Goal: Task Accomplishment & Management: Manage account settings

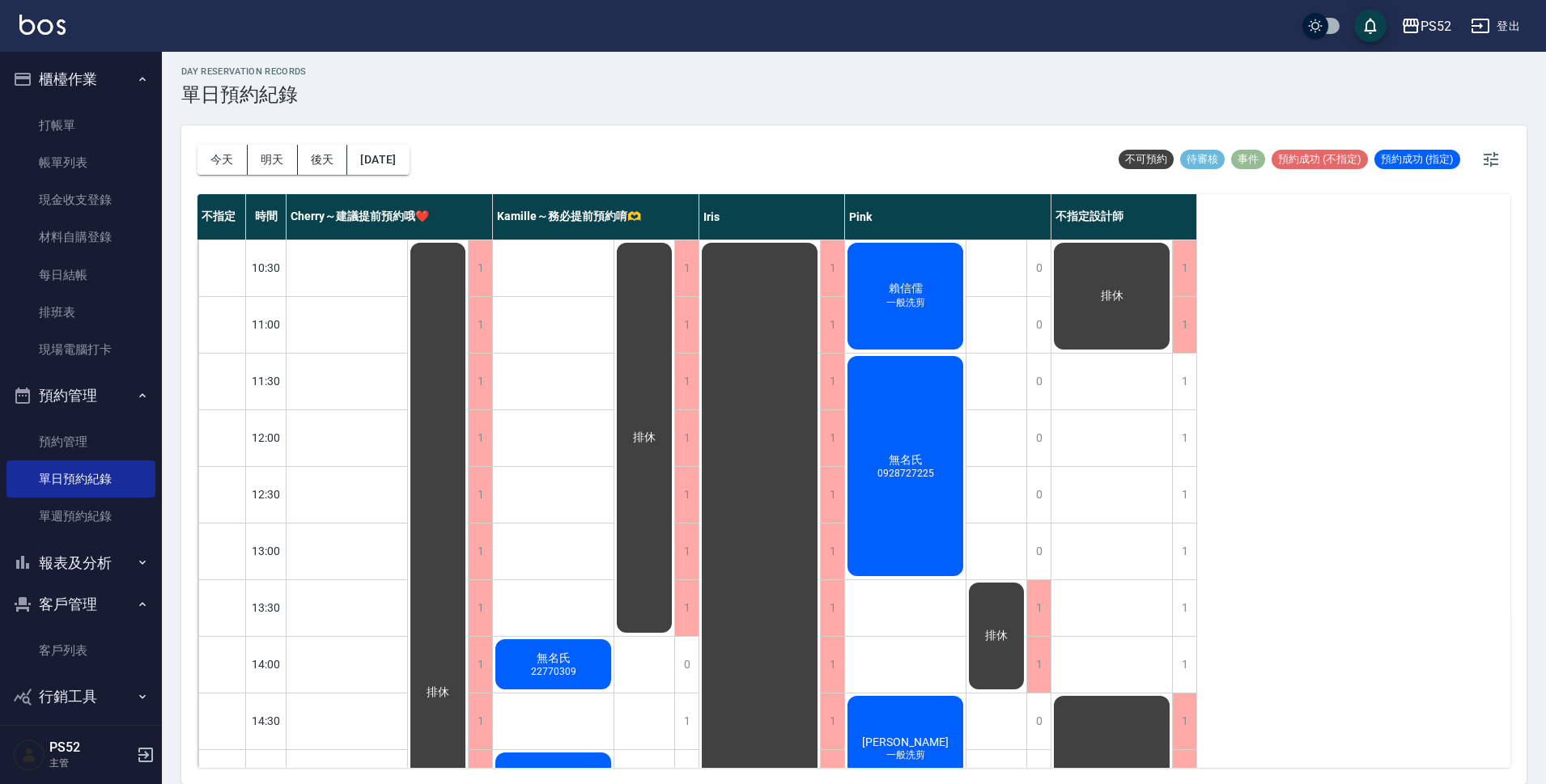
scroll to position [619, 0]
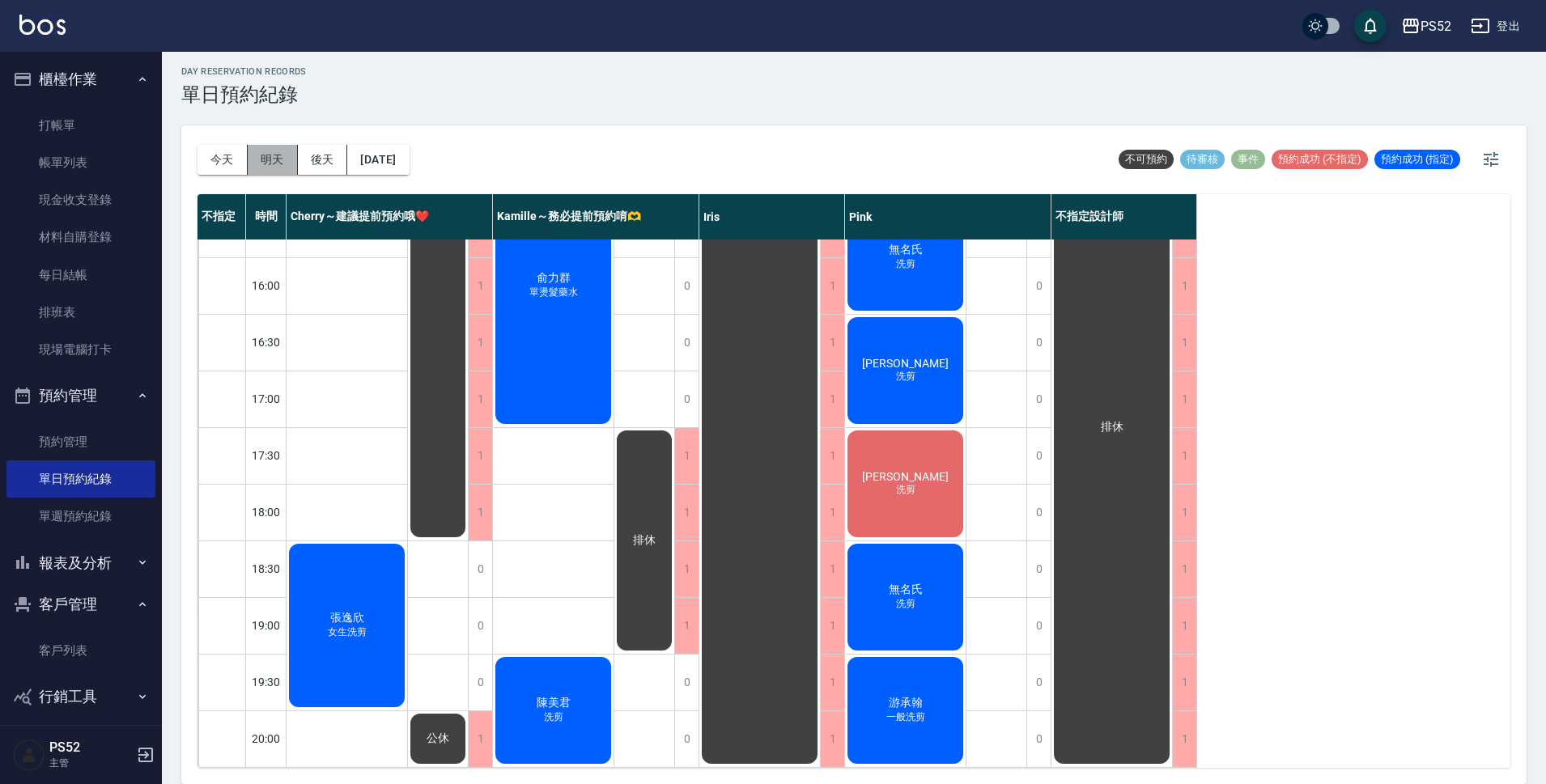
click at [281, 158] on button "明天" at bounding box center [273, 160] width 51 height 30
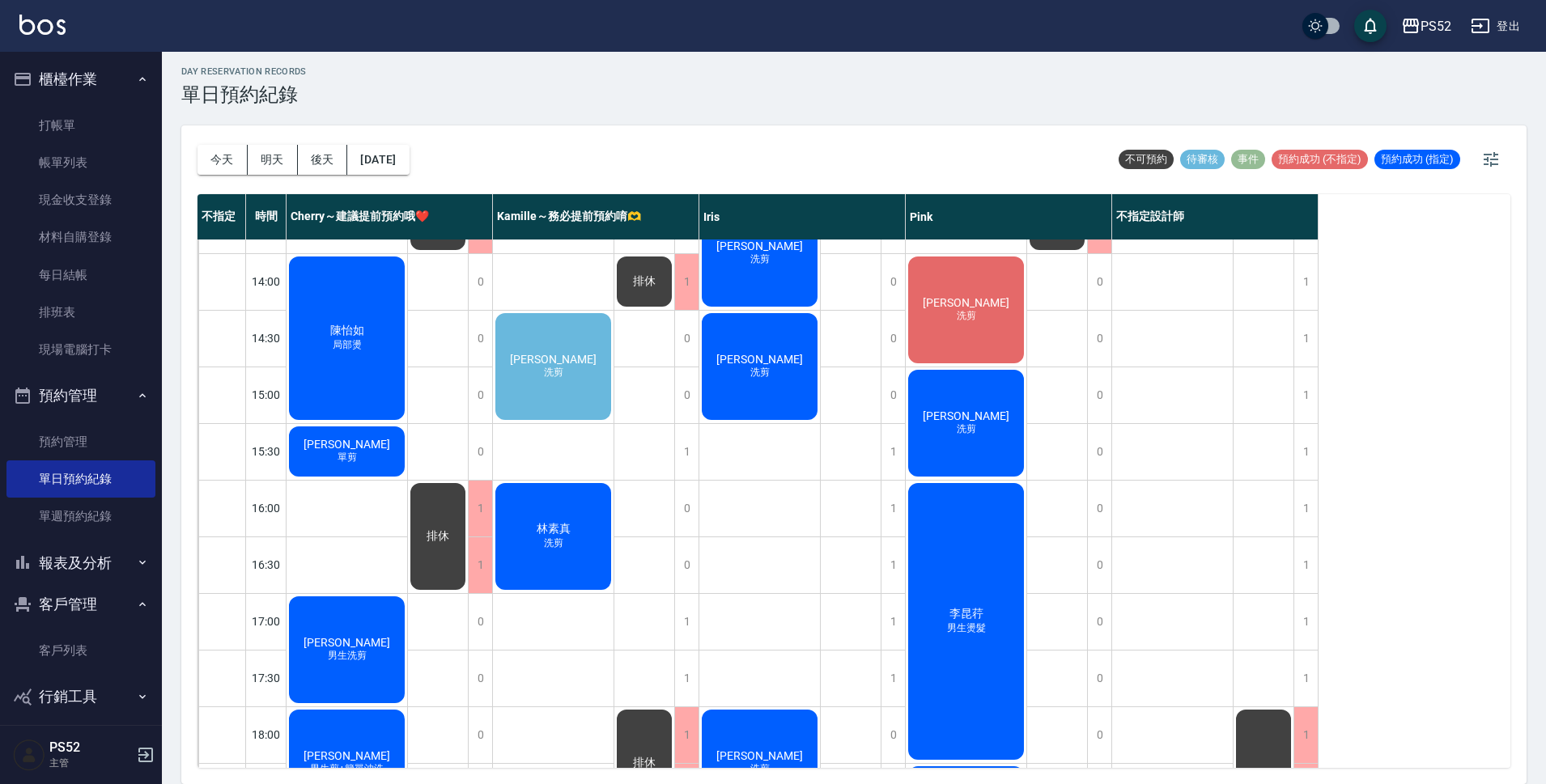
scroll to position [295, 0]
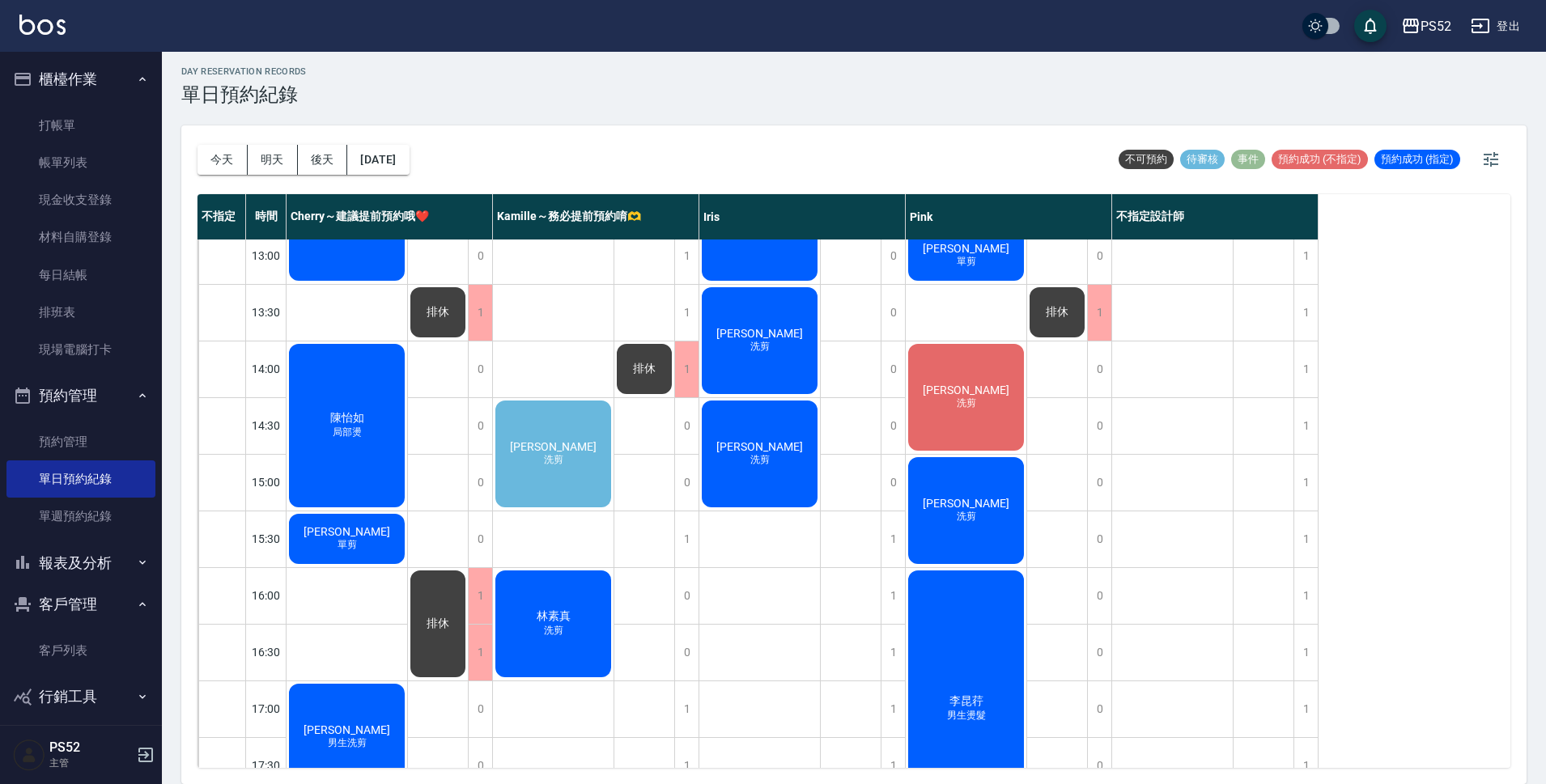
click at [570, 486] on div "[PERSON_NAME]剪" at bounding box center [553, 454] width 121 height 112
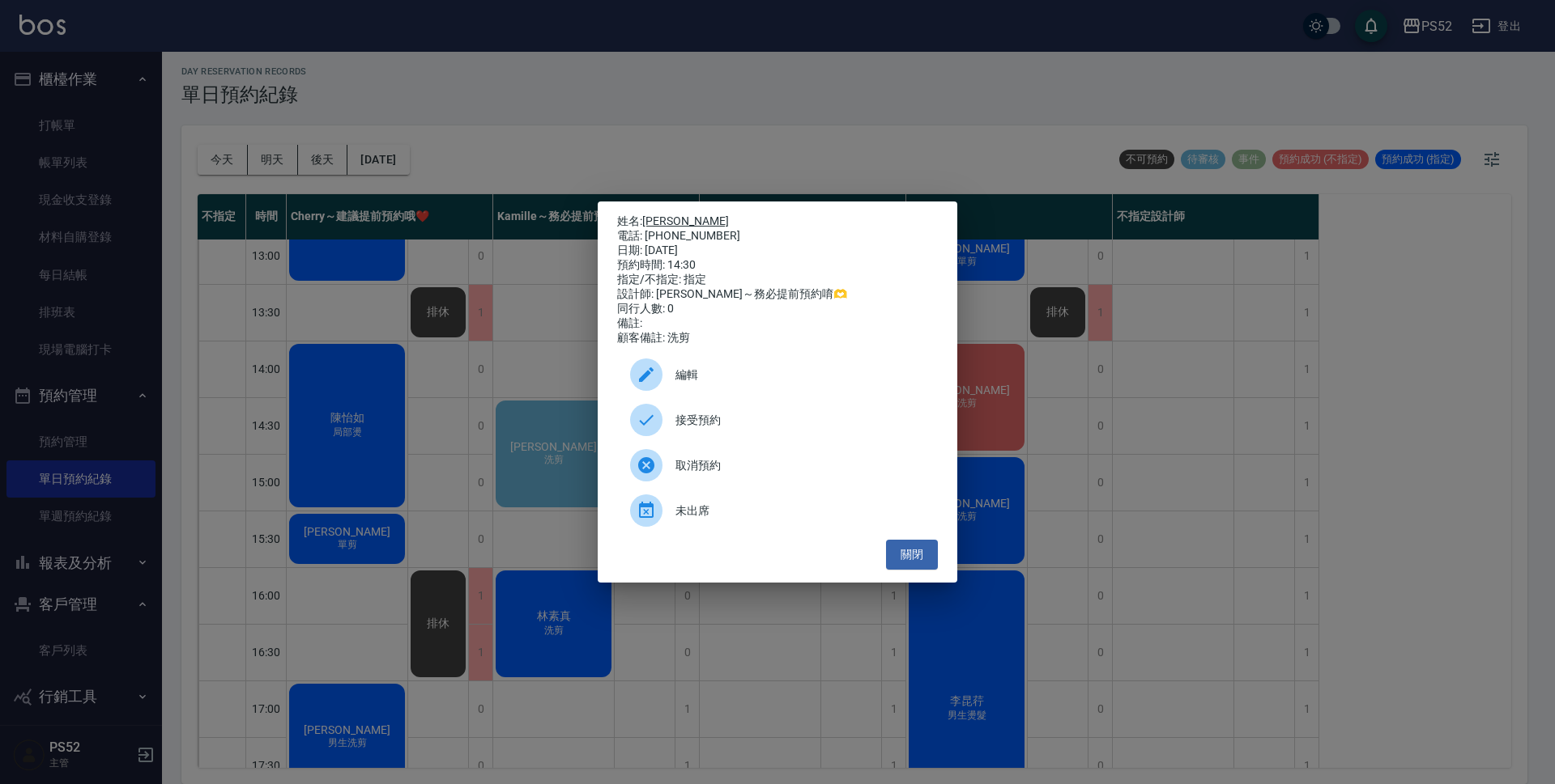
click at [672, 214] on link "[PERSON_NAME]" at bounding box center [685, 220] width 87 height 13
click at [925, 566] on button "關閉" at bounding box center [911, 554] width 52 height 30
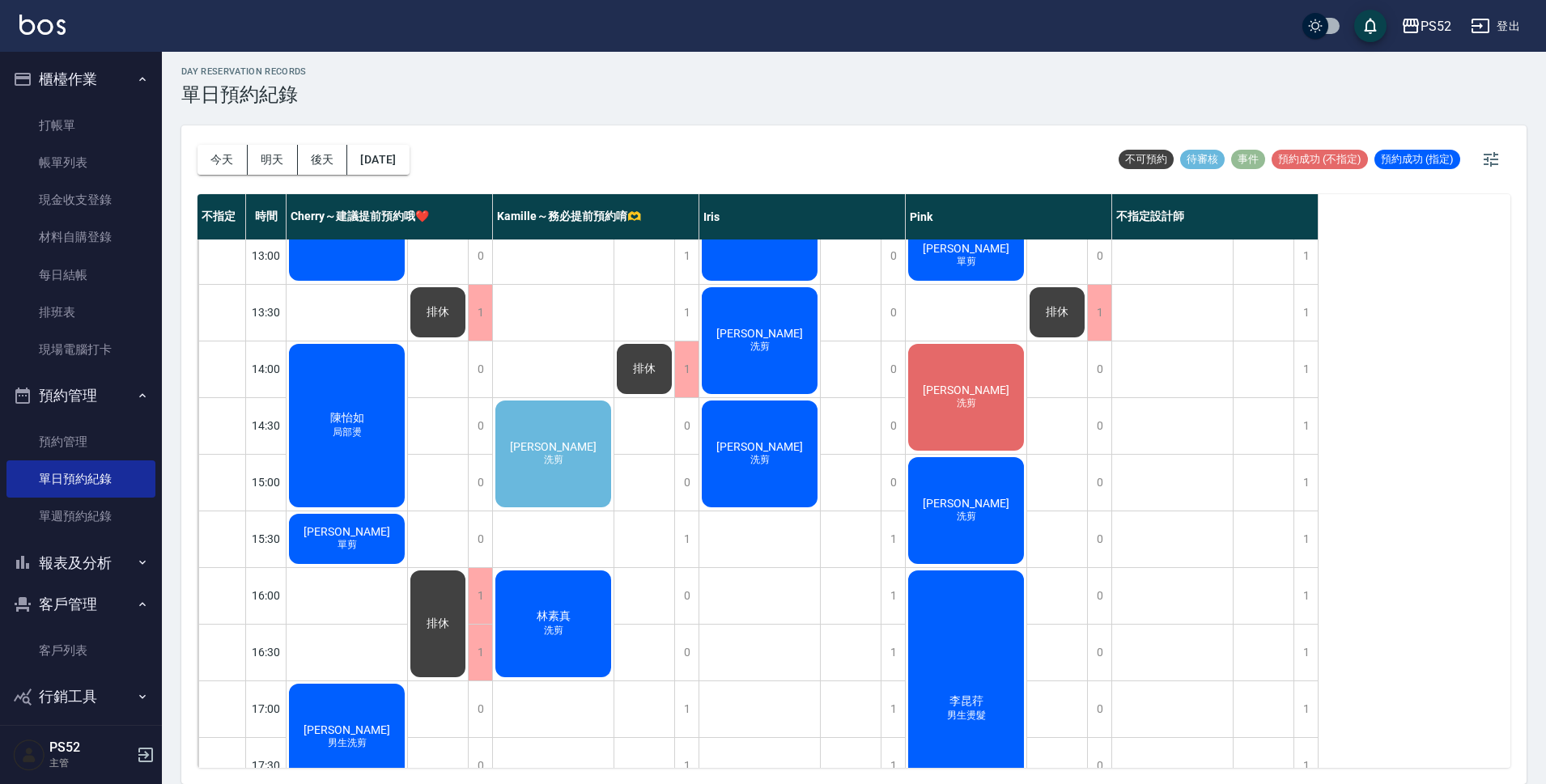
click at [586, 439] on div "[PERSON_NAME]剪" at bounding box center [553, 454] width 121 height 112
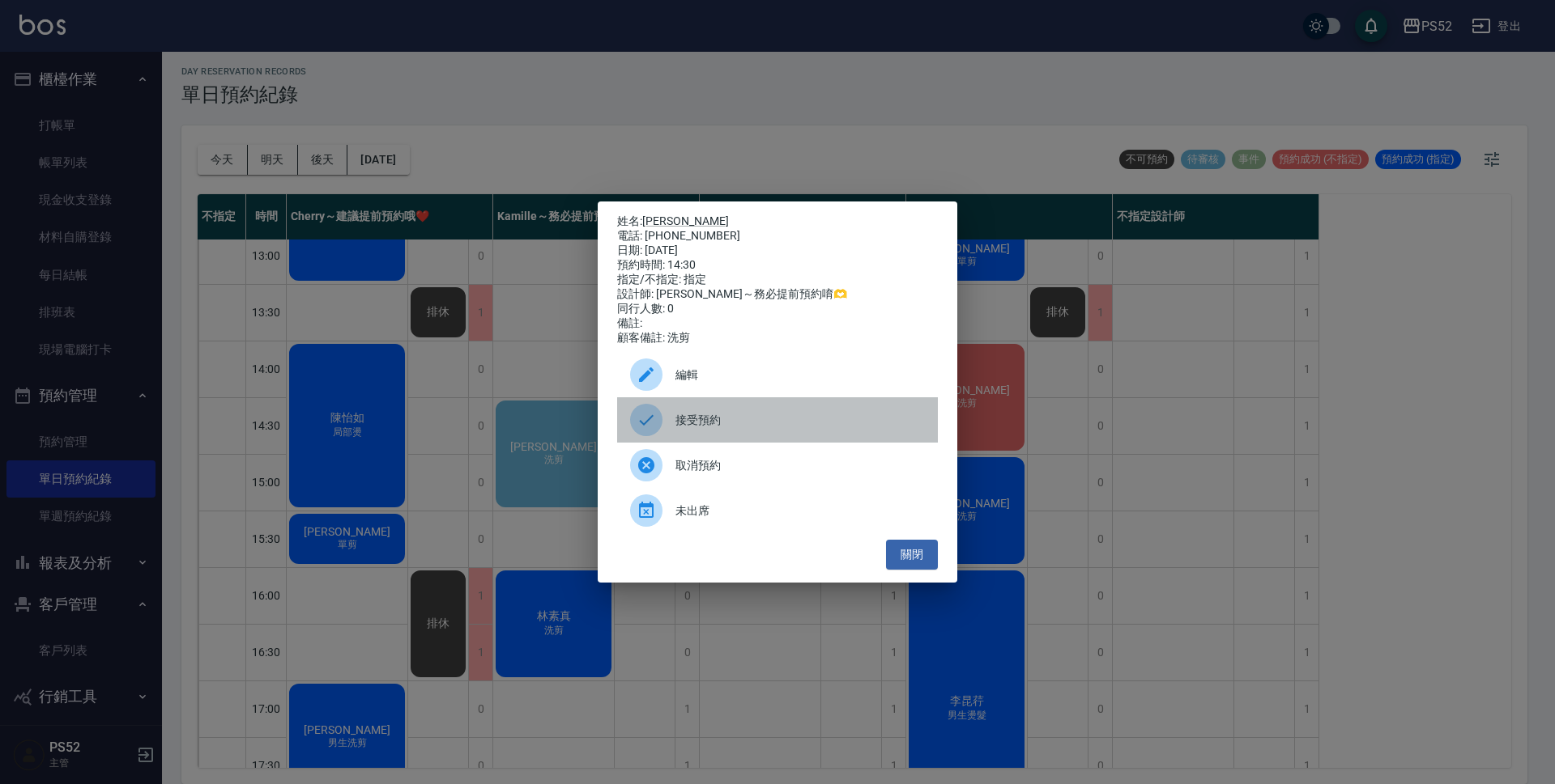
click at [802, 429] on span "接受預約" at bounding box center [800, 420] width 249 height 17
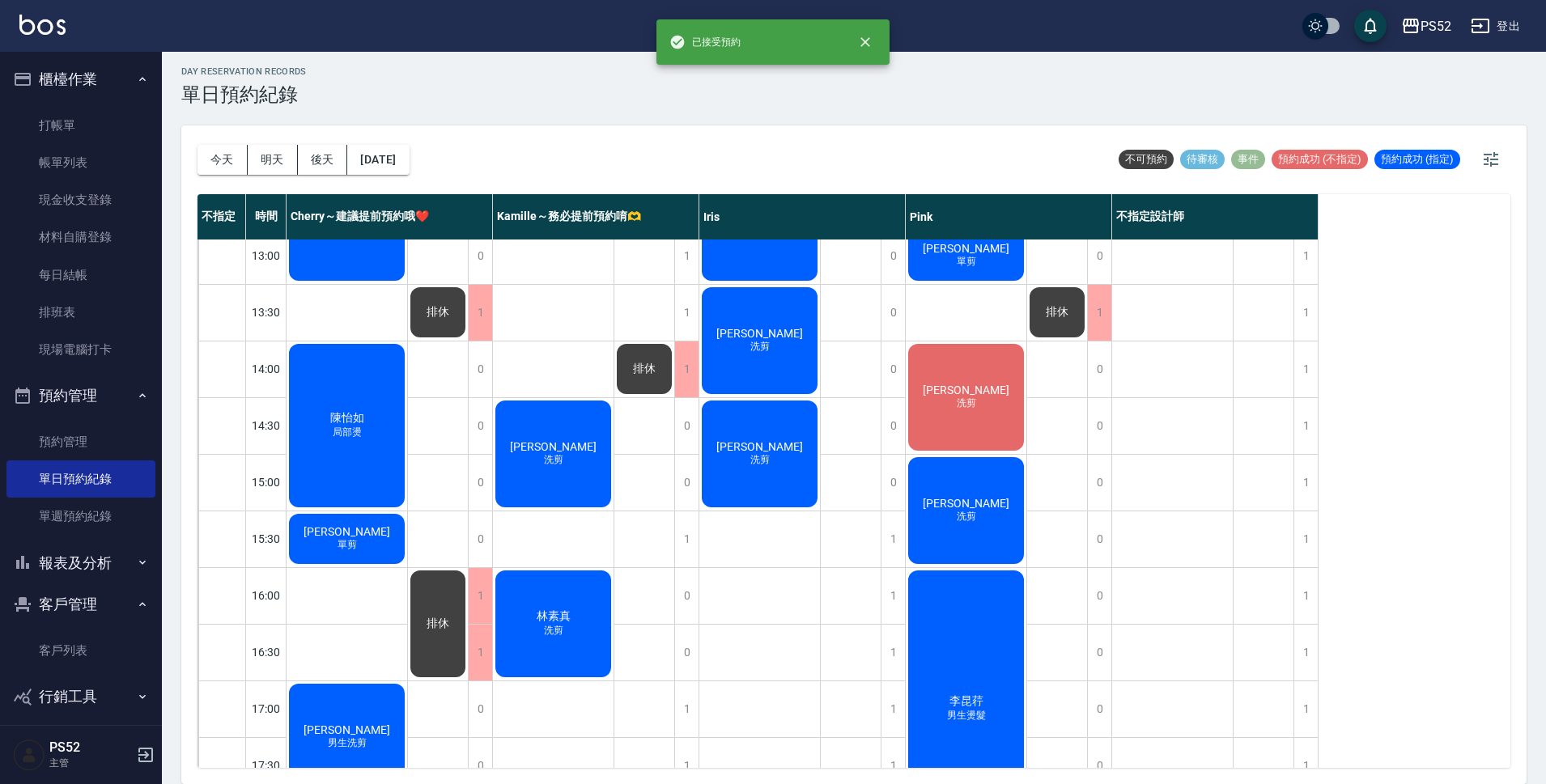
click at [1312, 427] on div "1" at bounding box center [1305, 426] width 24 height 56
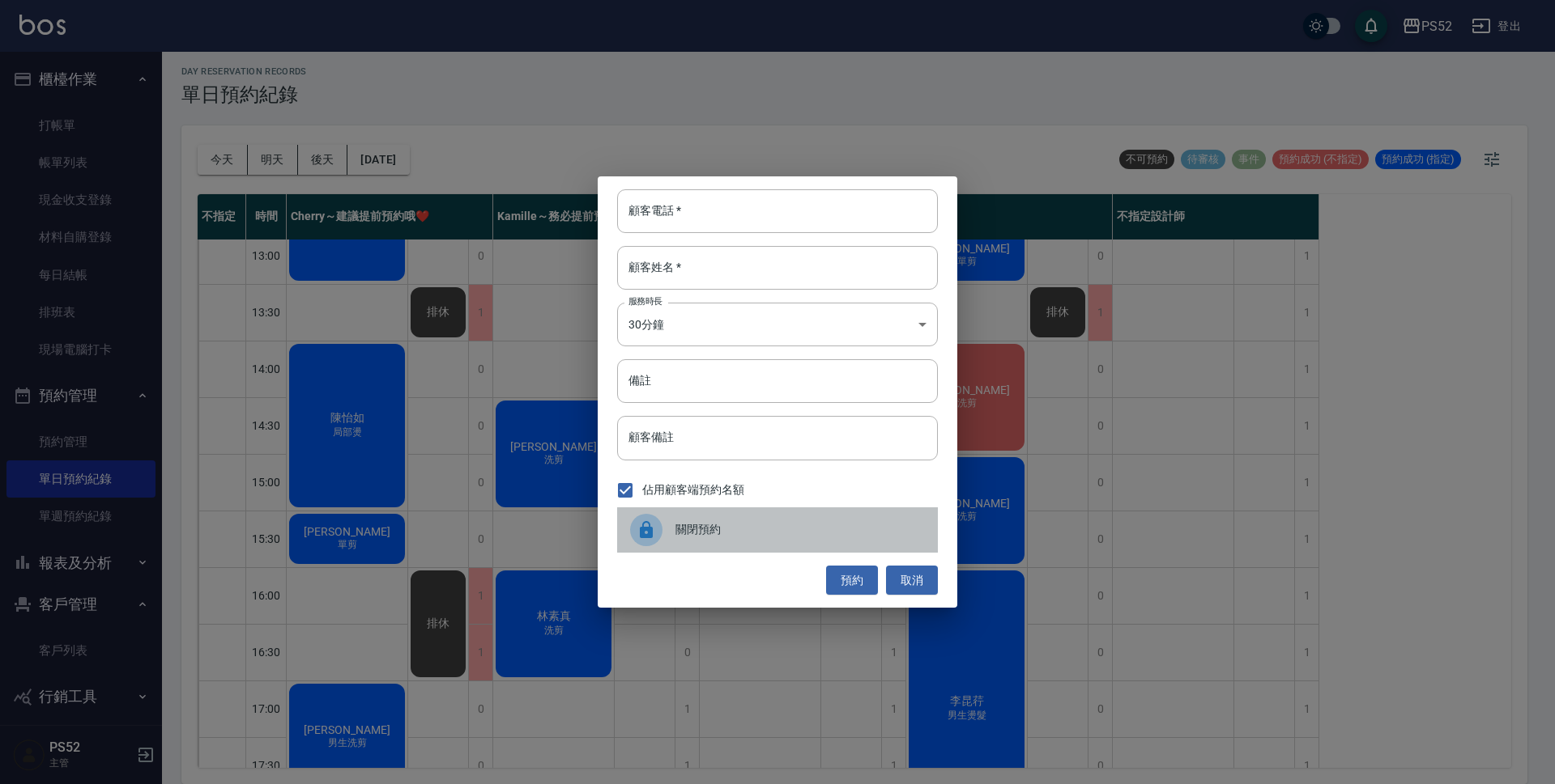
click at [788, 537] on span "關閉預約" at bounding box center [800, 529] width 249 height 17
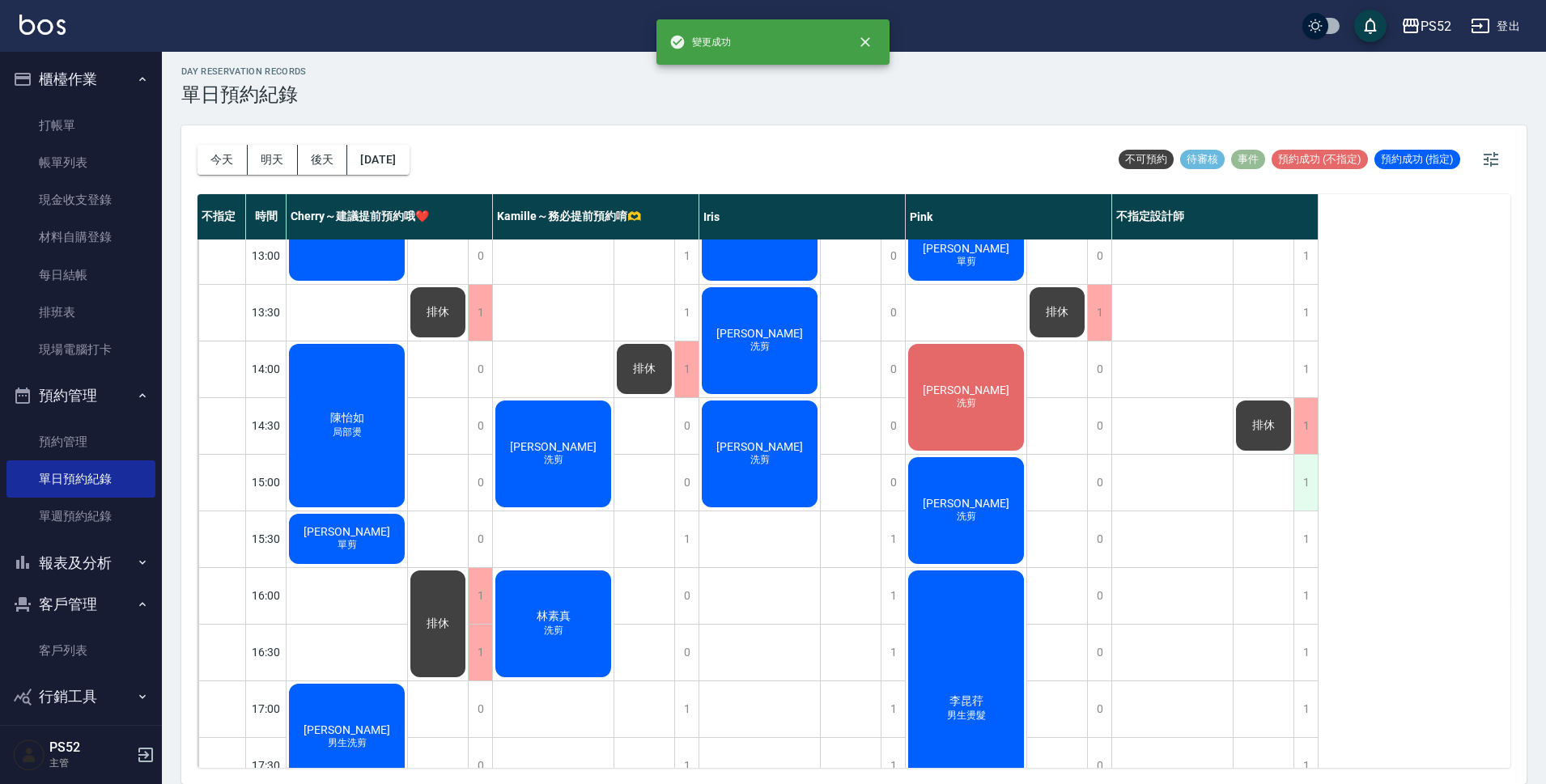
click at [1306, 487] on div "1" at bounding box center [1305, 482] width 24 height 56
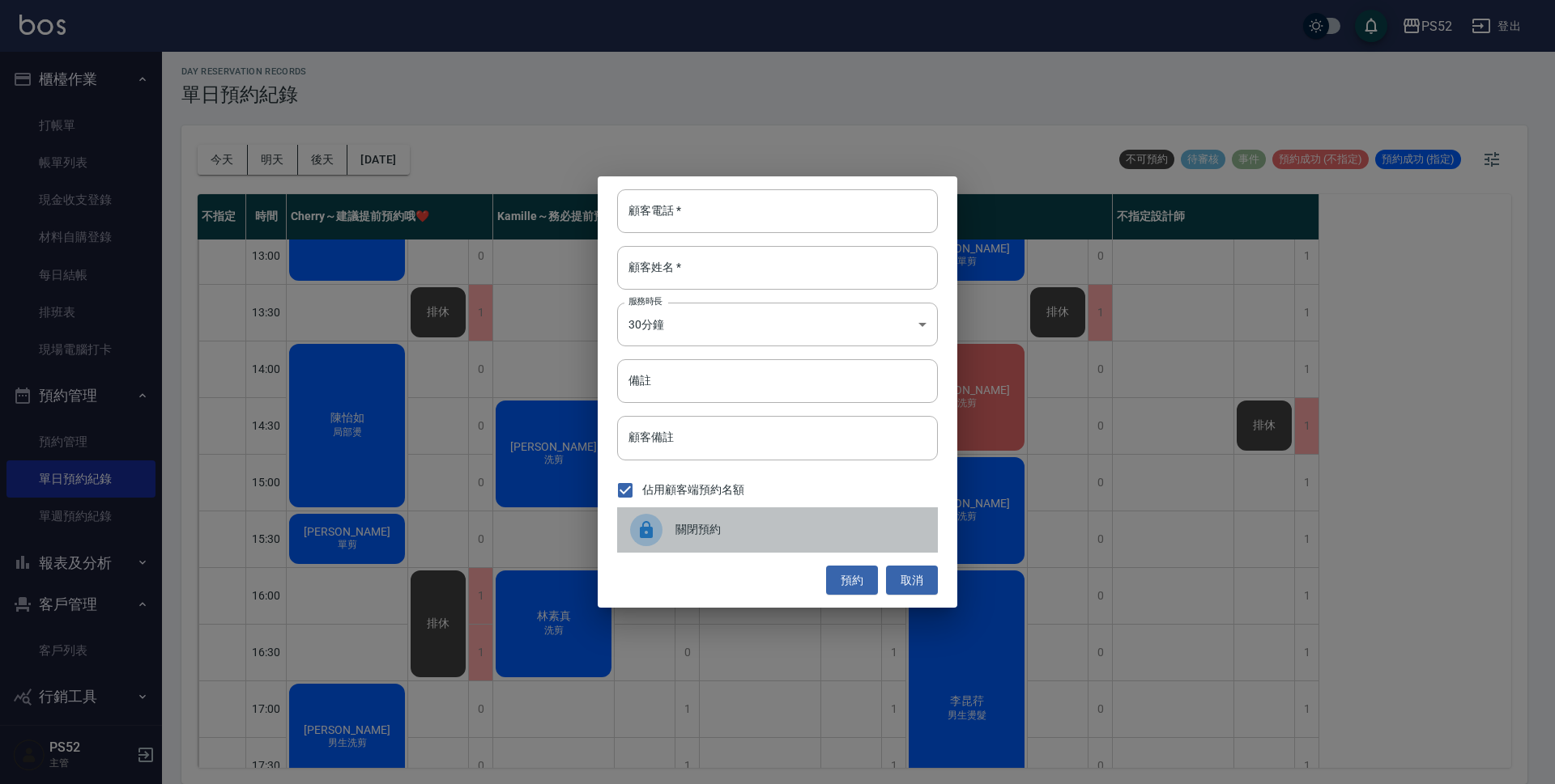
click at [808, 533] on span "關閉預約" at bounding box center [800, 529] width 249 height 17
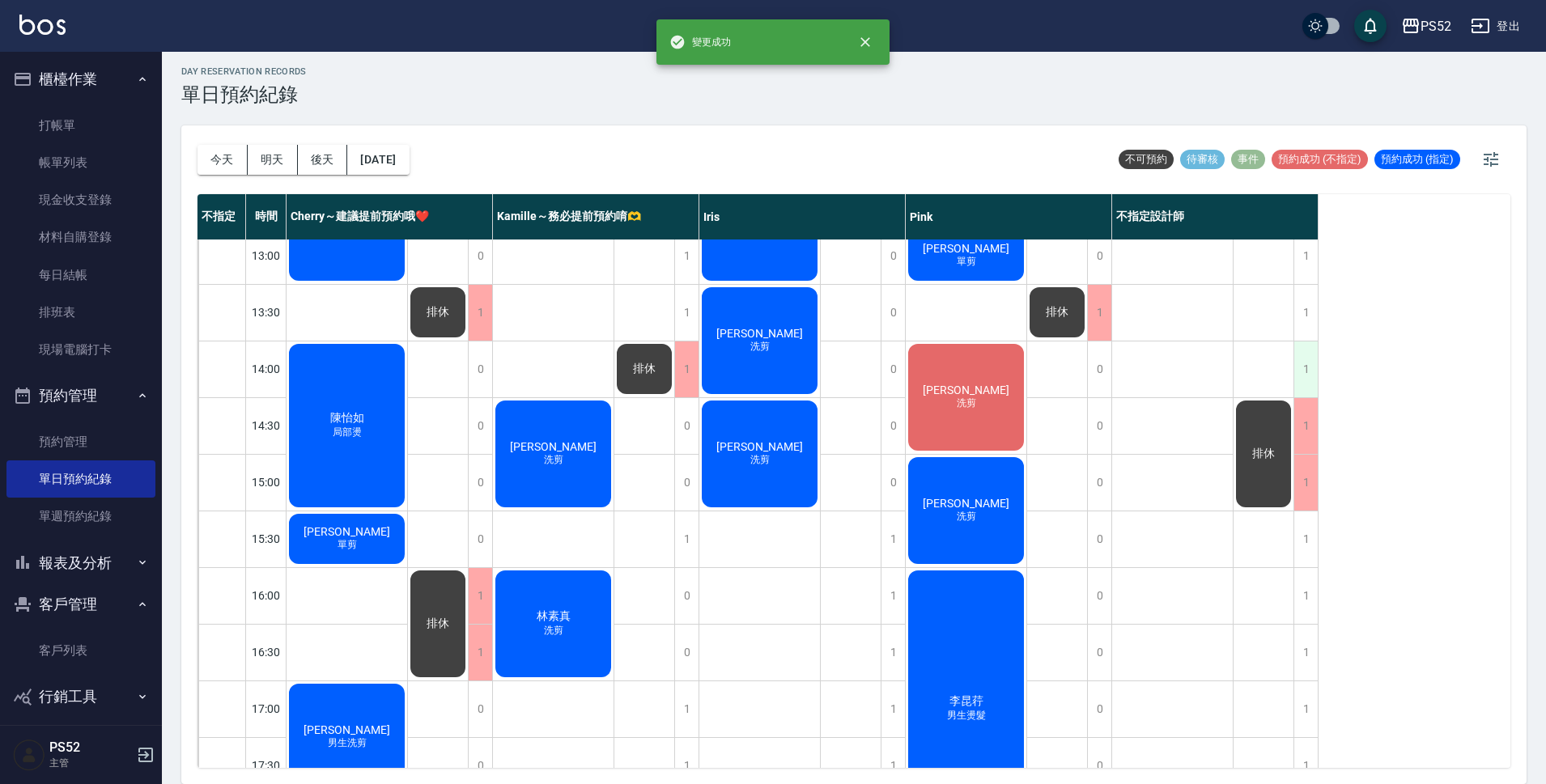
click at [1302, 363] on div "1" at bounding box center [1305, 369] width 24 height 56
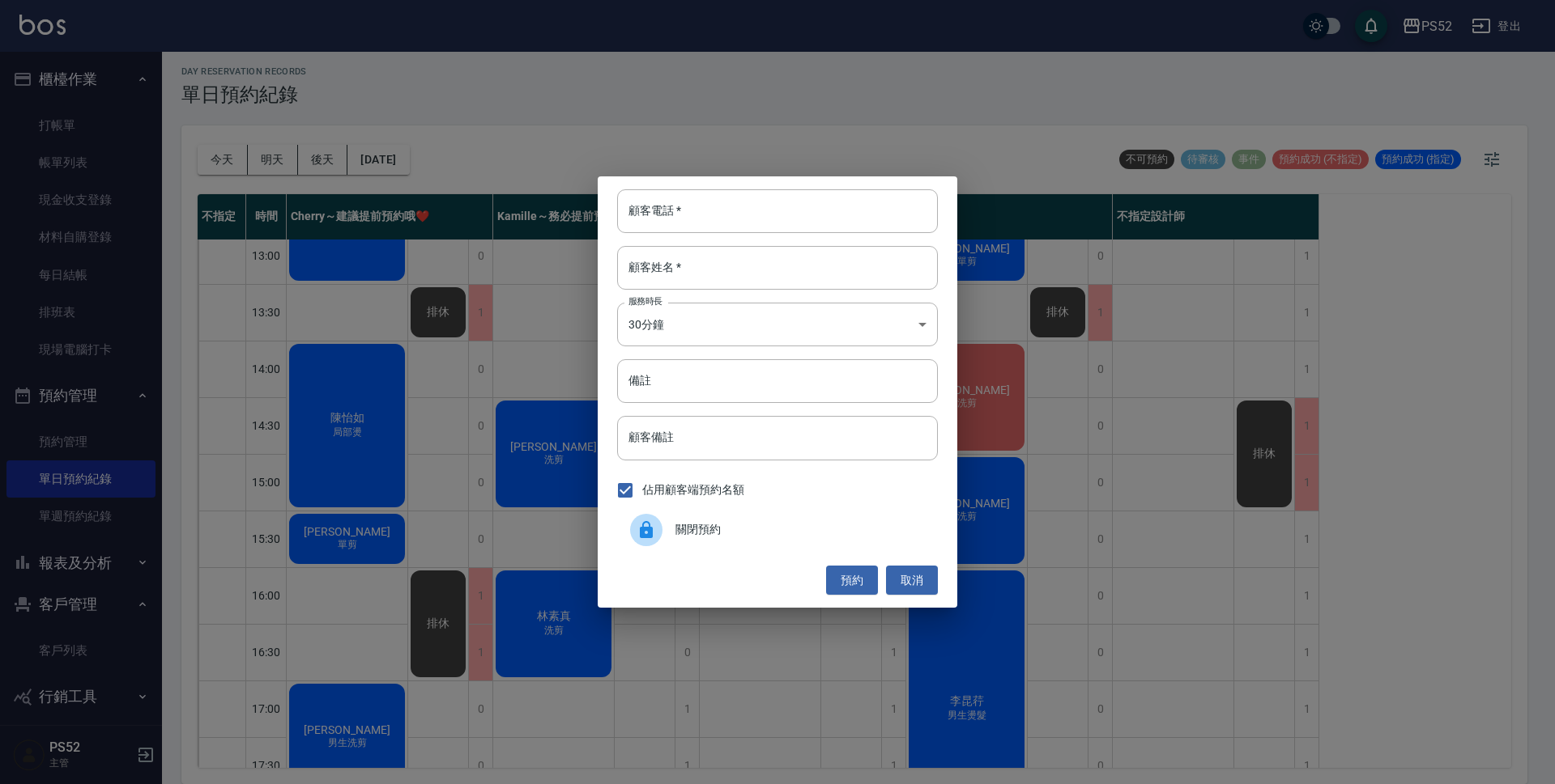
click at [772, 540] on div "關閉預約" at bounding box center [777, 530] width 321 height 46
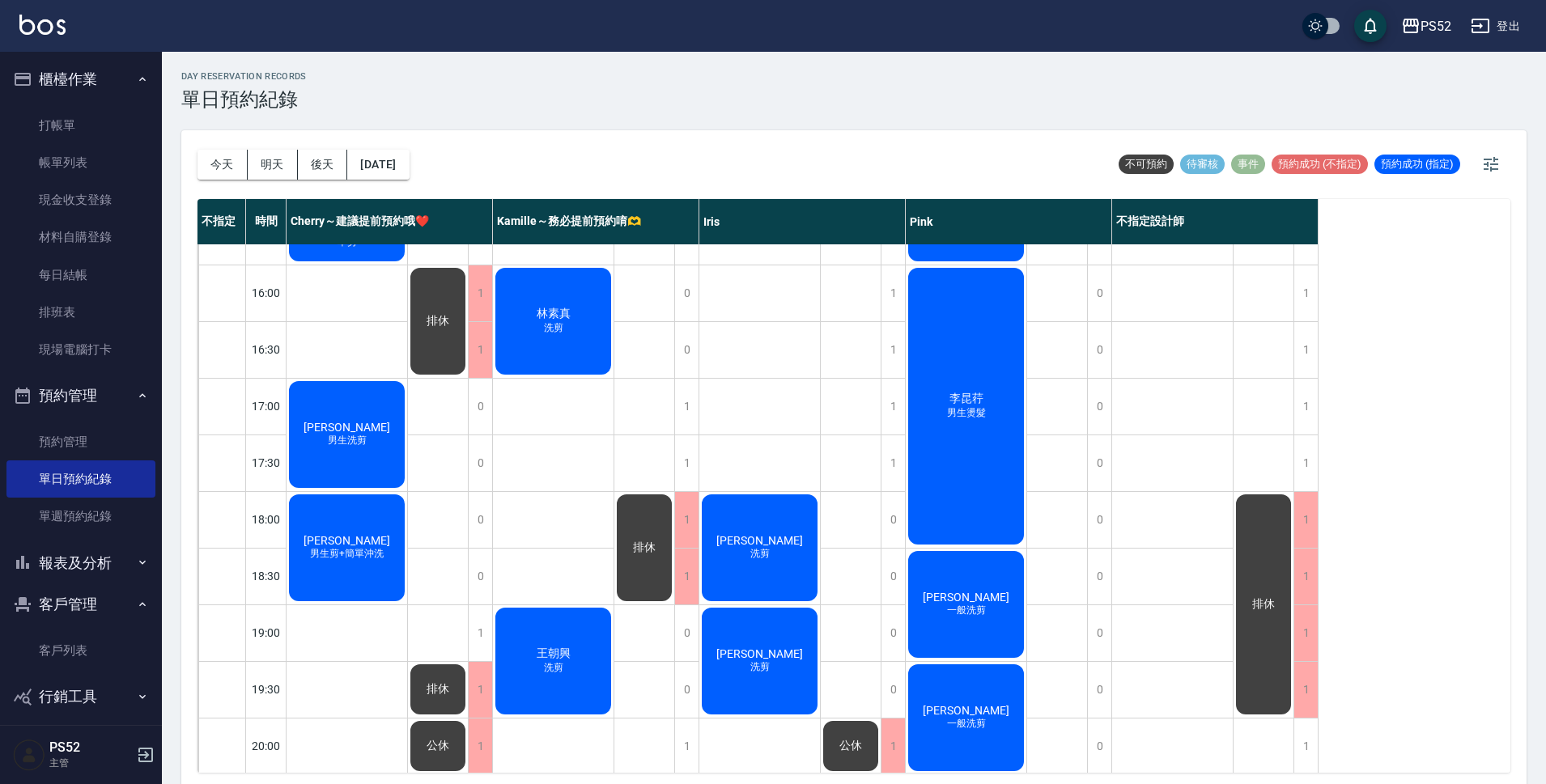
scroll to position [619, 0]
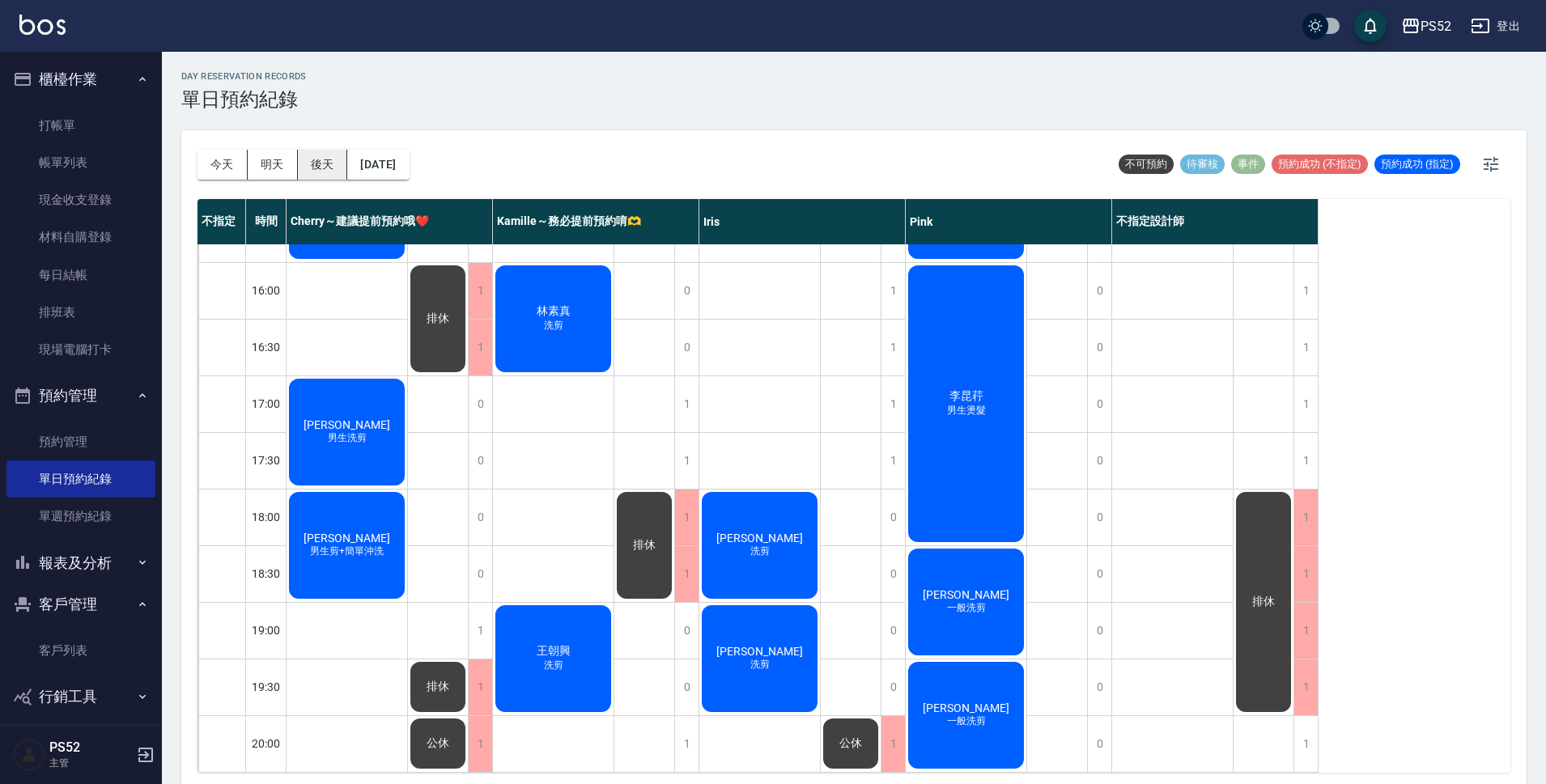
click at [316, 163] on button "後天" at bounding box center [323, 165] width 51 height 30
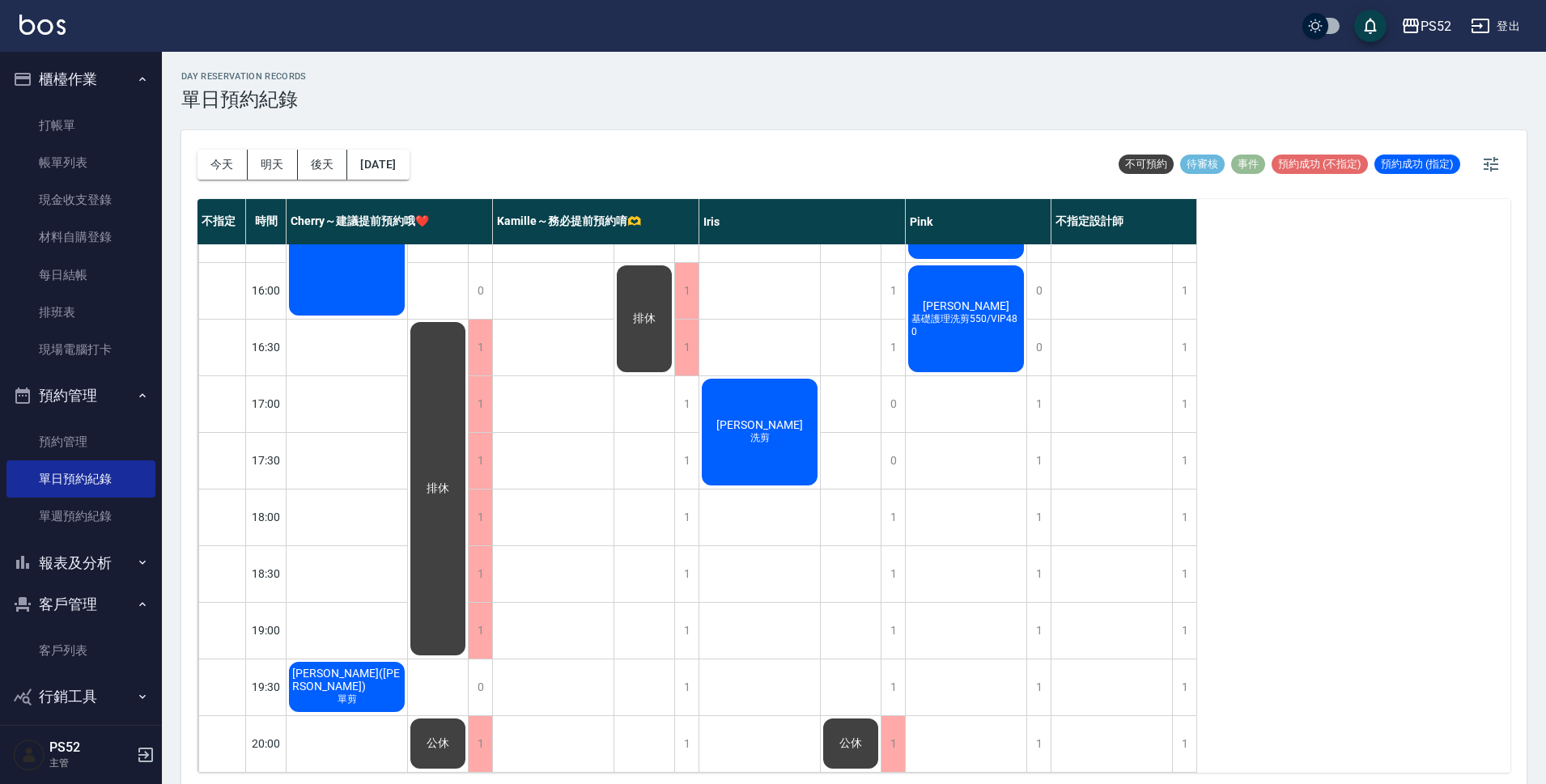
scroll to position [619, 0]
click at [409, 170] on button "[DATE]" at bounding box center [378, 165] width 61 height 30
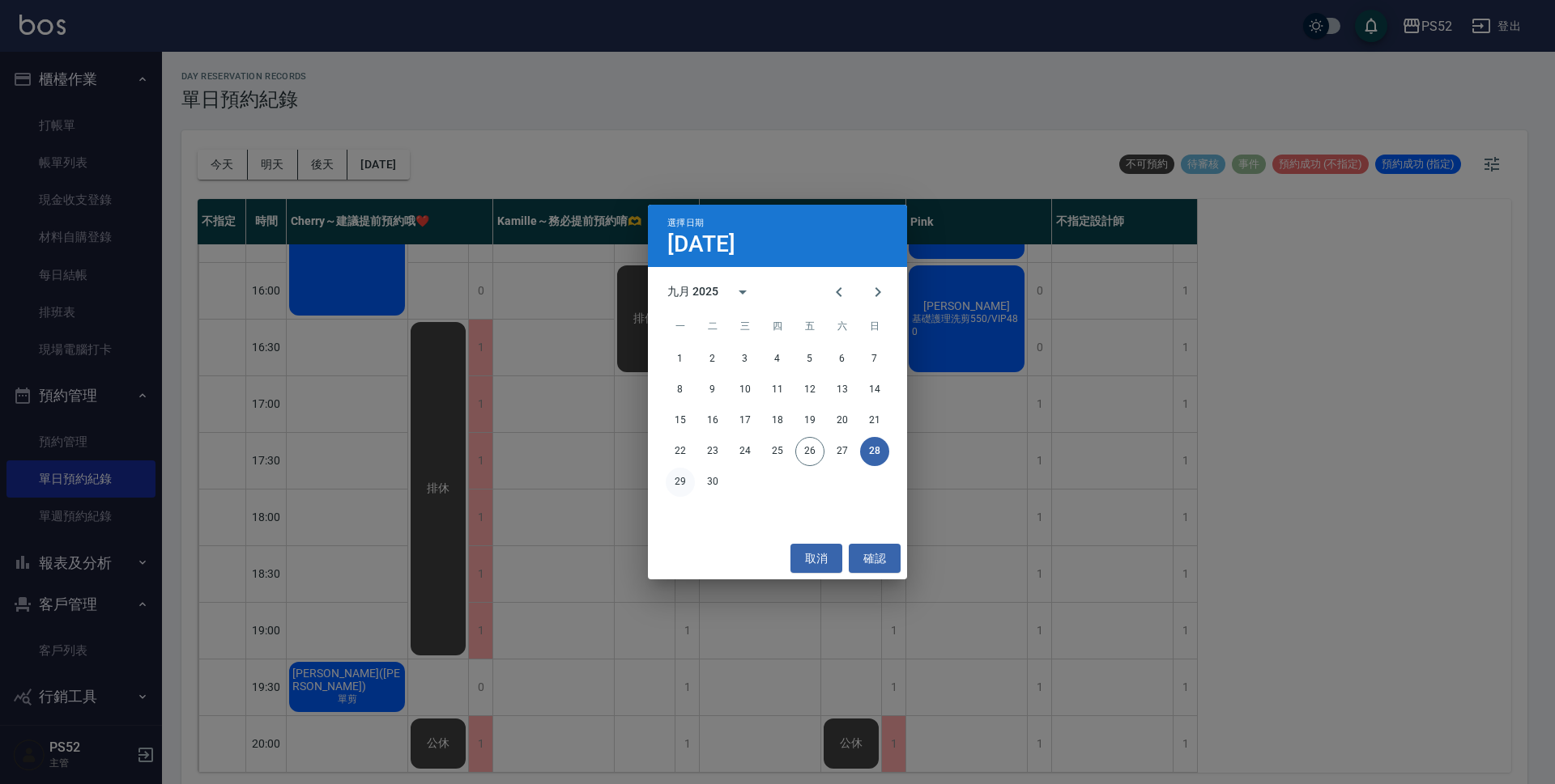
click at [686, 488] on button "29" at bounding box center [680, 482] width 29 height 29
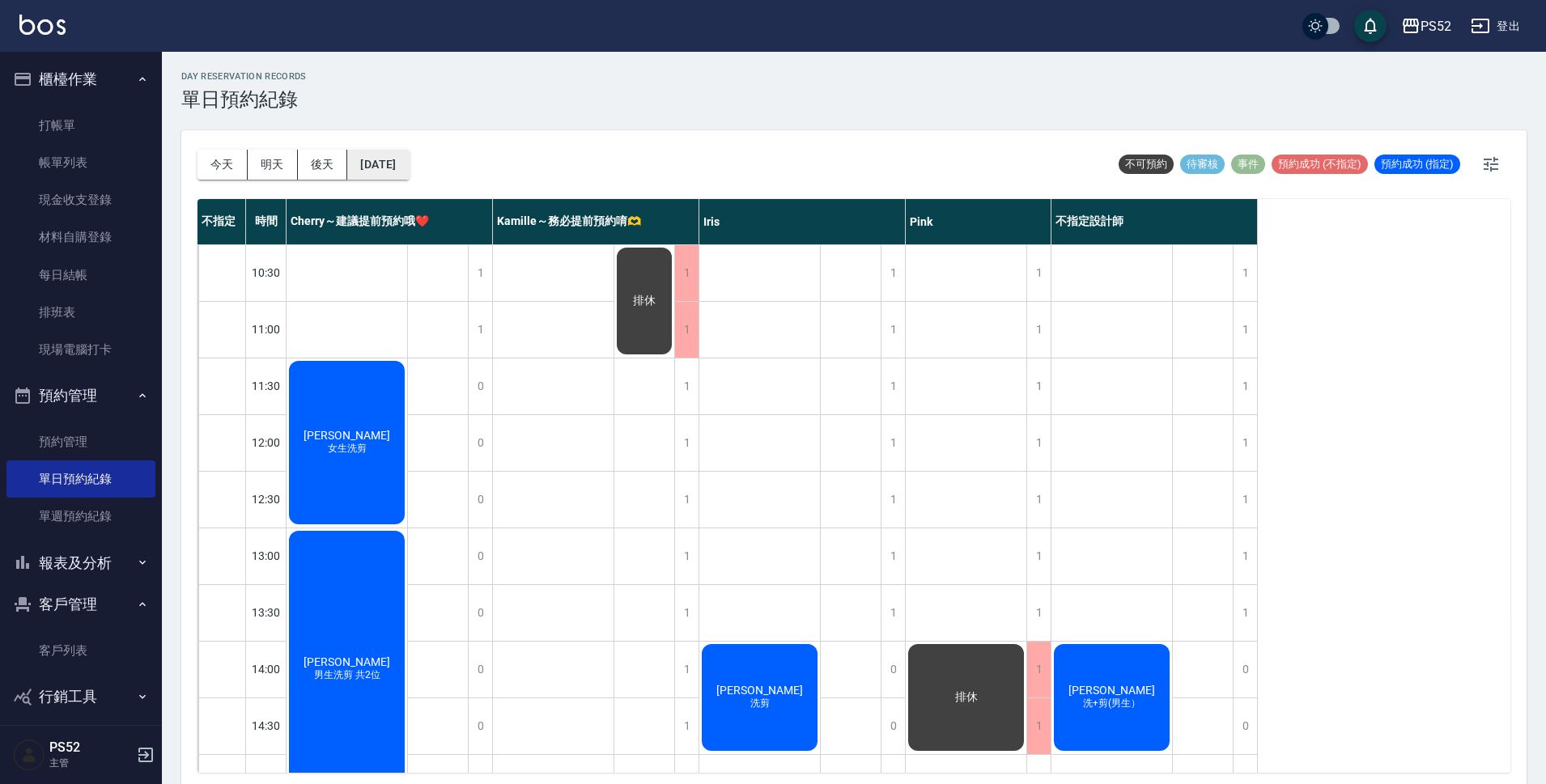
click at [408, 165] on button "[DATE]" at bounding box center [378, 165] width 61 height 30
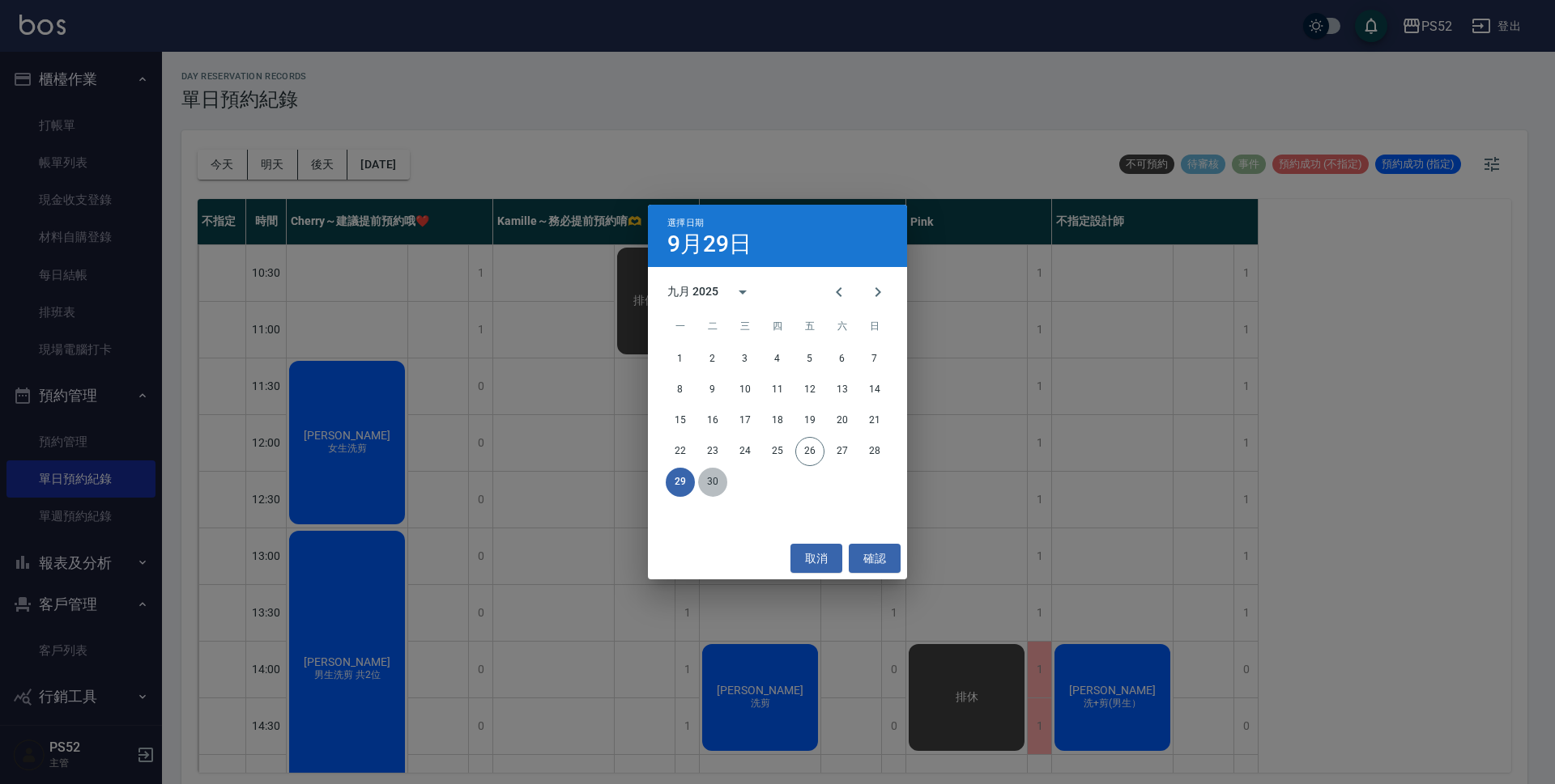
click at [709, 485] on button "30" at bounding box center [712, 482] width 29 height 29
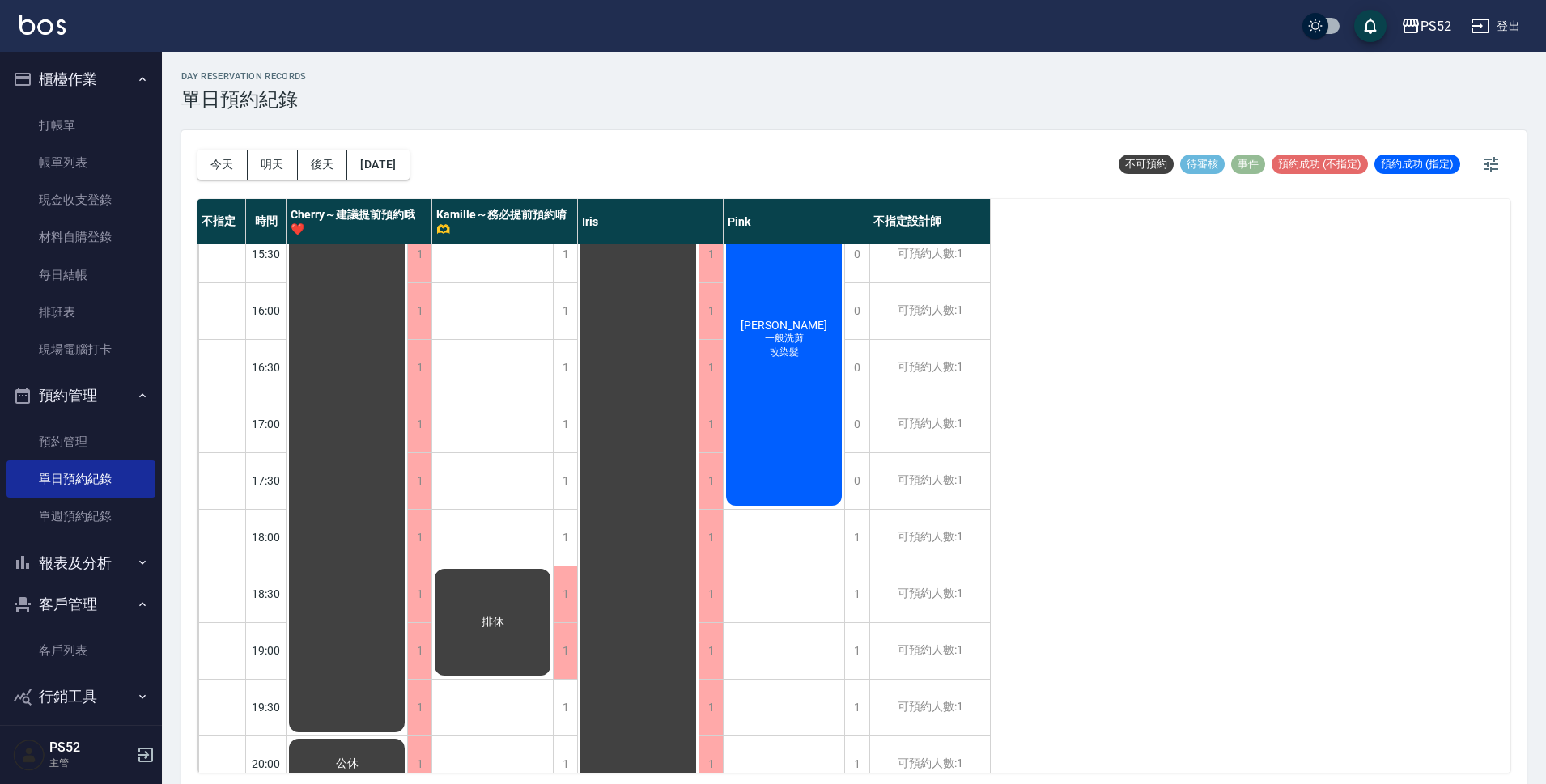
scroll to position [619, 0]
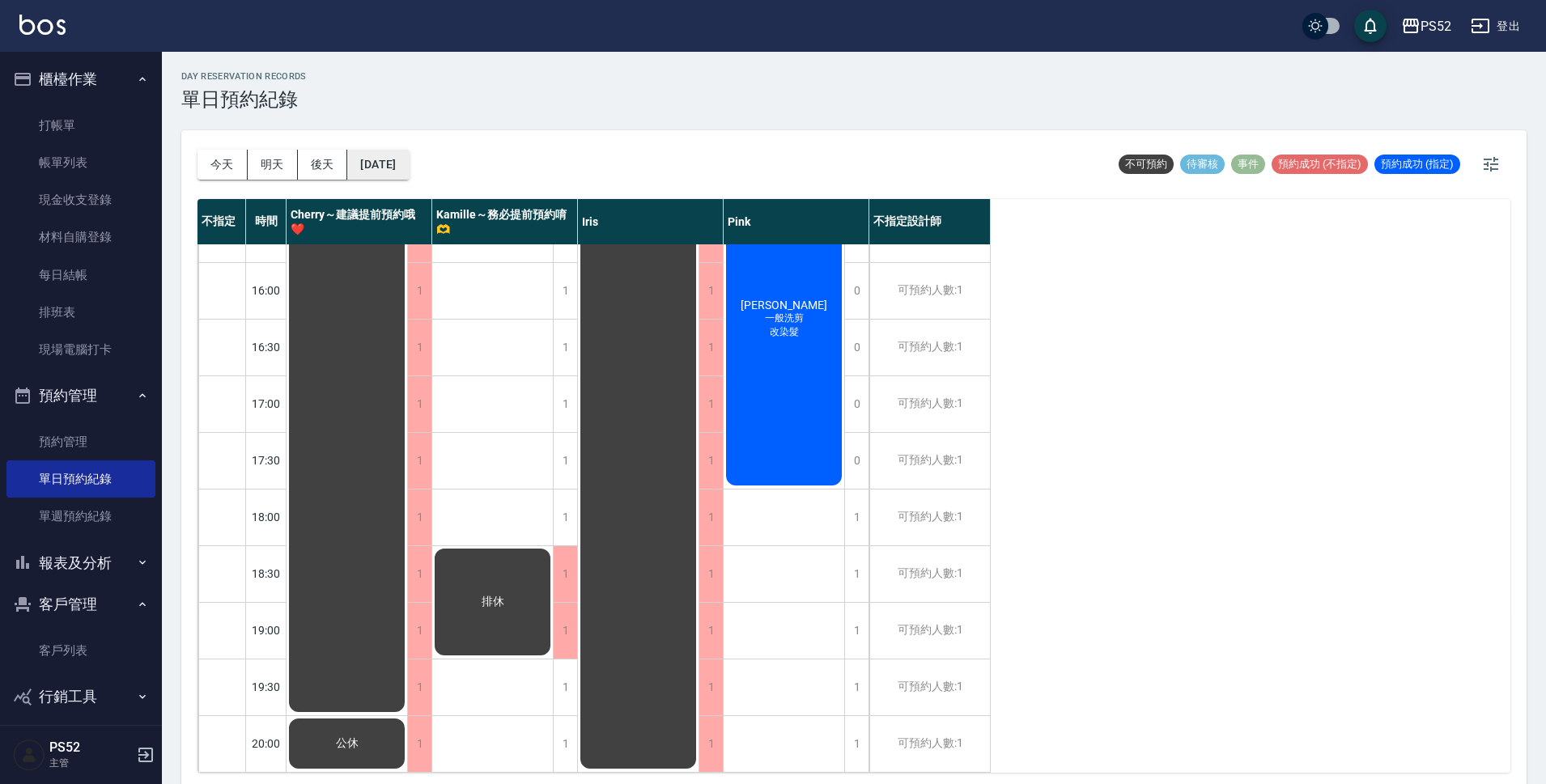
click at [409, 175] on button "[DATE]" at bounding box center [378, 165] width 61 height 30
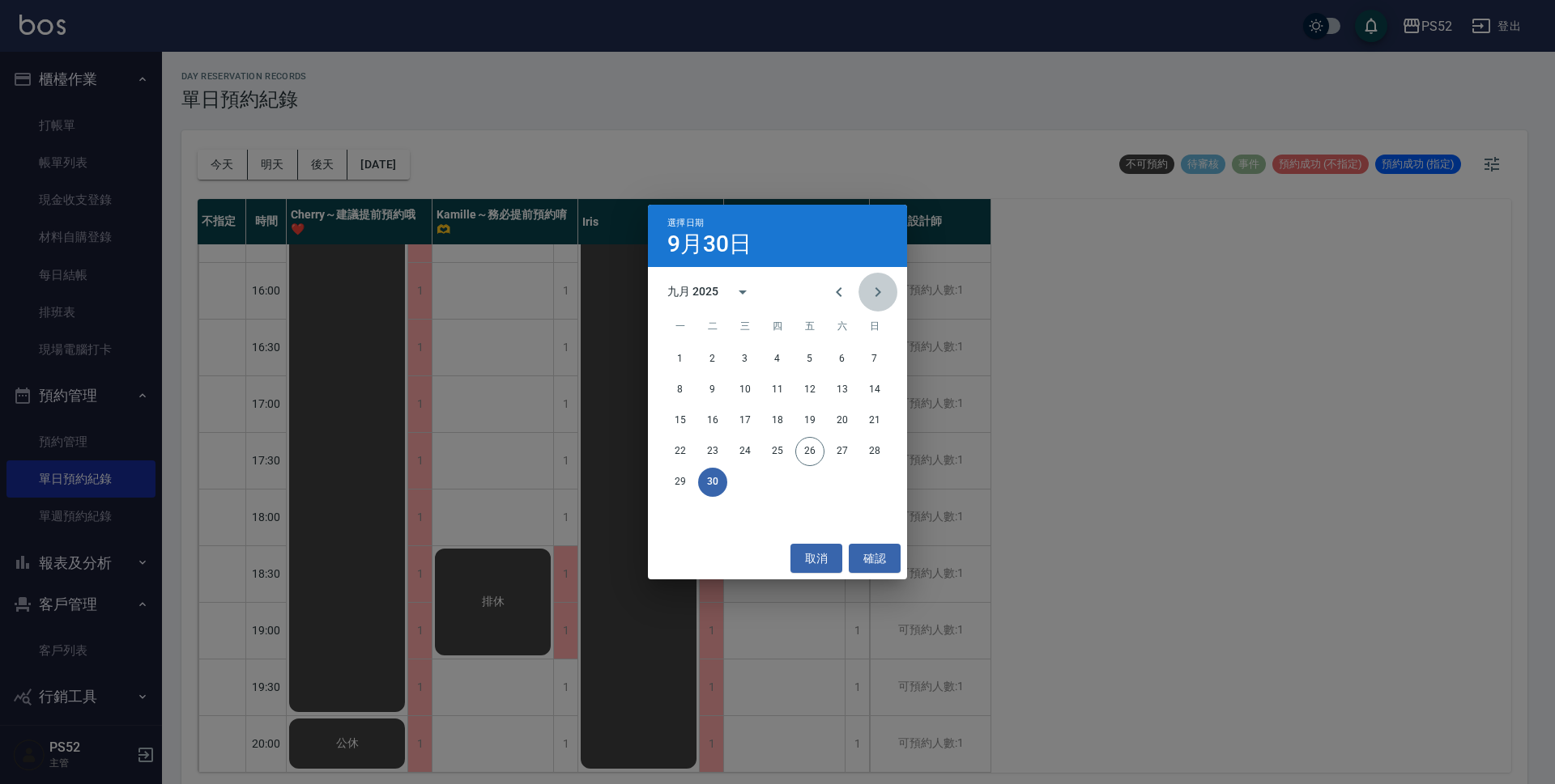
click at [880, 289] on icon "Next month" at bounding box center [878, 292] width 19 height 19
click at [743, 346] on button "1" at bounding box center [745, 359] width 29 height 29
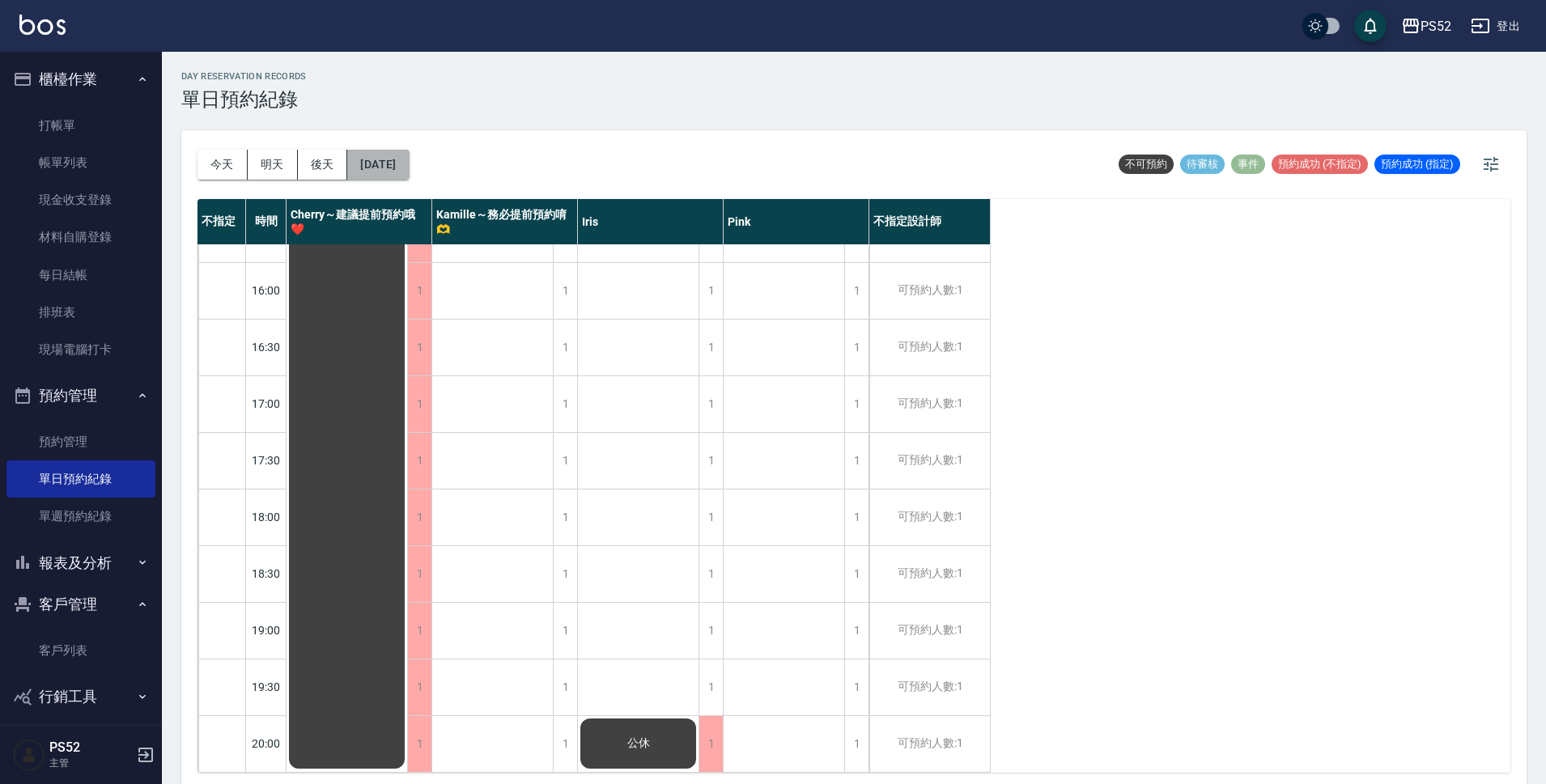
click at [409, 174] on button "[DATE]" at bounding box center [378, 165] width 61 height 30
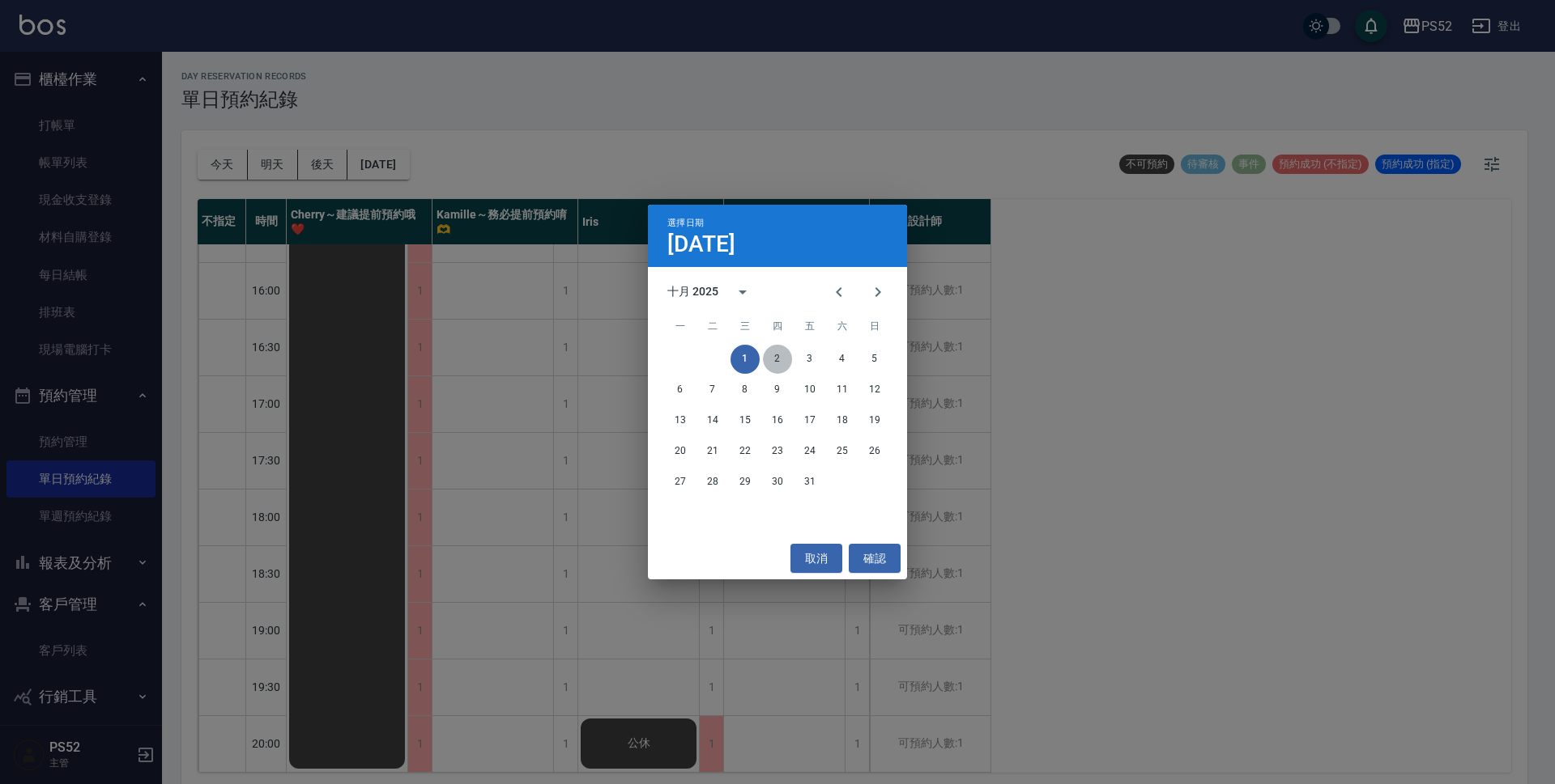
click at [785, 367] on button "2" at bounding box center [778, 359] width 29 height 29
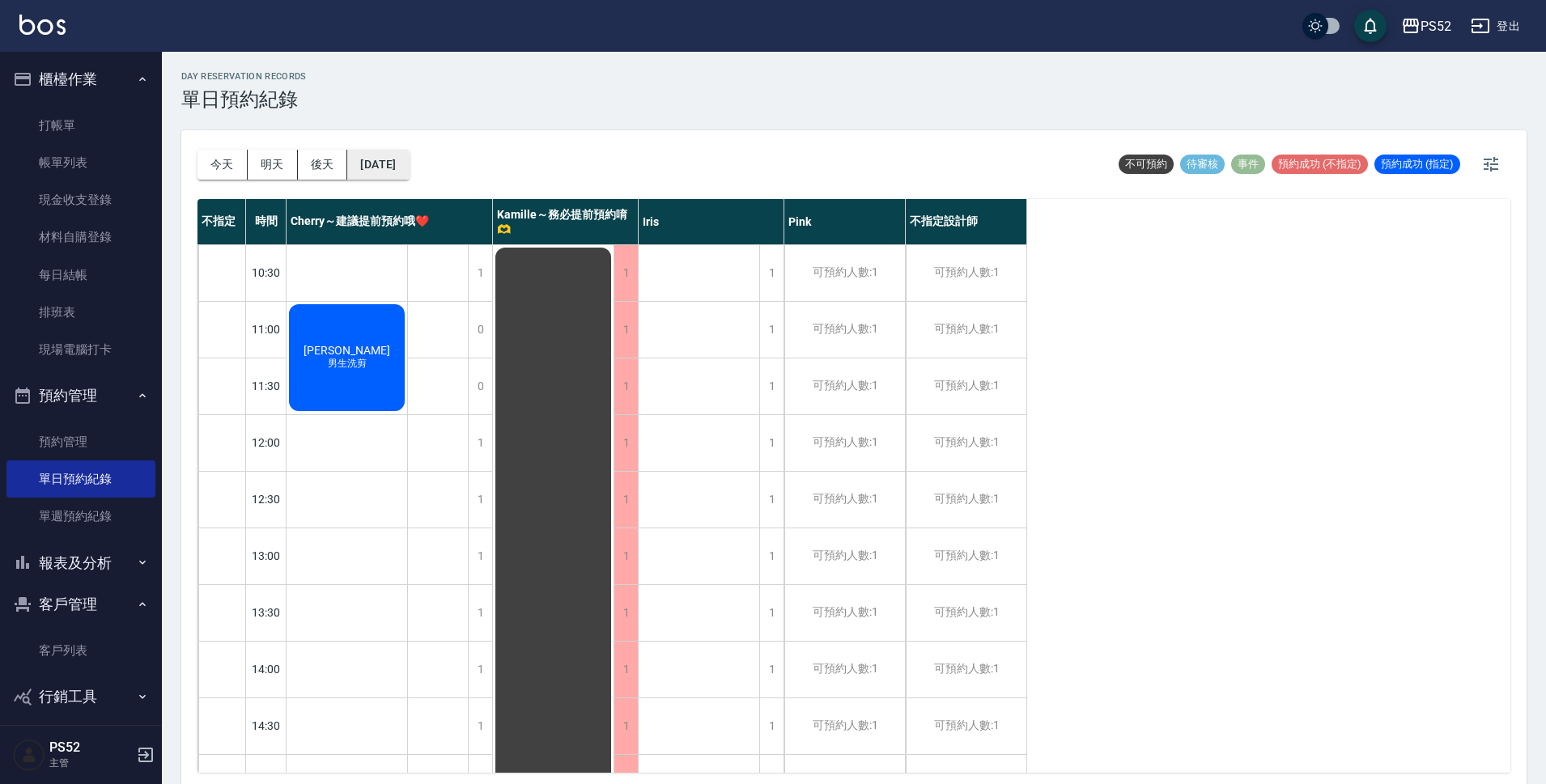
click at [400, 168] on button "[DATE]" at bounding box center [378, 165] width 61 height 30
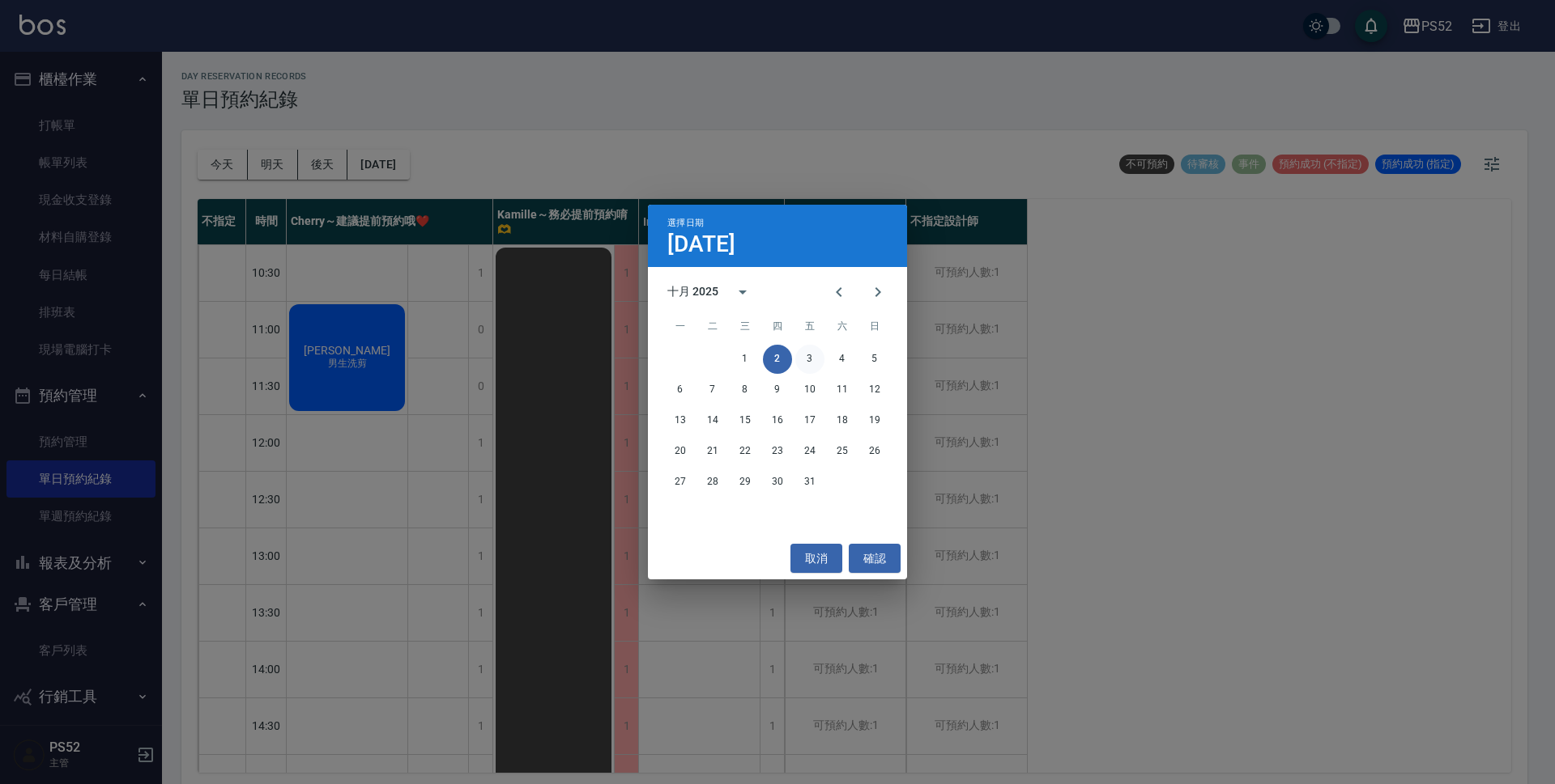
click at [811, 355] on button "3" at bounding box center [810, 359] width 29 height 29
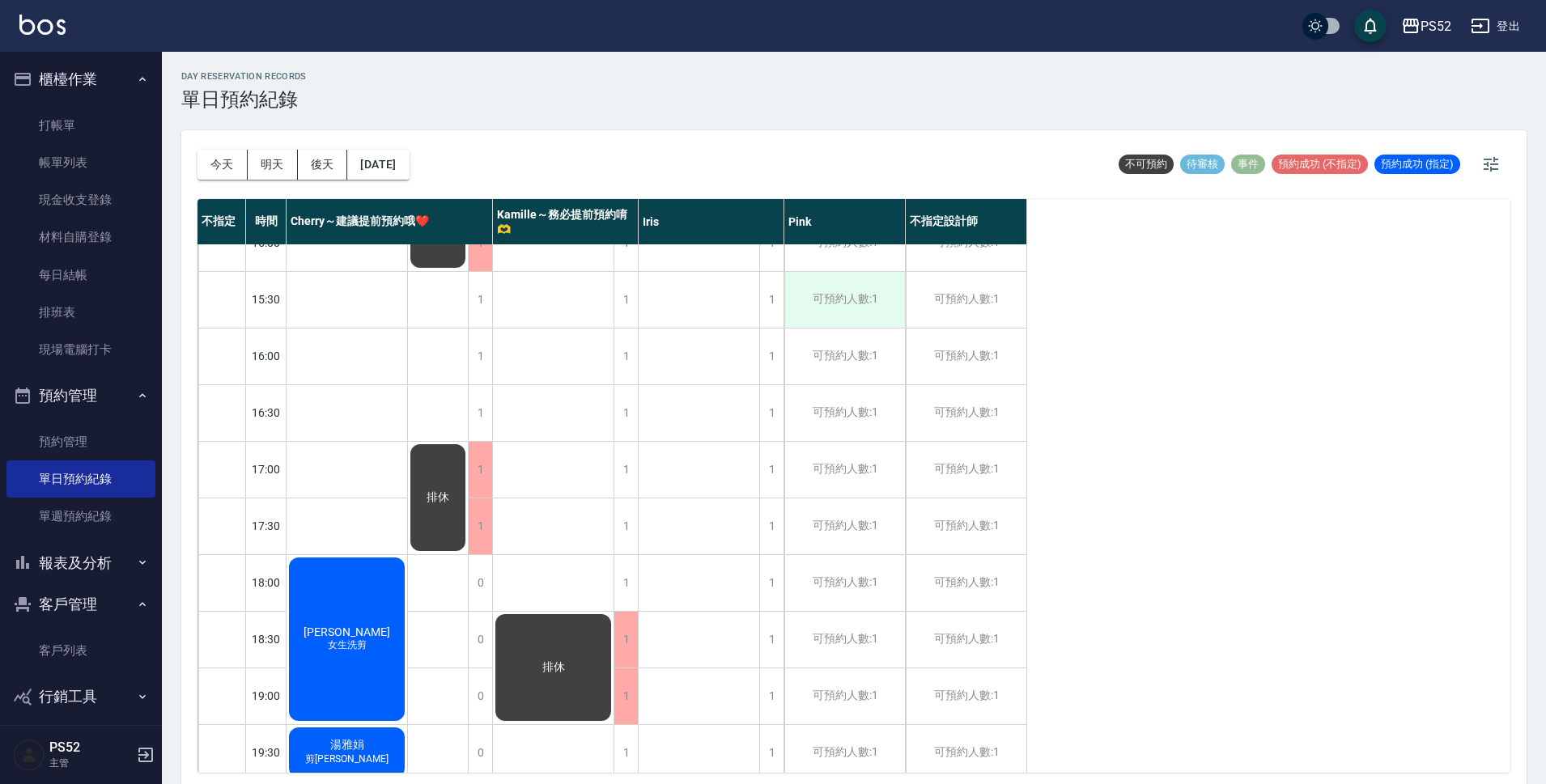
scroll to position [619, 0]
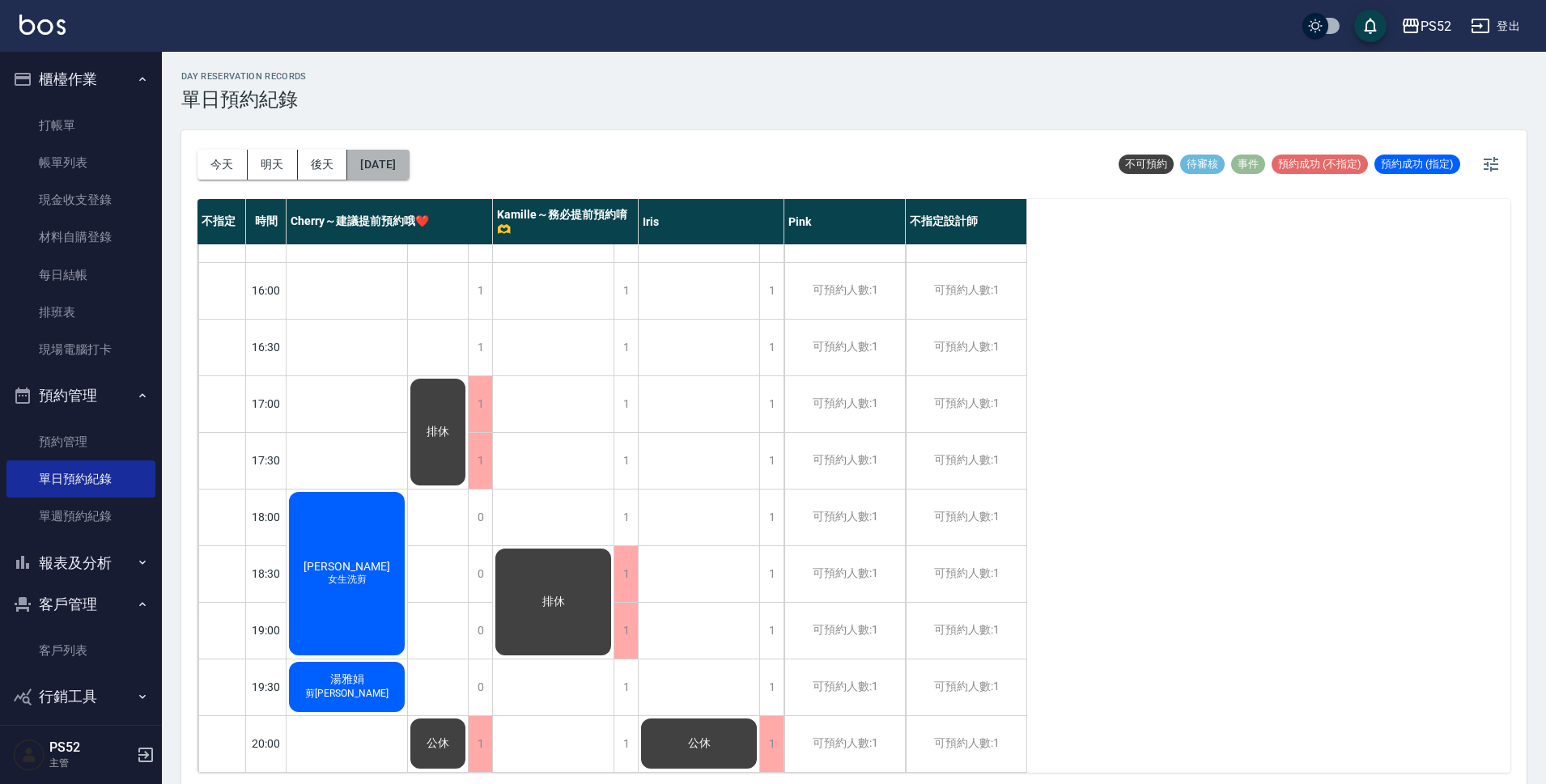
click at [397, 169] on button "[DATE]" at bounding box center [378, 165] width 61 height 30
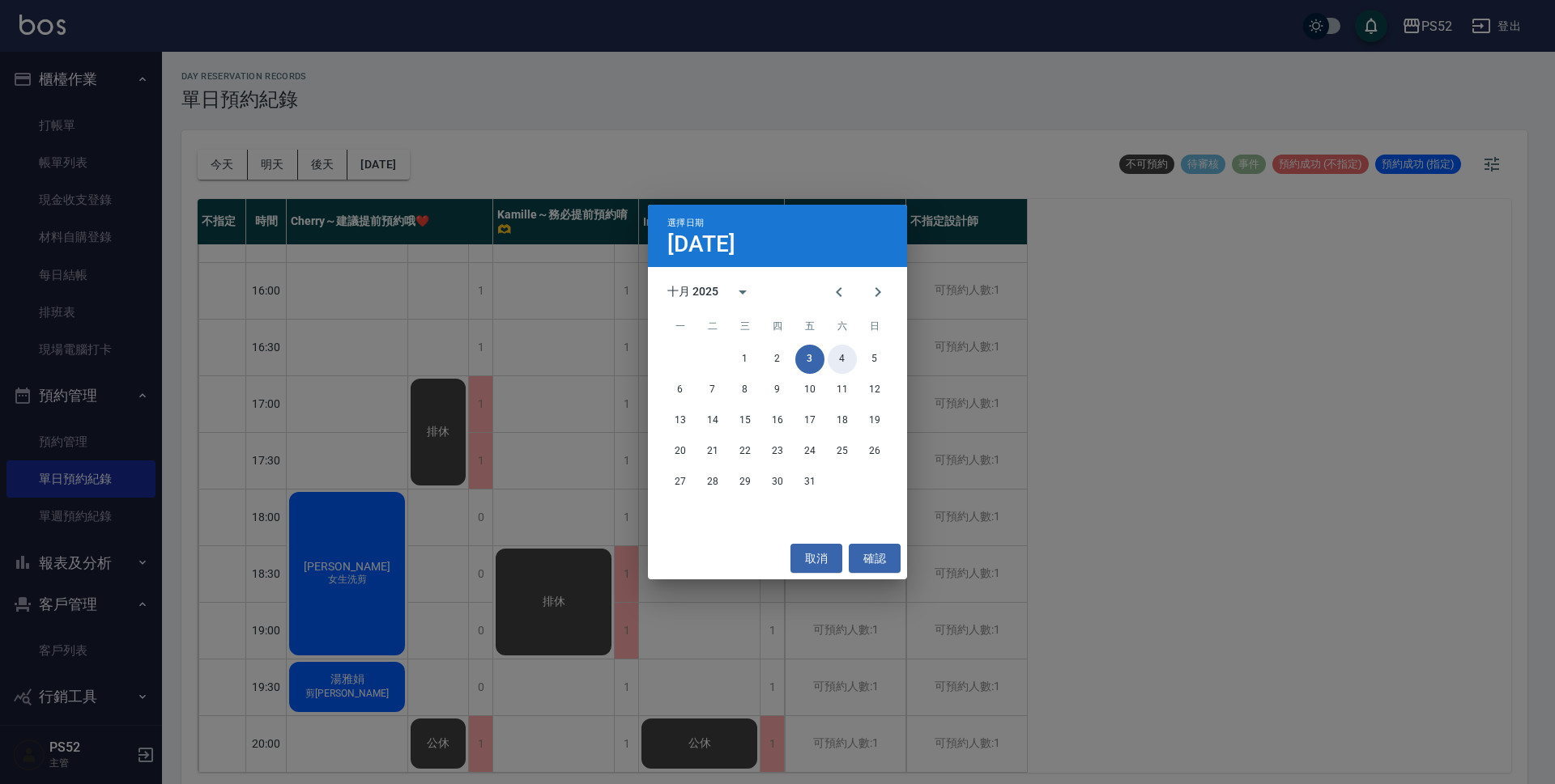
click at [850, 364] on button "4" at bounding box center [842, 359] width 29 height 29
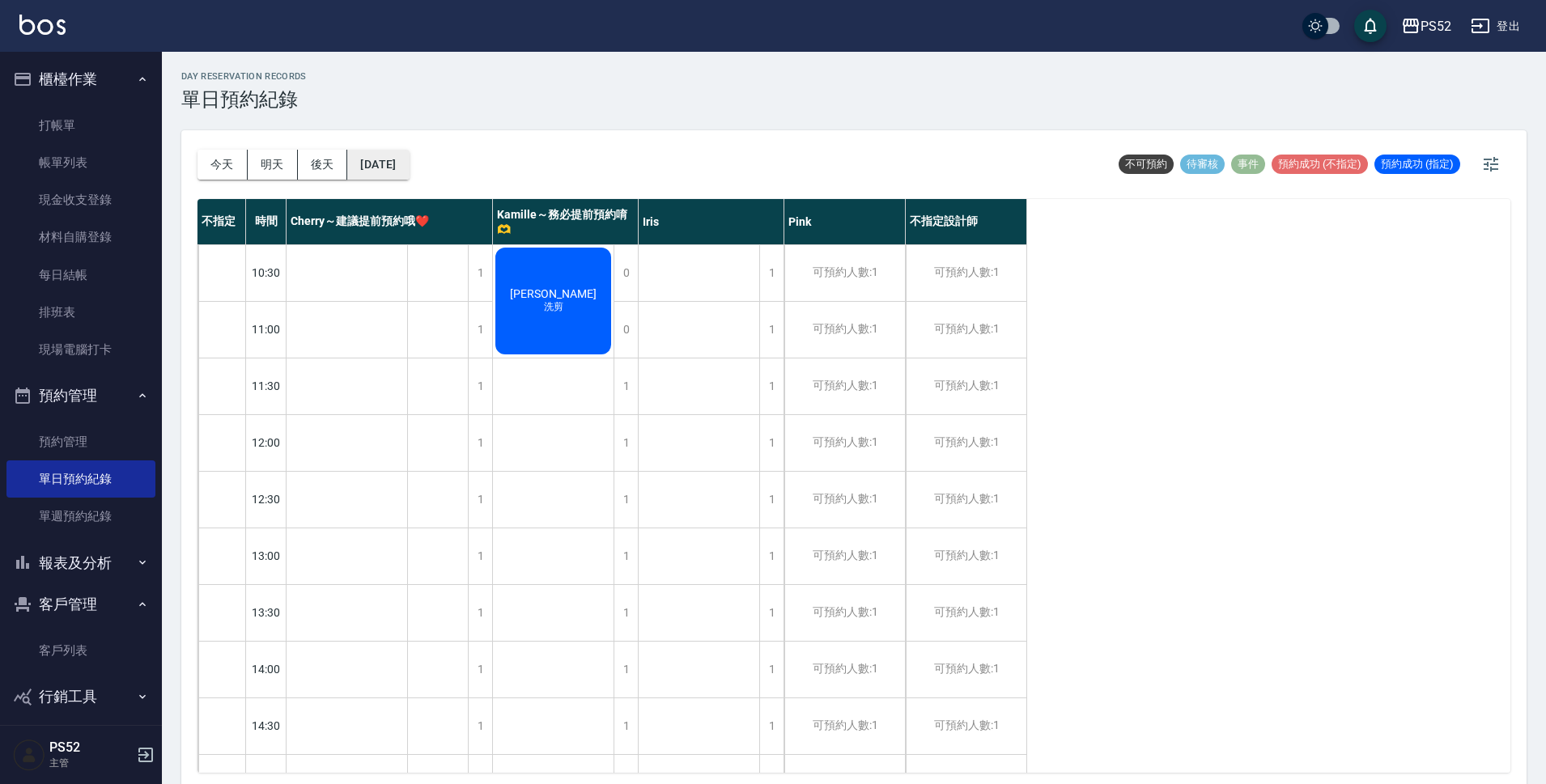
click at [409, 166] on button "[DATE]" at bounding box center [378, 165] width 61 height 30
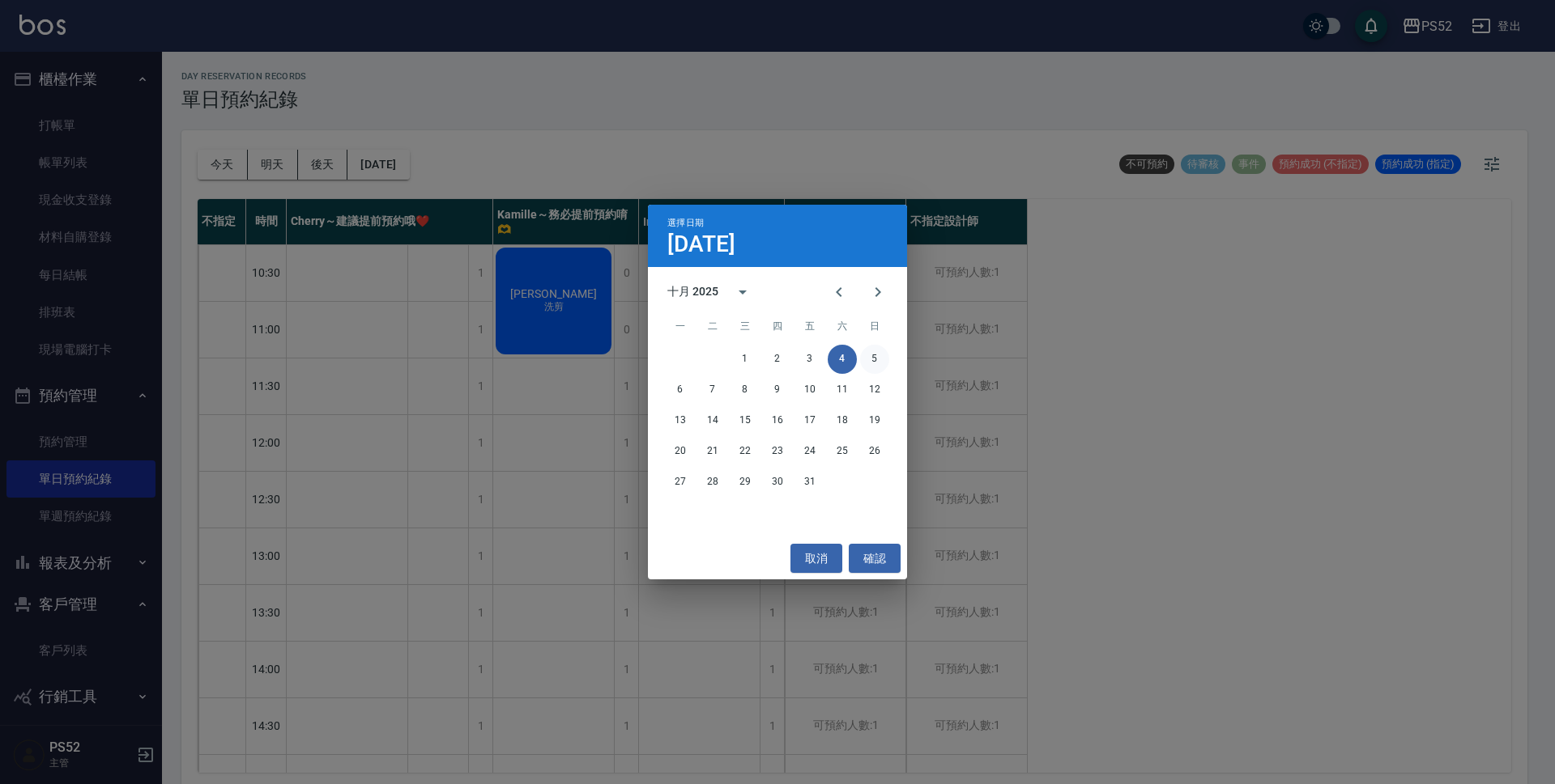
click at [868, 362] on button "5" at bounding box center [875, 359] width 29 height 29
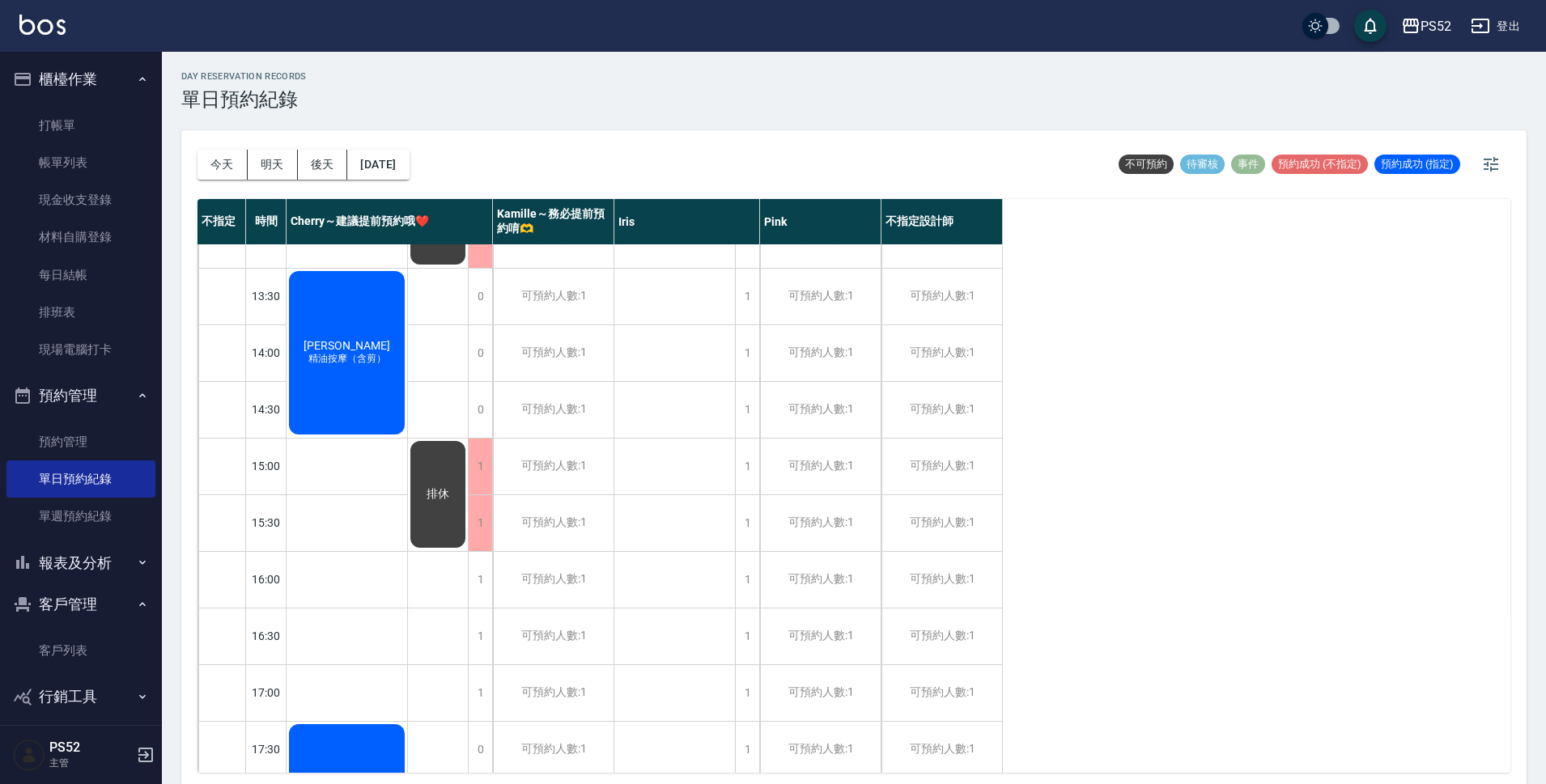
scroll to position [297, 0]
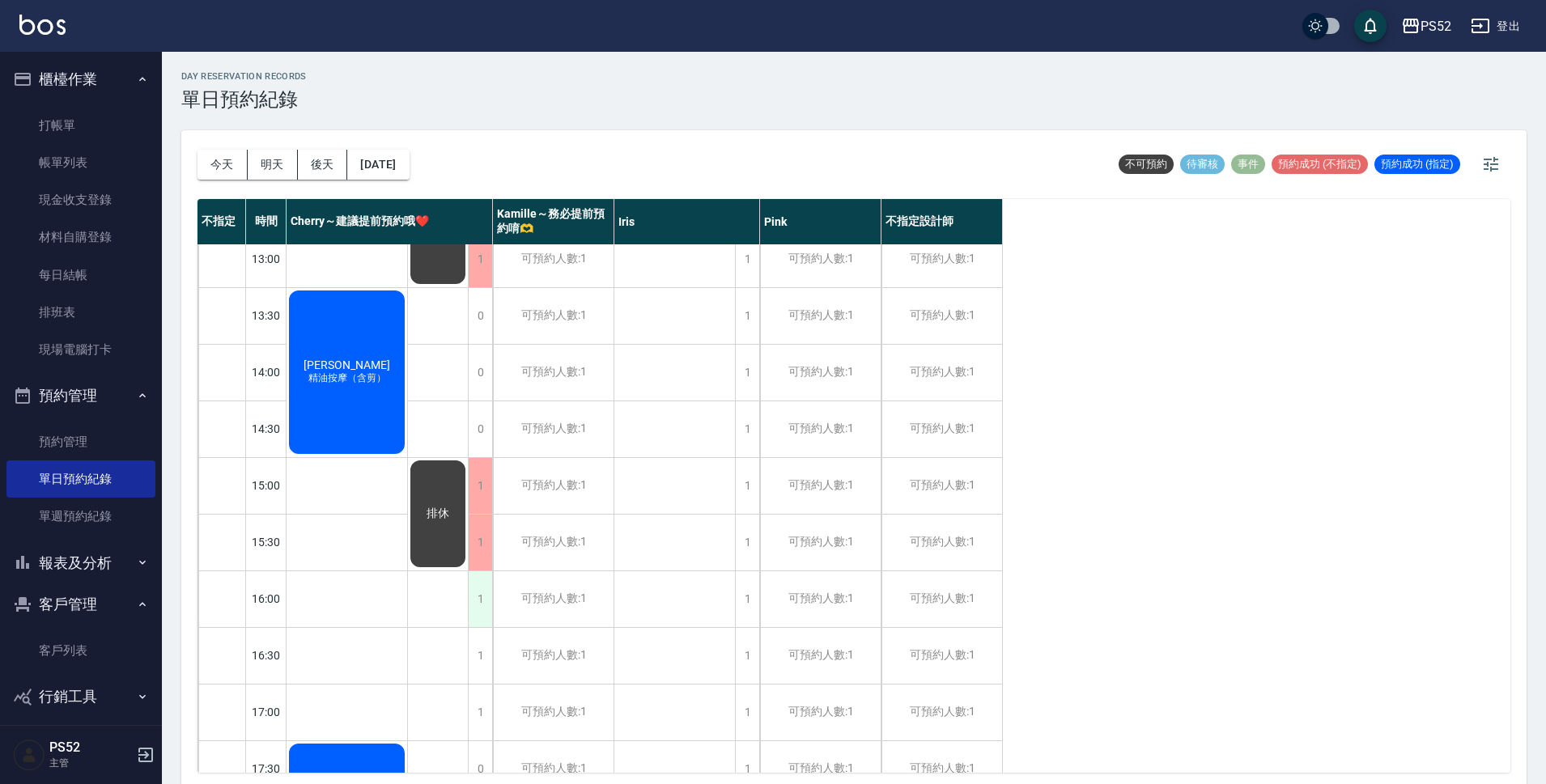
click at [475, 616] on div "1" at bounding box center [479, 599] width 24 height 56
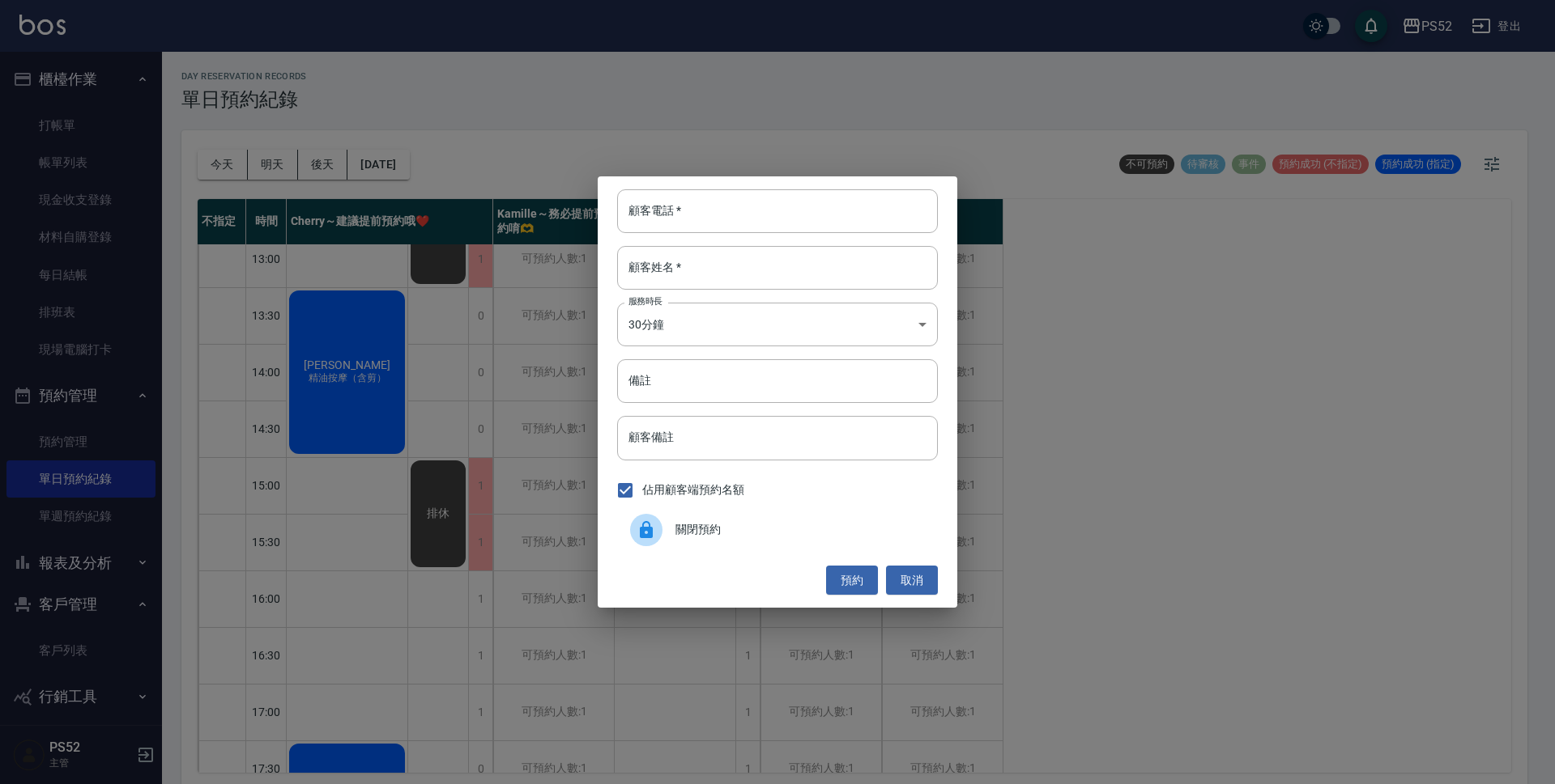
click at [791, 526] on span "關閉預約" at bounding box center [800, 529] width 249 height 17
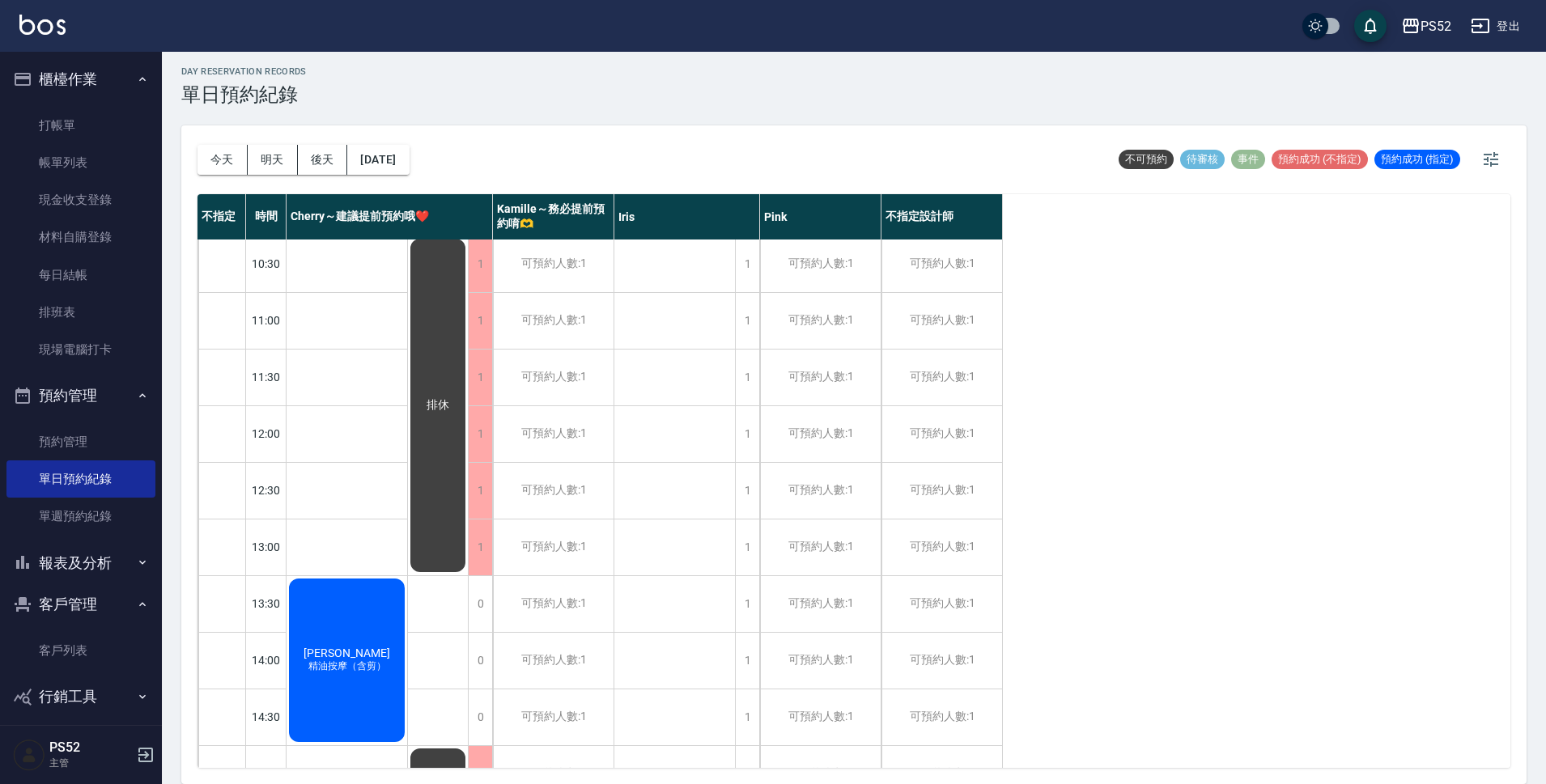
scroll to position [0, 0]
click at [405, 161] on button "[DATE]" at bounding box center [378, 160] width 61 height 30
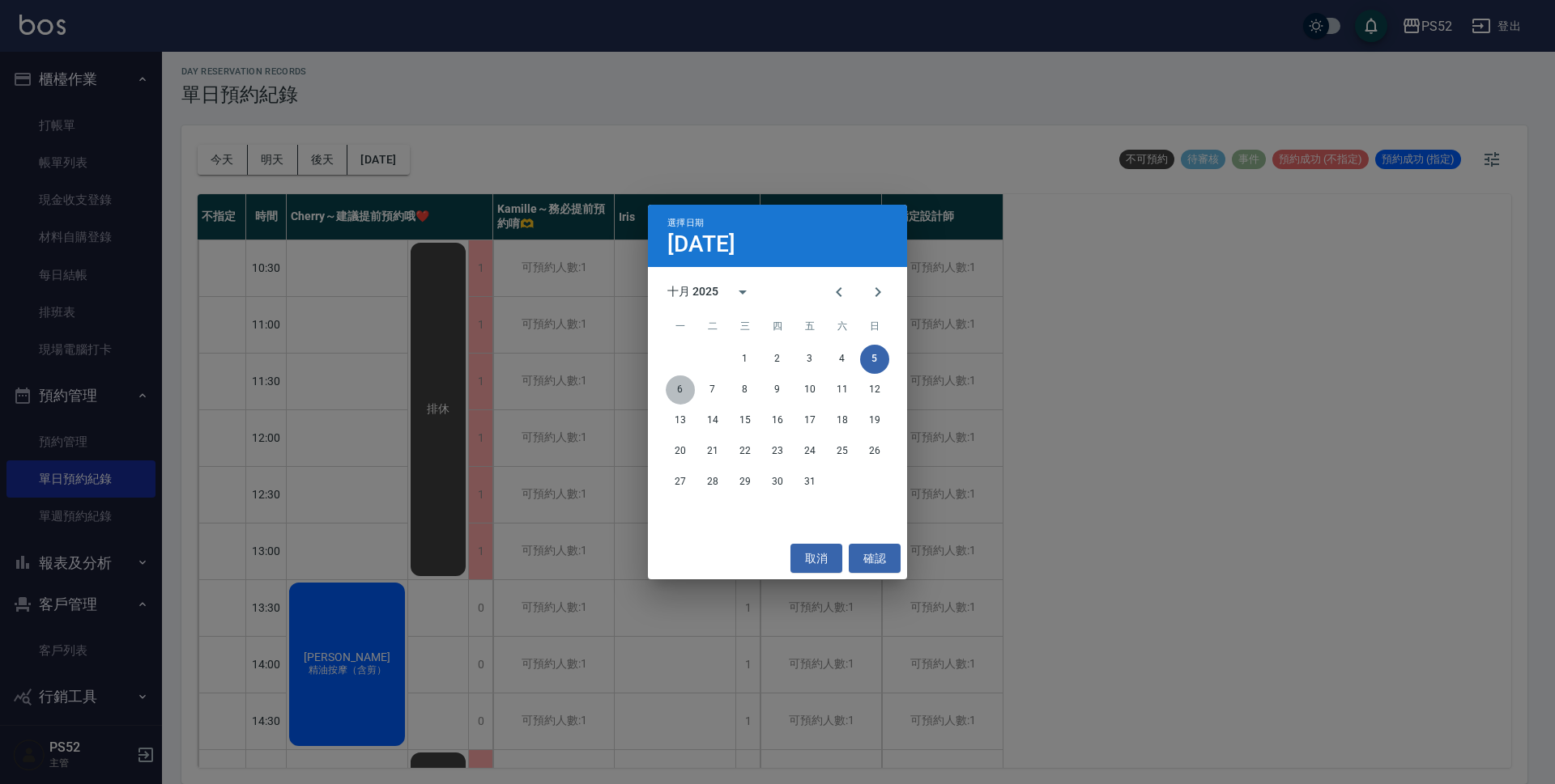
click at [690, 381] on button "6" at bounding box center [680, 391] width 29 height 29
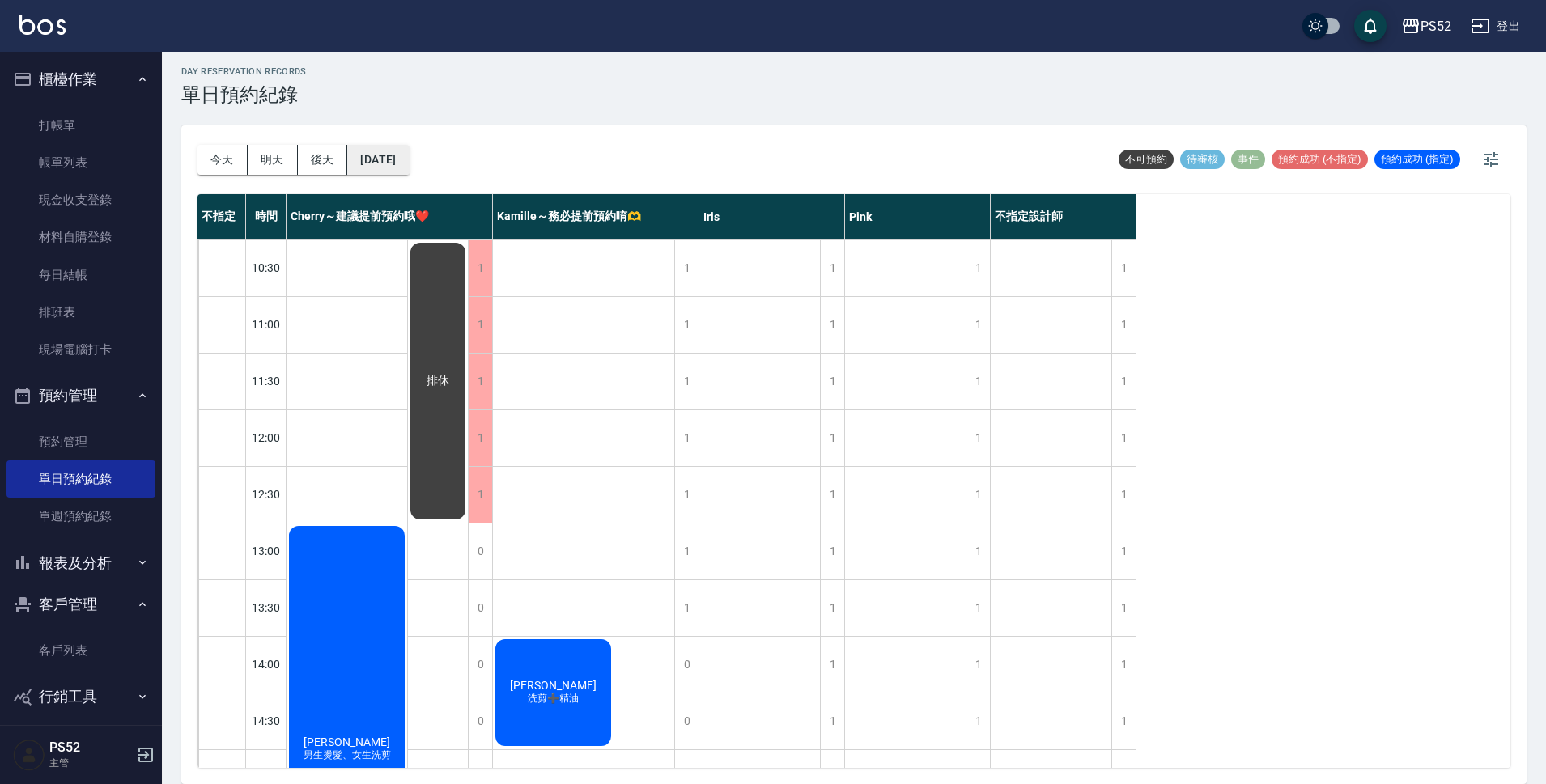
click at [409, 161] on button "[DATE]" at bounding box center [378, 160] width 61 height 30
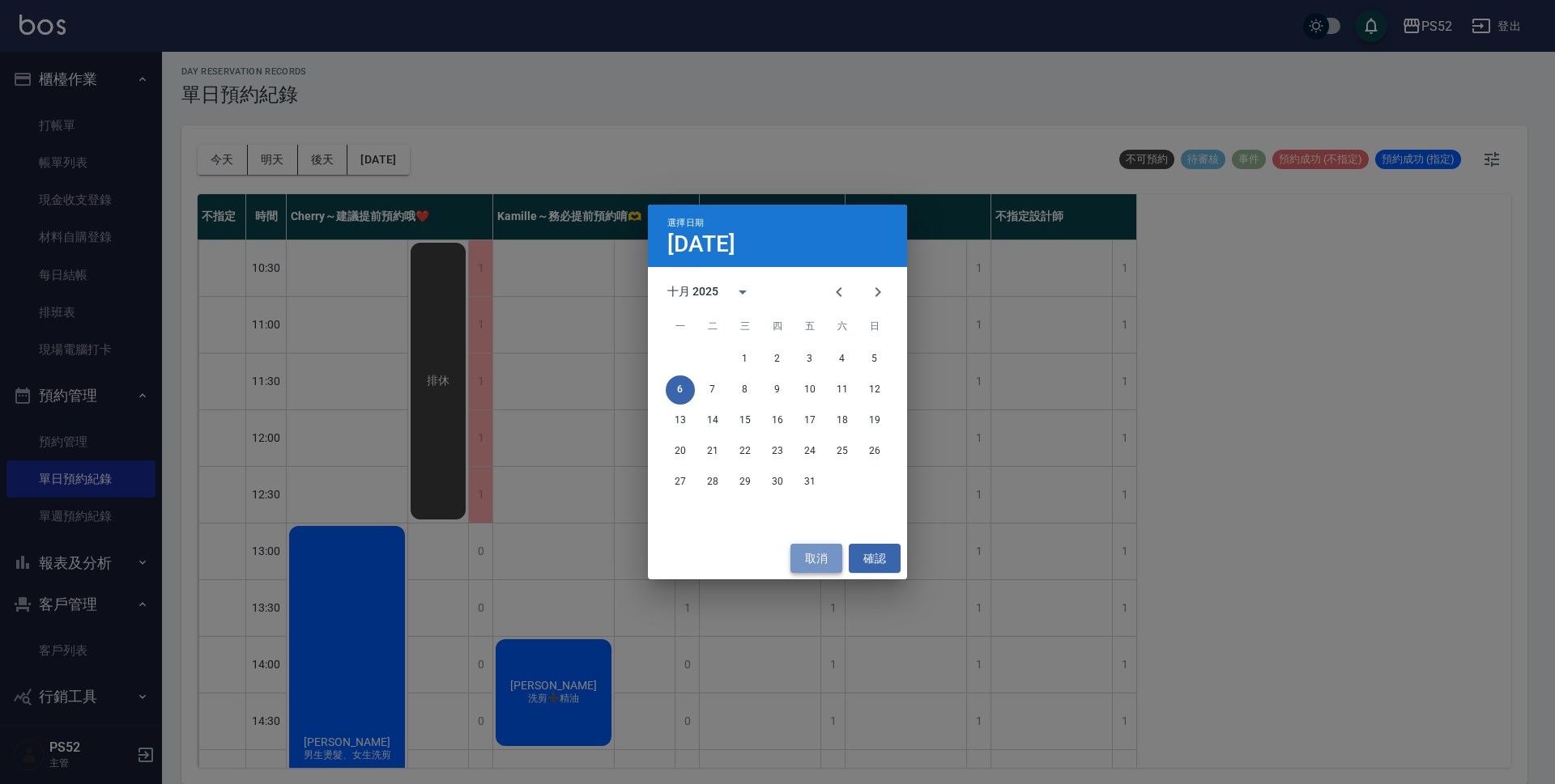
click at [828, 567] on button "取消" at bounding box center [815, 559] width 52 height 30
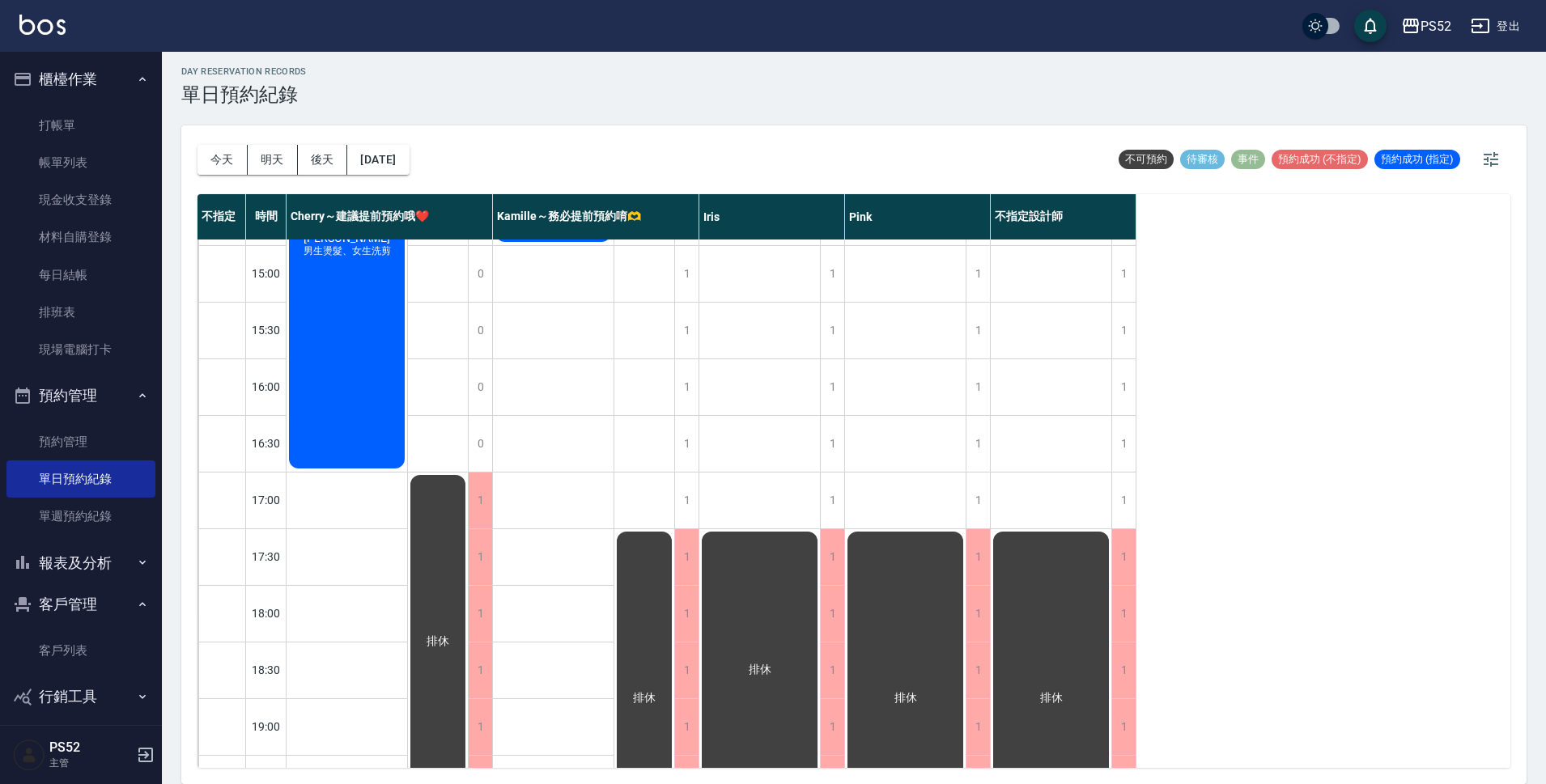
scroll to position [512, 0]
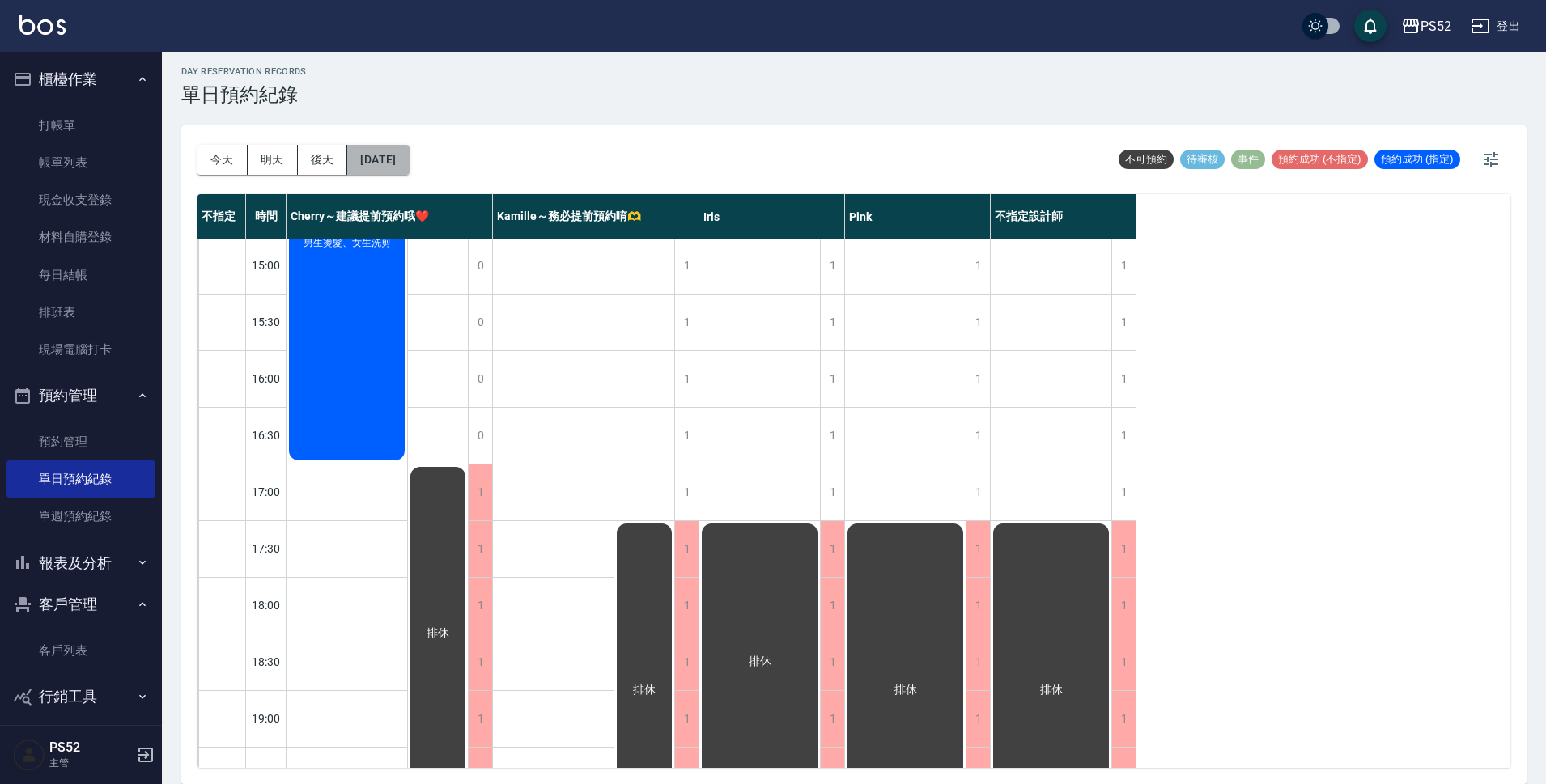
click at [396, 170] on button "[DATE]" at bounding box center [378, 160] width 61 height 30
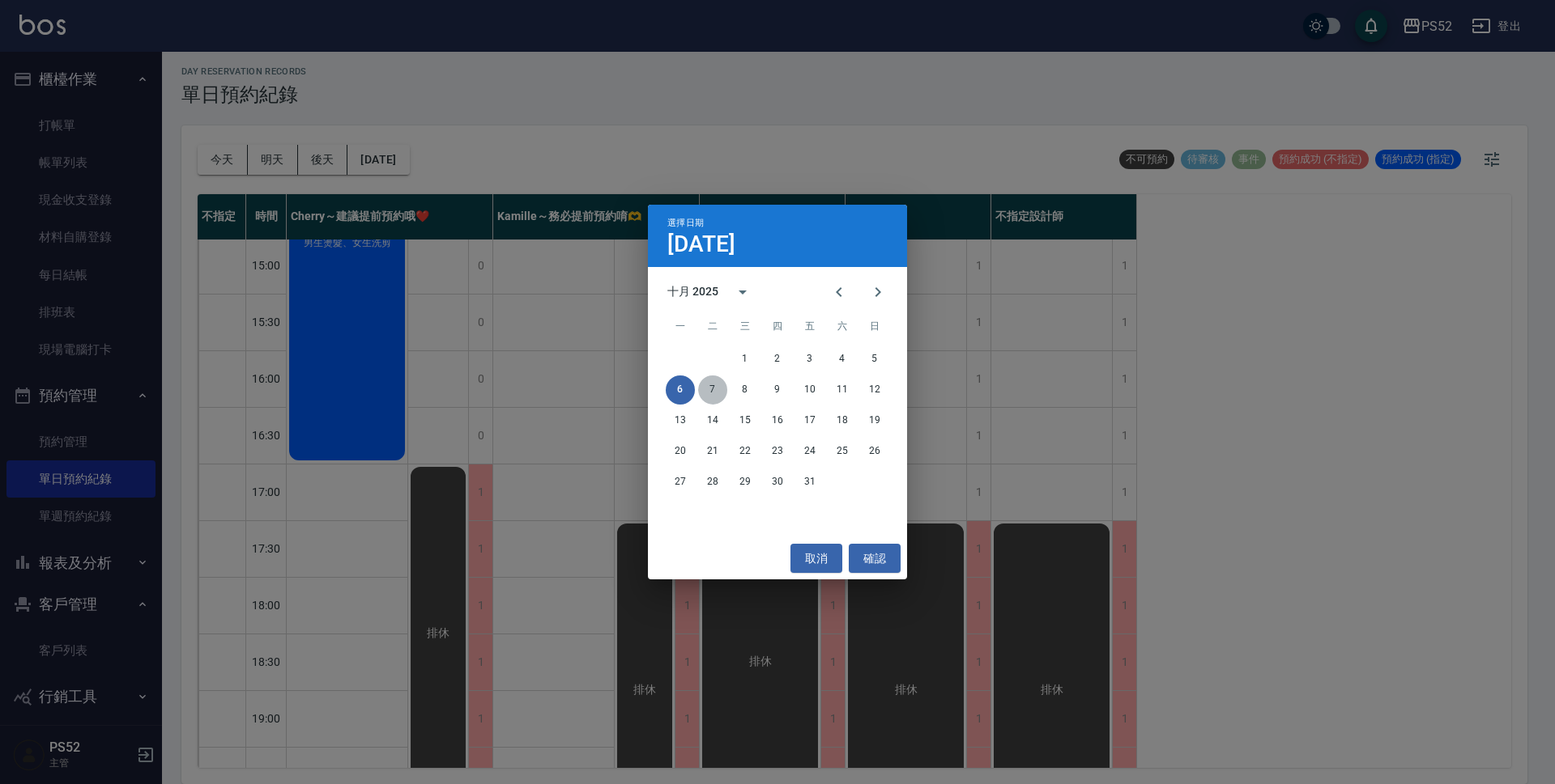
click at [717, 388] on button "7" at bounding box center [712, 391] width 29 height 29
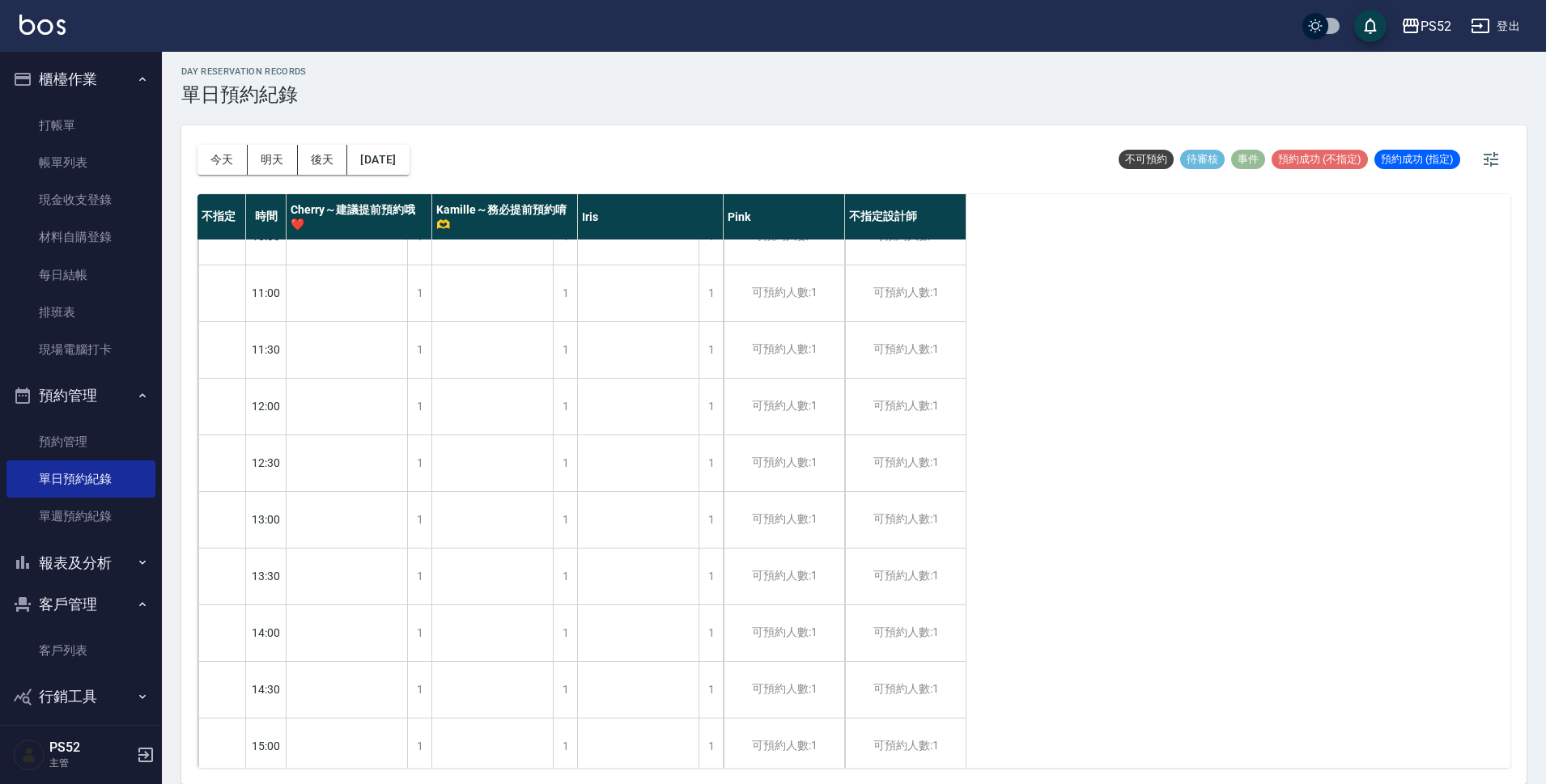
scroll to position [26, 0]
click at [385, 151] on button "[DATE]" at bounding box center [378, 160] width 61 height 30
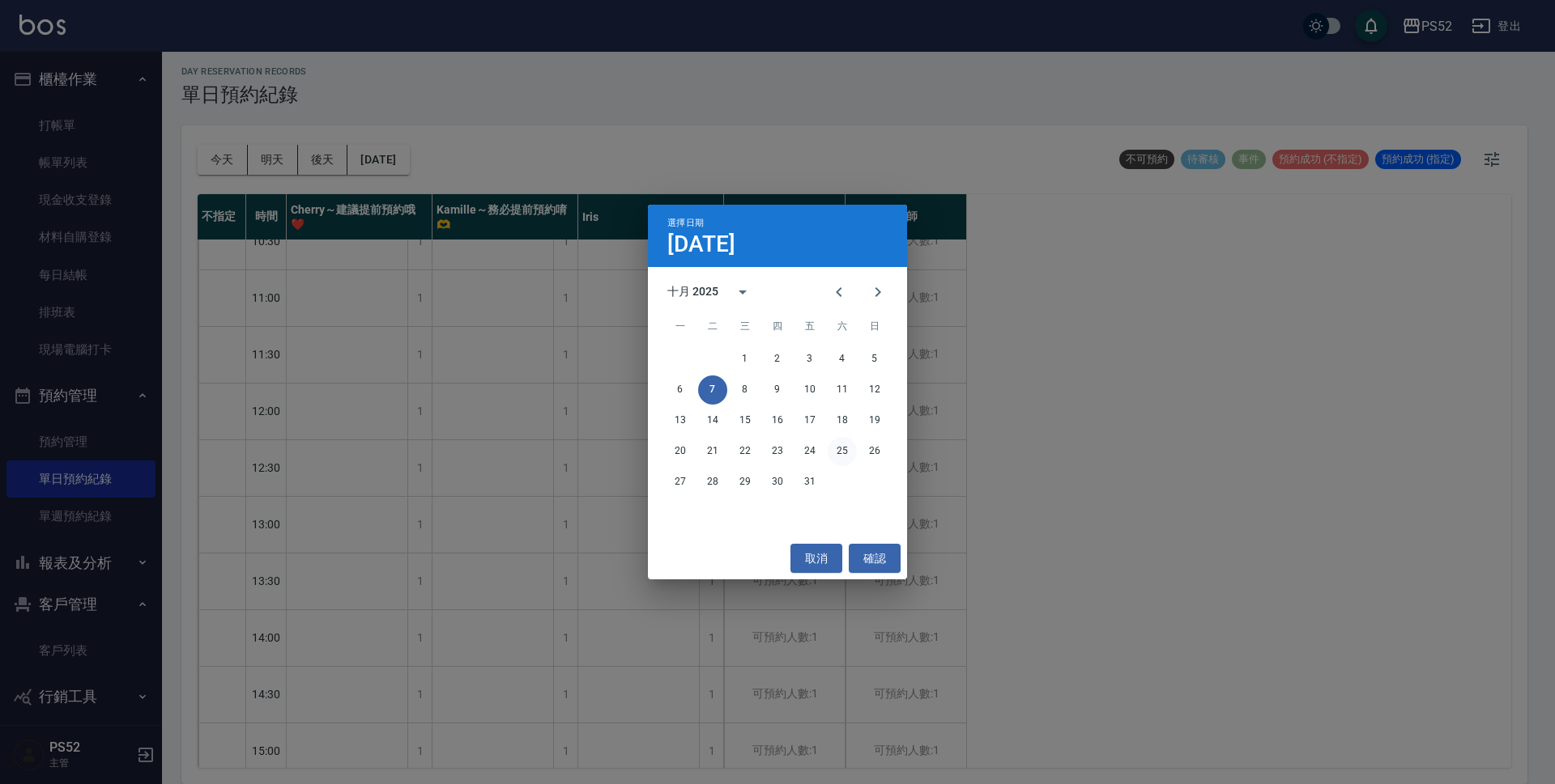
click at [843, 449] on button "25" at bounding box center [842, 452] width 29 height 29
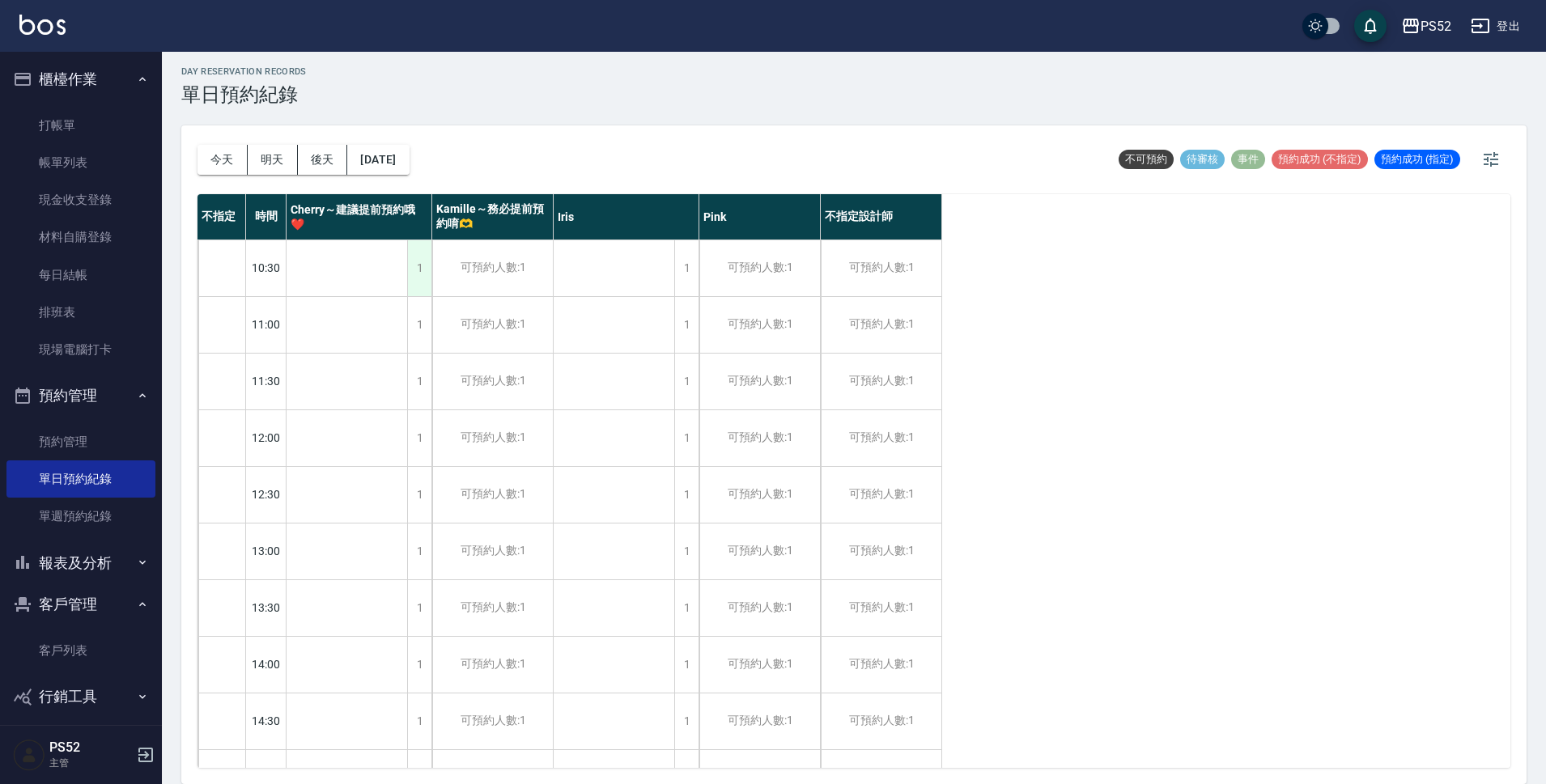
click at [419, 282] on div "1" at bounding box center [419, 268] width 24 height 56
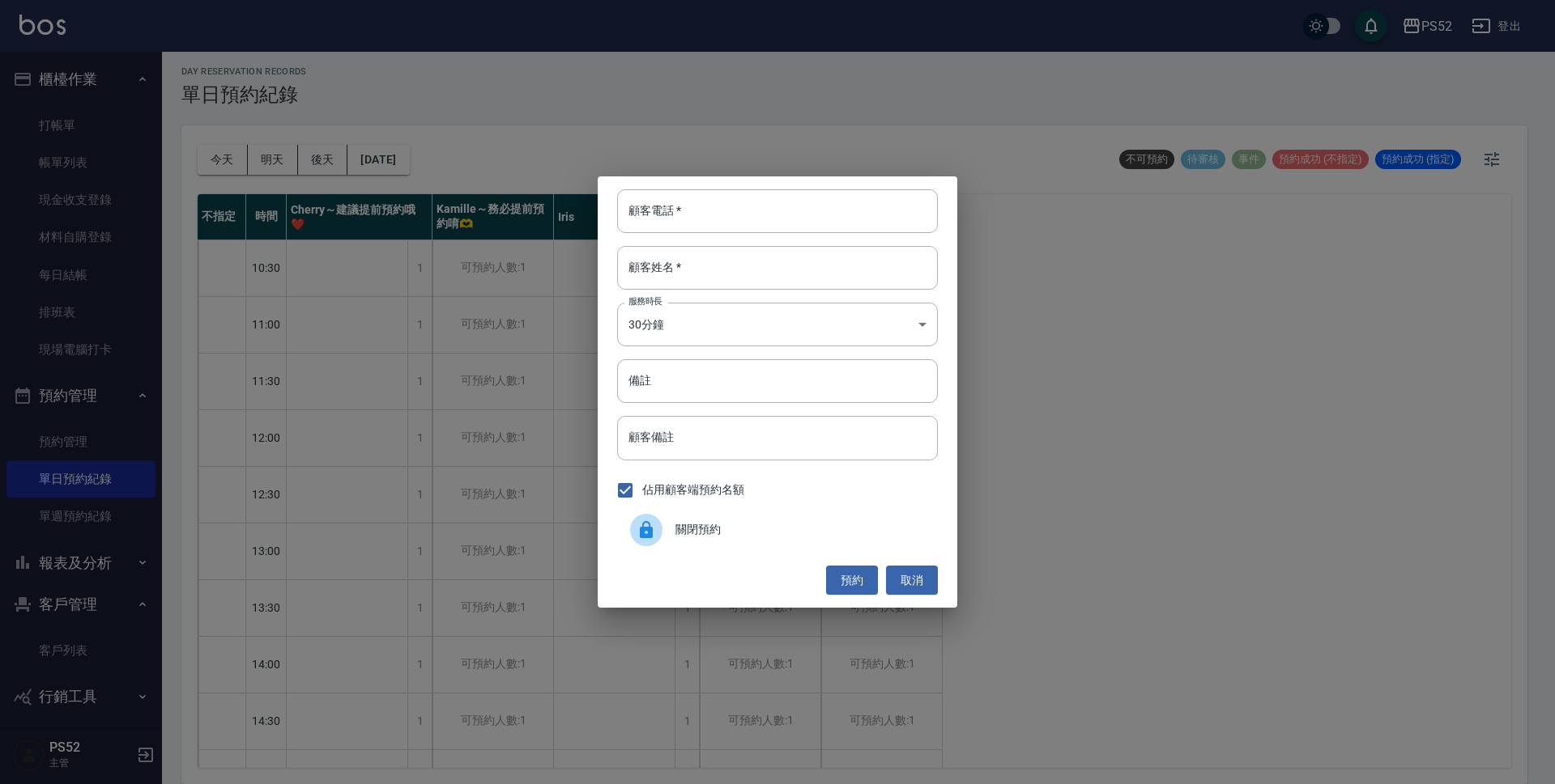
click at [701, 541] on div "關閉預約" at bounding box center [777, 530] width 321 height 46
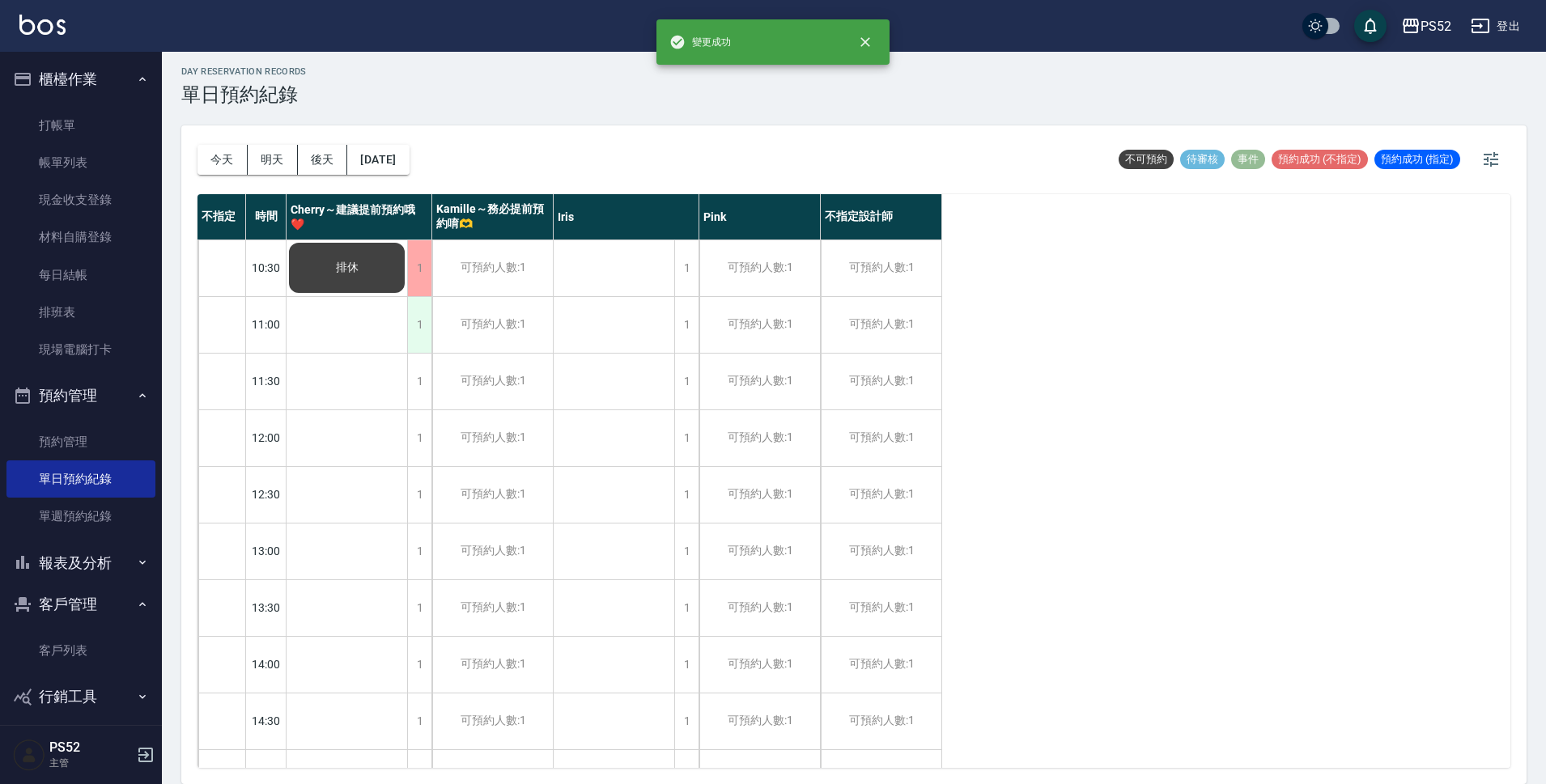
click at [415, 338] on div "1" at bounding box center [419, 324] width 24 height 56
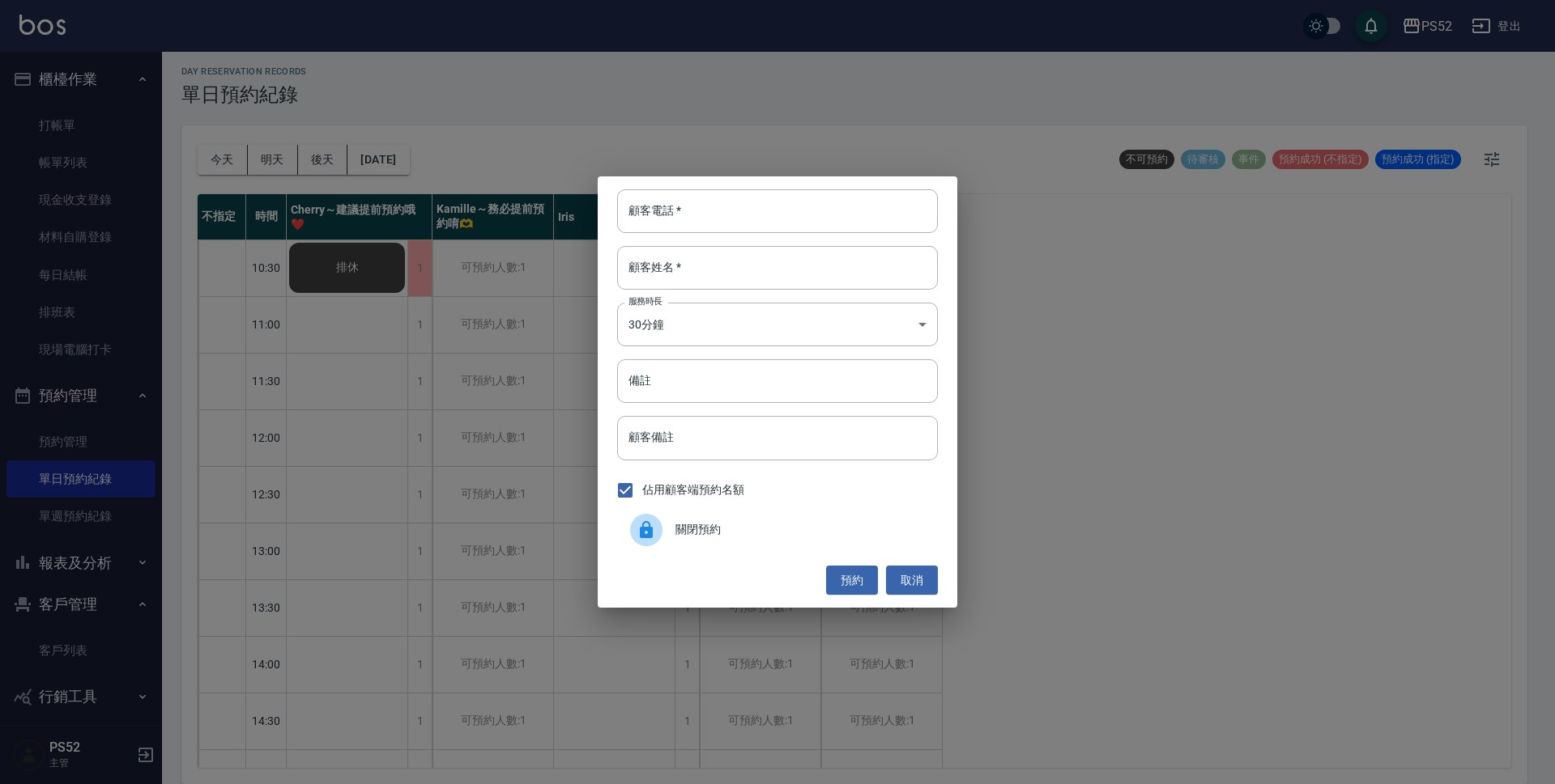
click at [664, 529] on div at bounding box center [653, 530] width 46 height 32
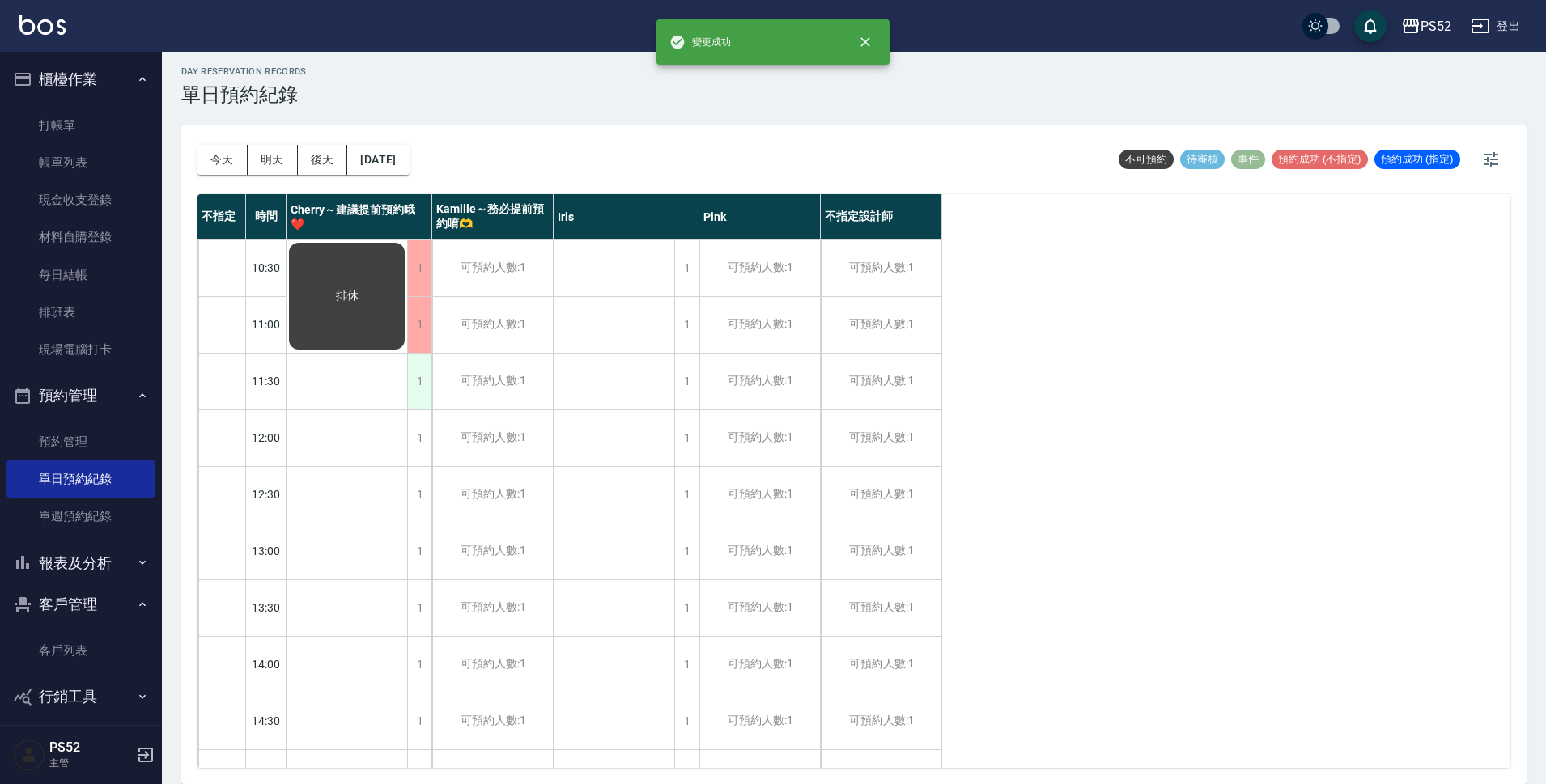
click at [428, 382] on div "1" at bounding box center [419, 381] width 24 height 56
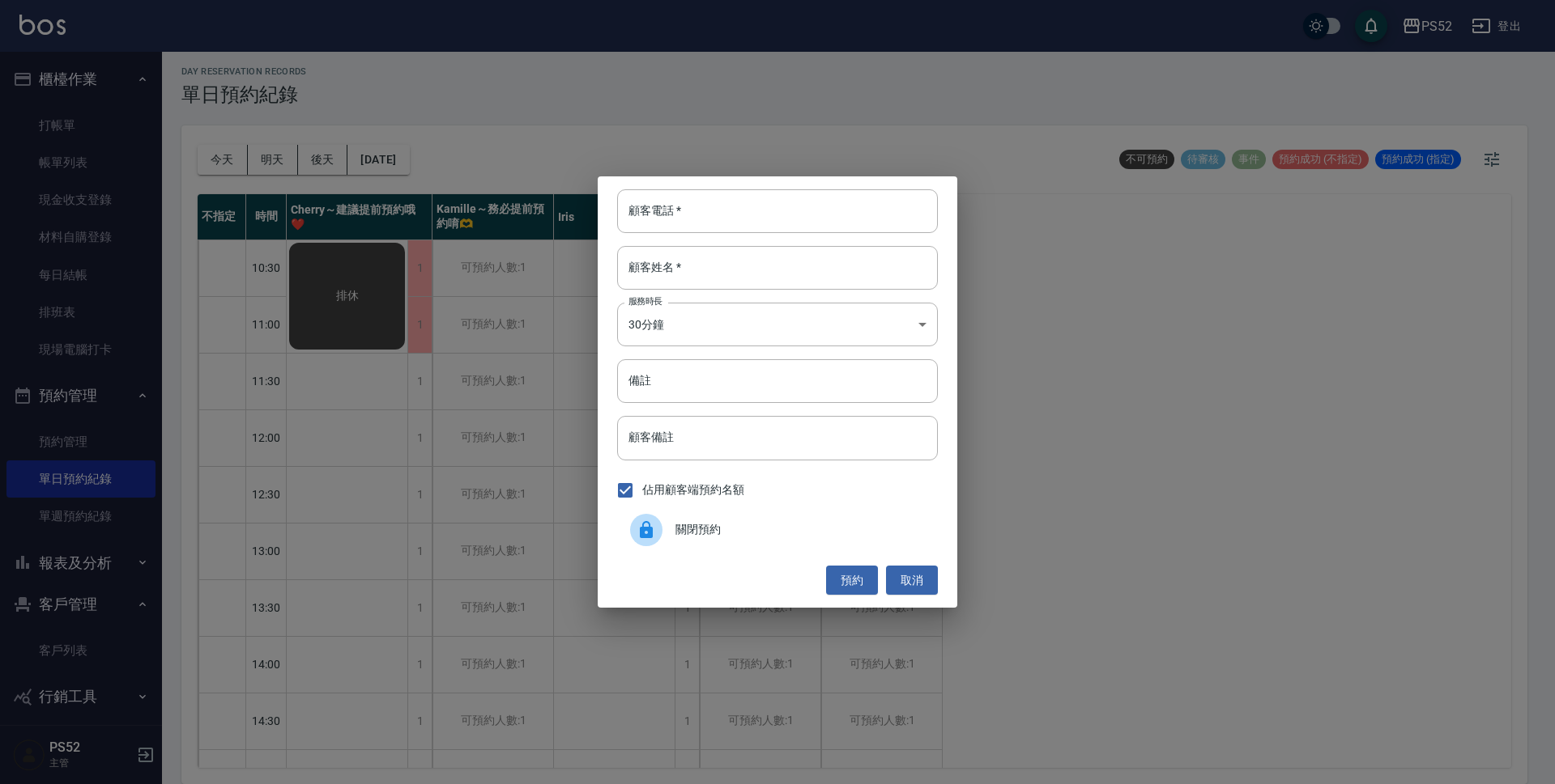
click at [702, 528] on span "關閉預約" at bounding box center [800, 529] width 249 height 17
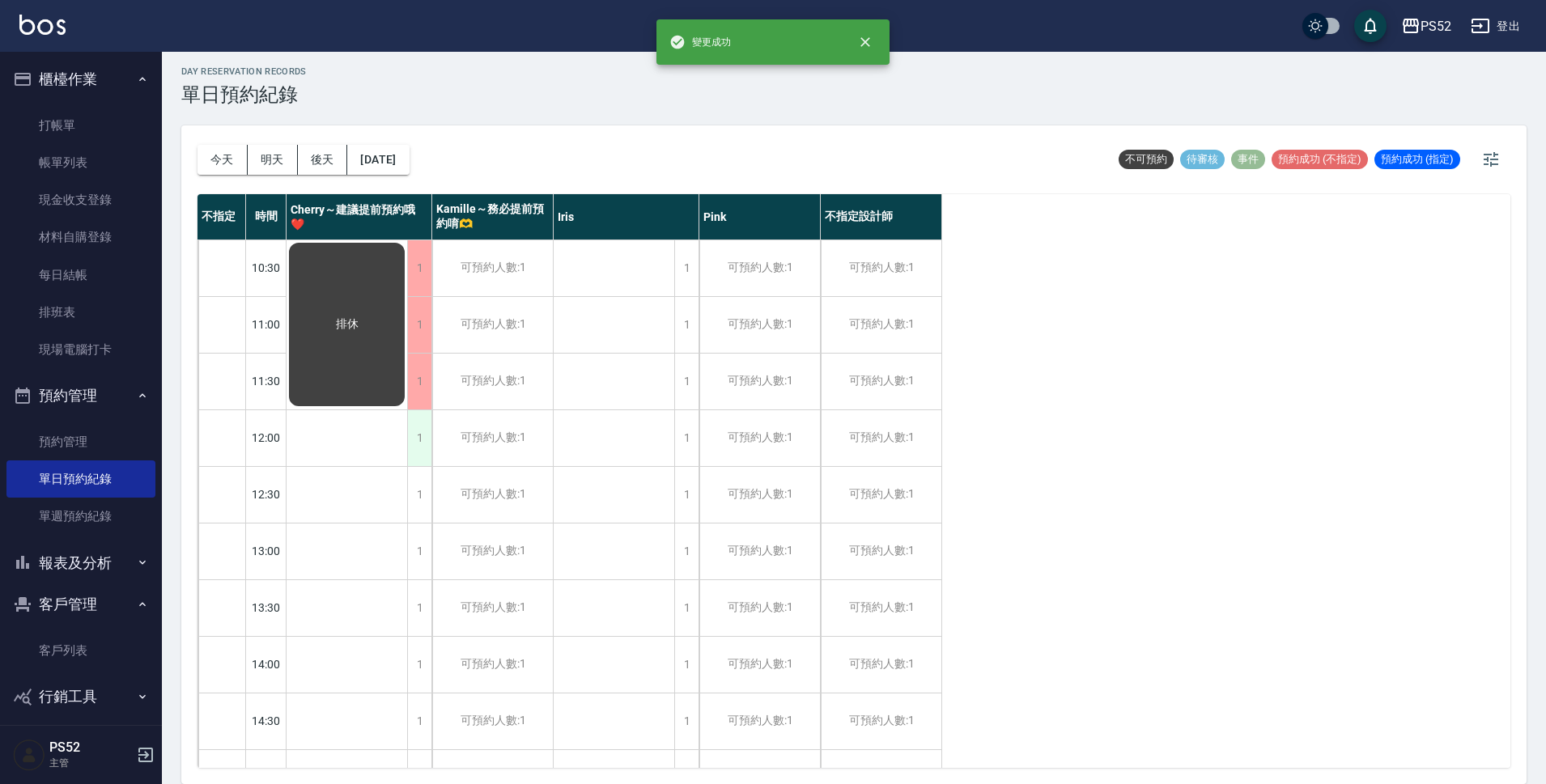
click at [413, 440] on div "1" at bounding box center [419, 437] width 24 height 56
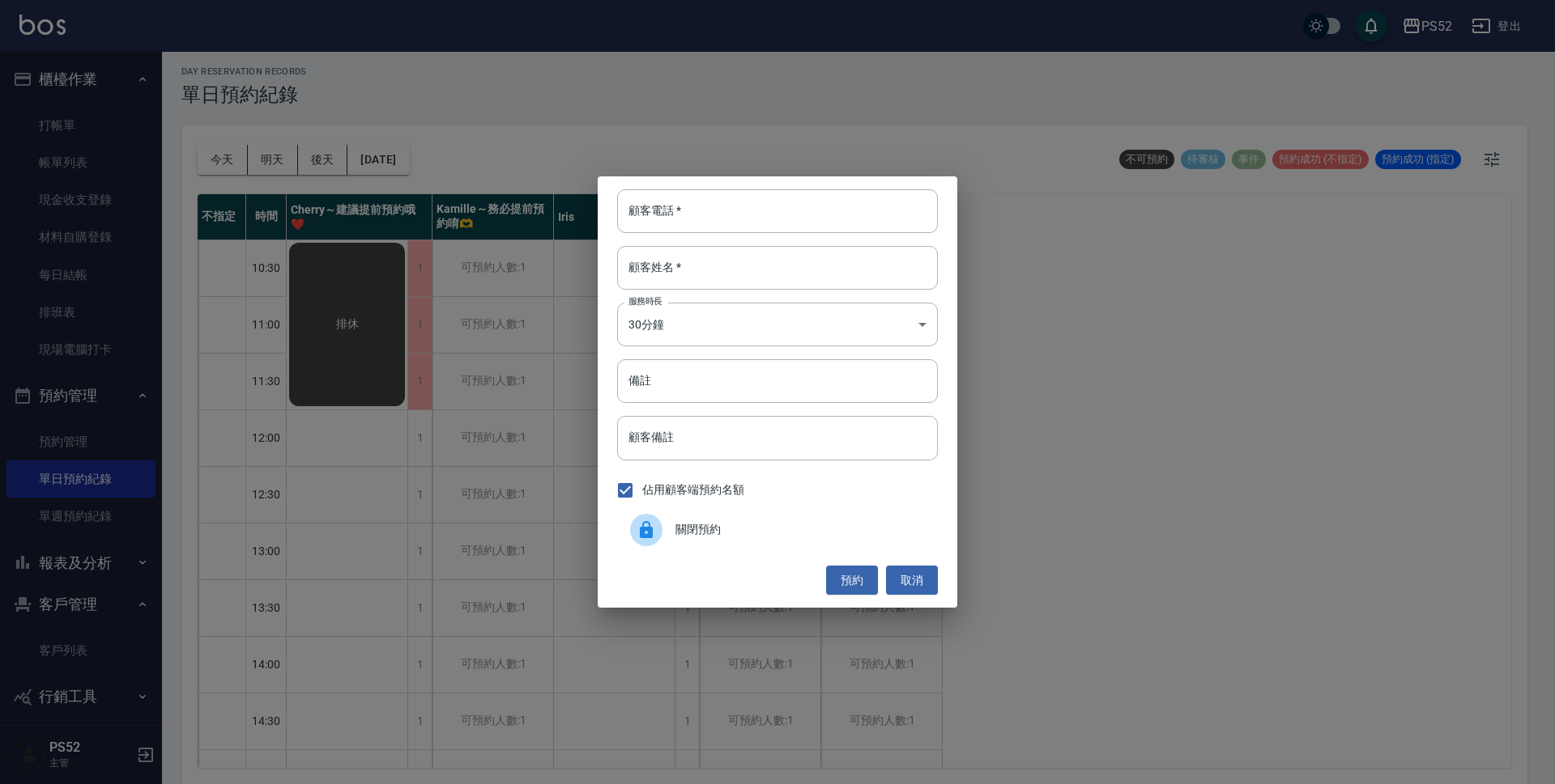
click at [676, 549] on div "關閉預約" at bounding box center [777, 530] width 321 height 46
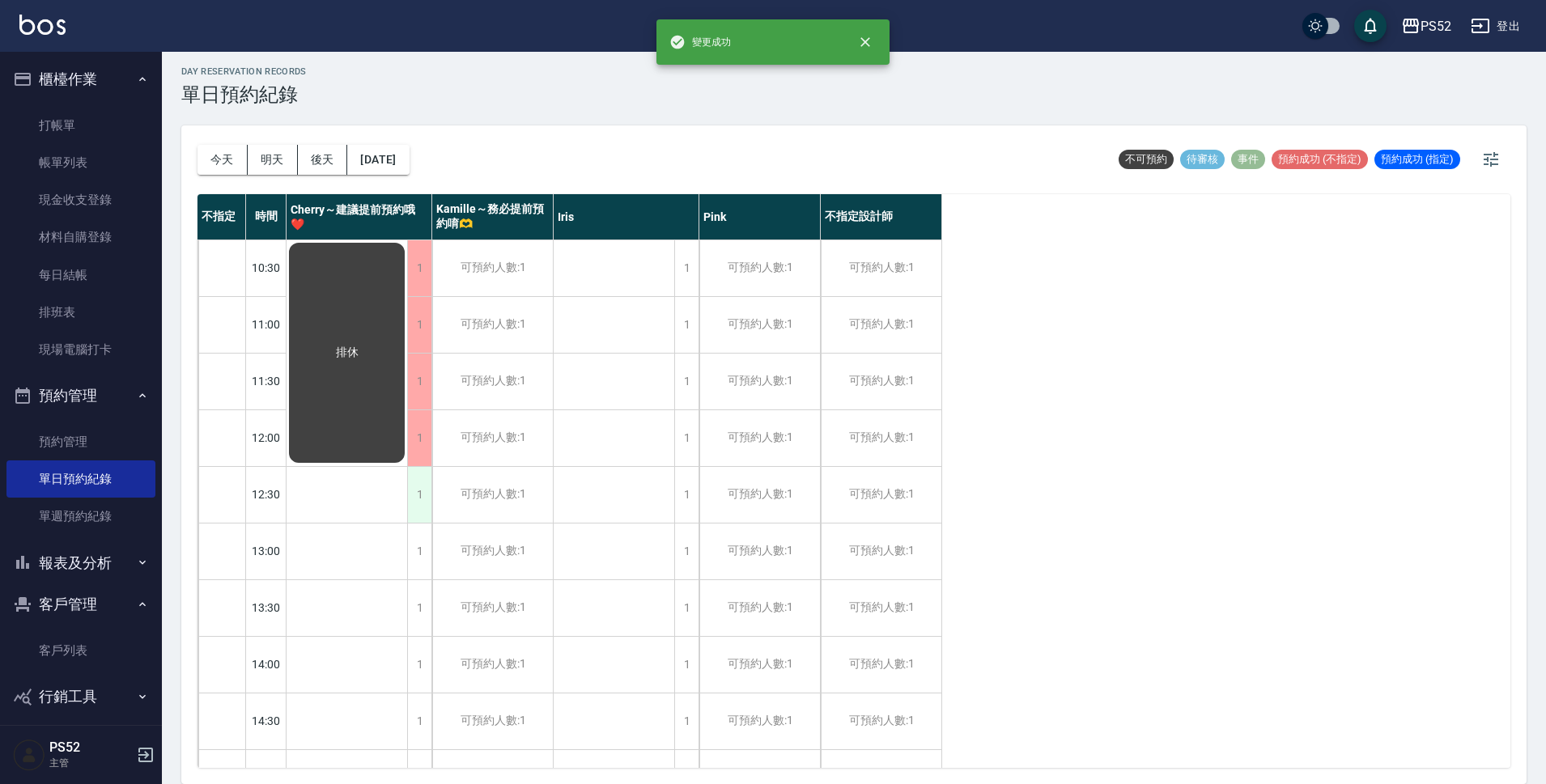
click at [422, 508] on div "1" at bounding box center [419, 495] width 24 height 56
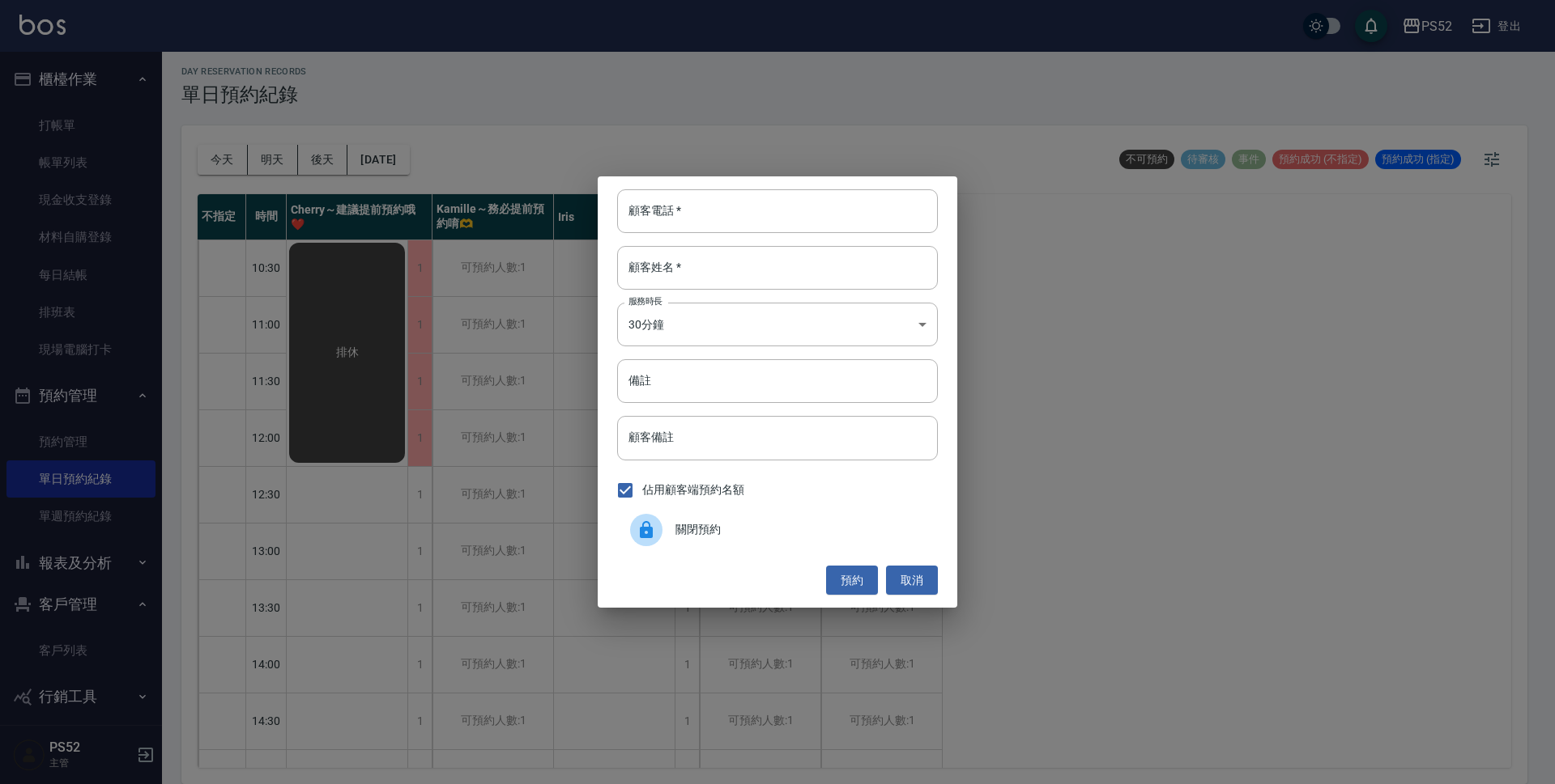
click at [714, 553] on div "顧客電話   * 顧客電話   * 顧客姓名   * 顧客姓名   * 服務時長 30分鐘 1 服務時長 備註 備註 顧客備註 顧客備註 佔用顧客端預約名額 …" at bounding box center [777, 392] width 360 height 431
click at [702, 530] on span "關閉預約" at bounding box center [800, 529] width 249 height 17
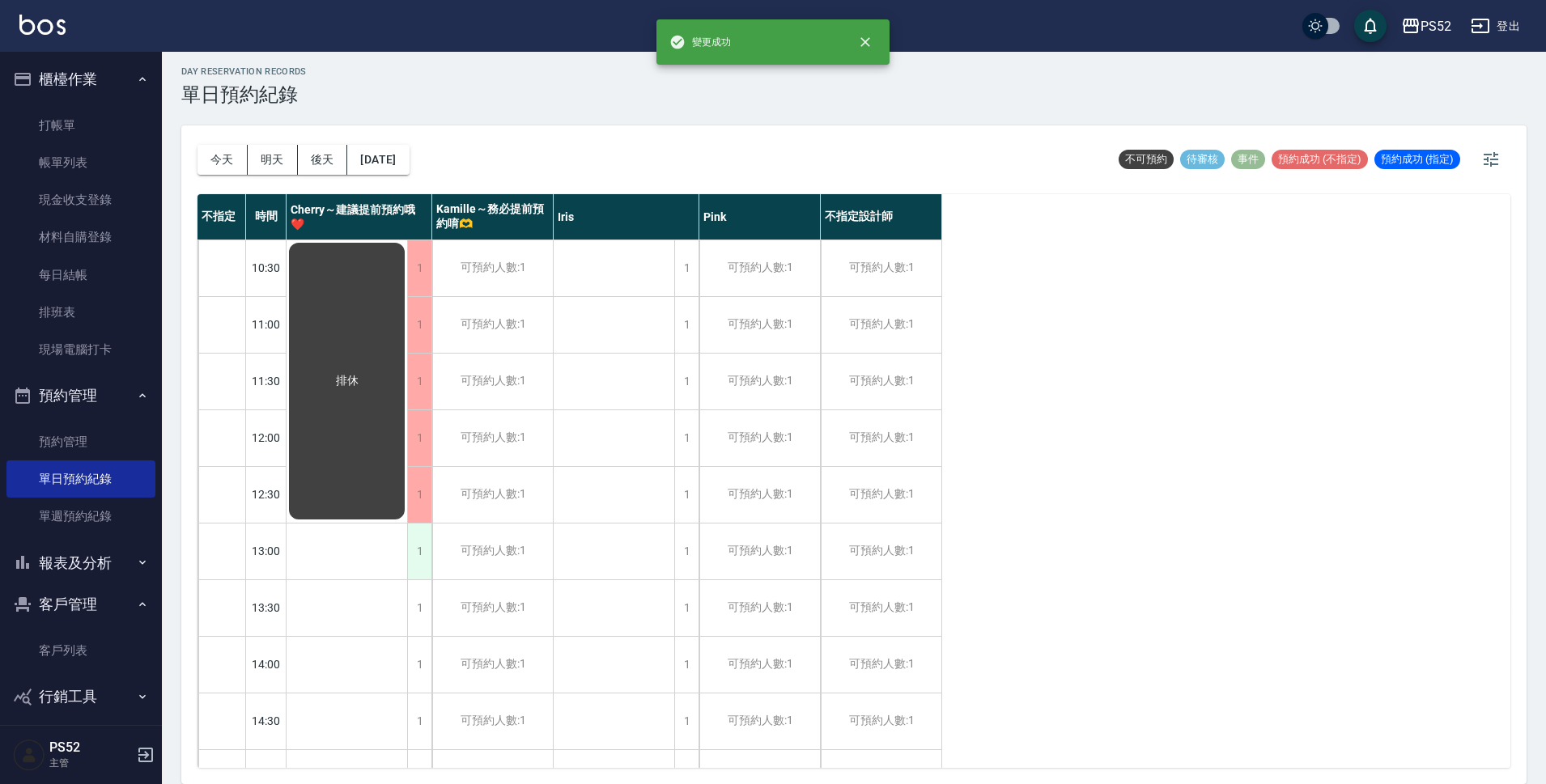
click at [424, 550] on div "1" at bounding box center [419, 551] width 24 height 56
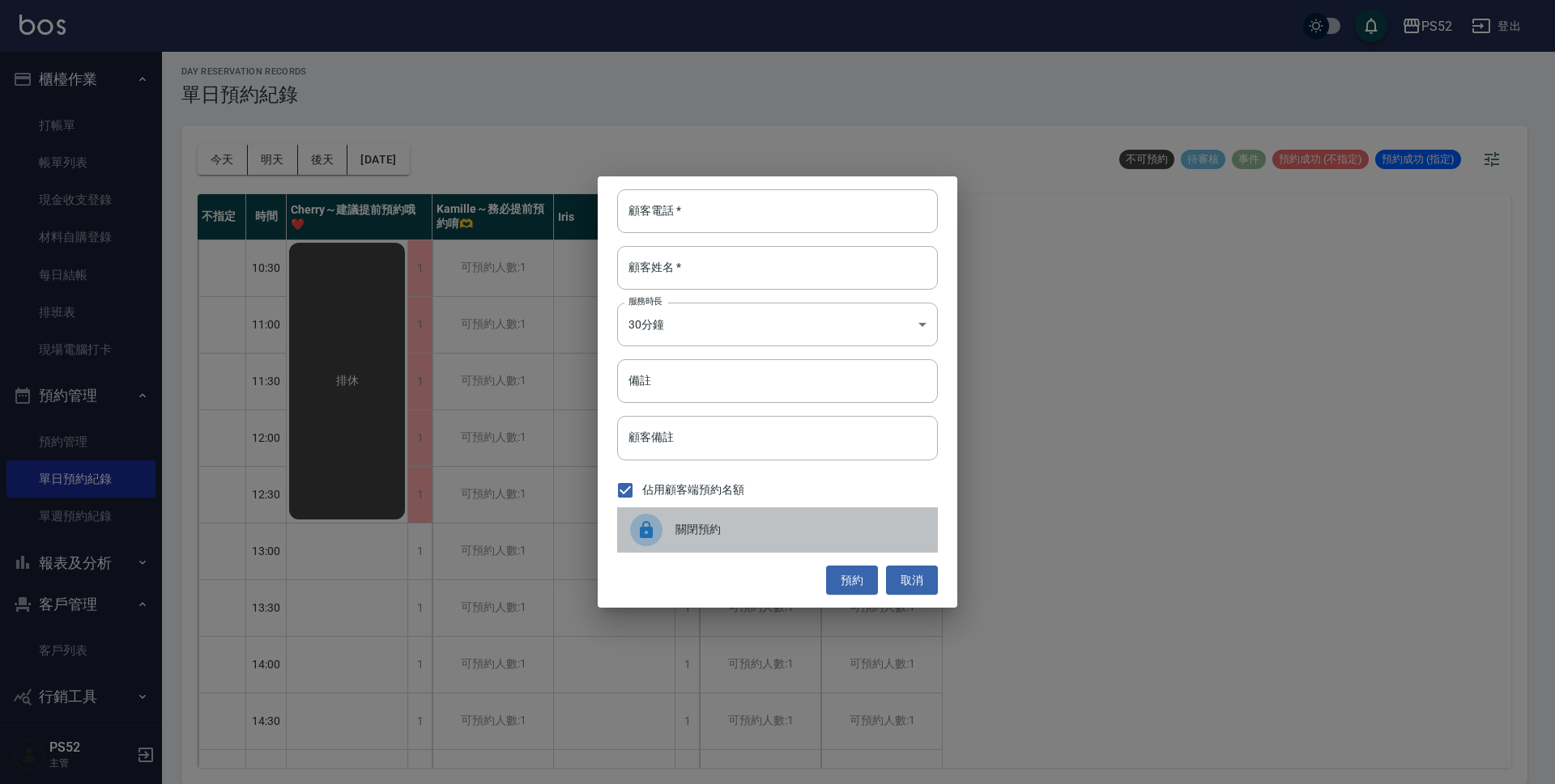
click at [716, 530] on span "關閉預約" at bounding box center [800, 529] width 249 height 17
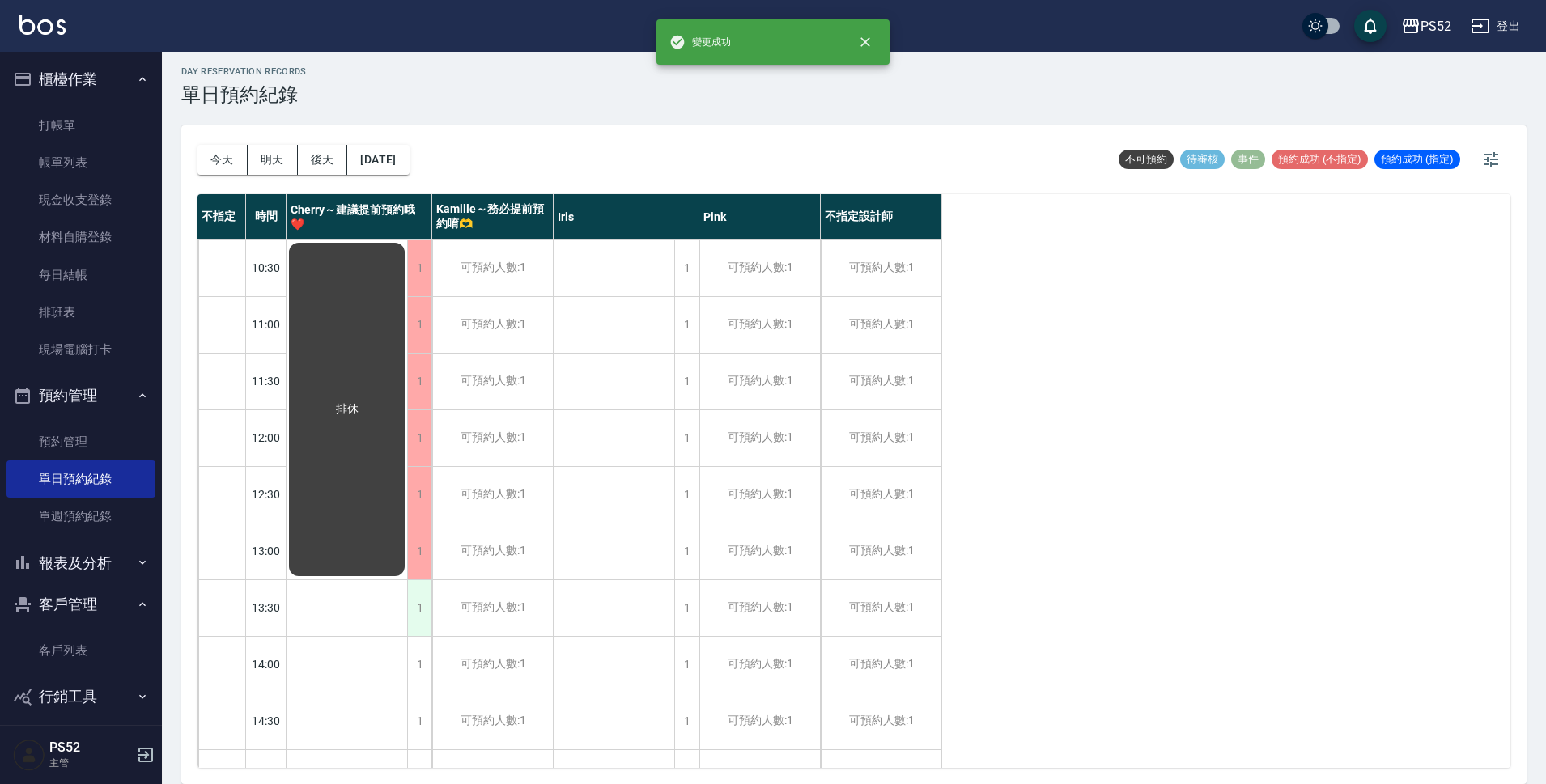
click at [419, 595] on div "1" at bounding box center [419, 608] width 24 height 56
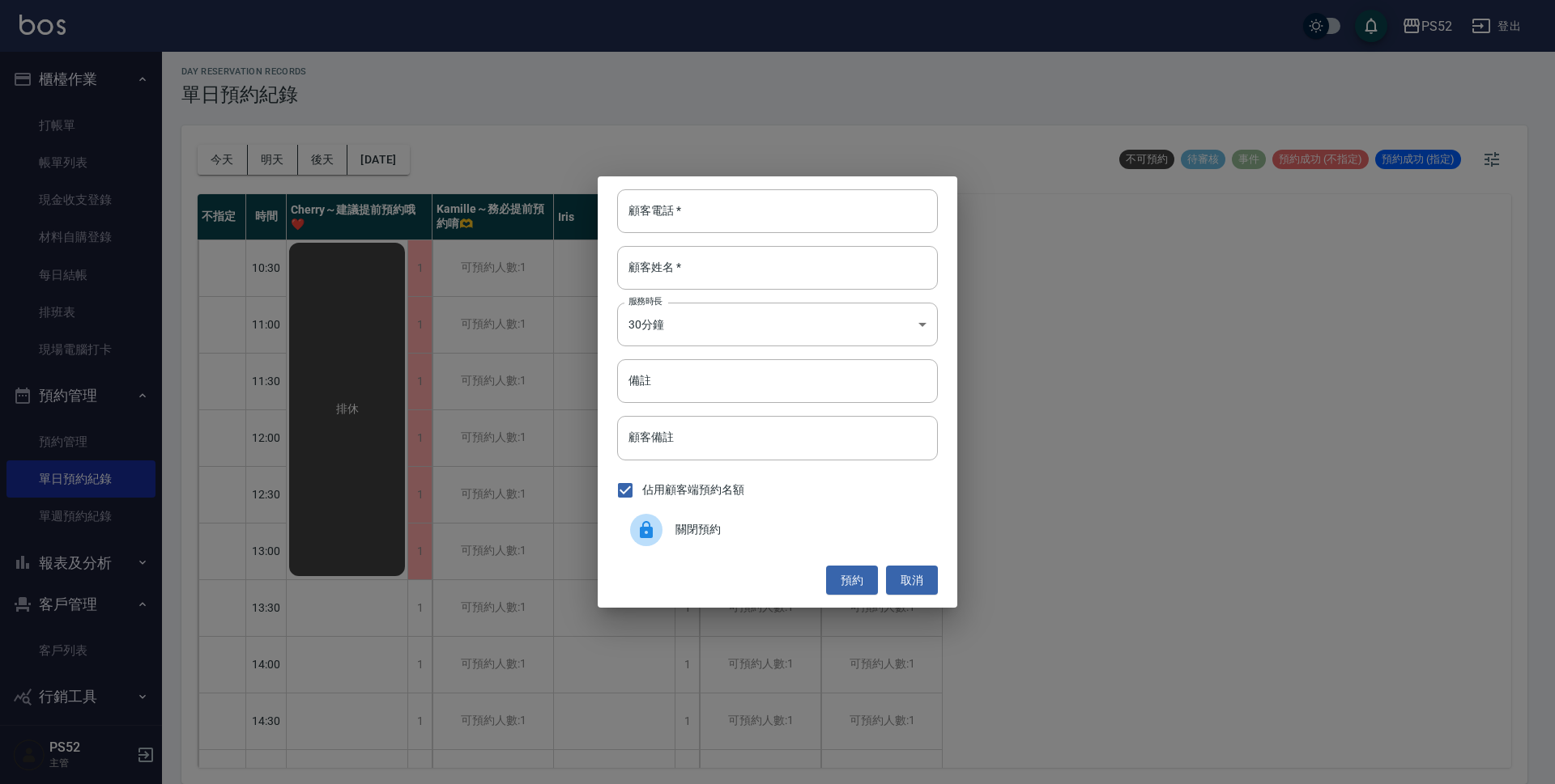
click at [729, 540] on div "關閉預約" at bounding box center [777, 530] width 321 height 46
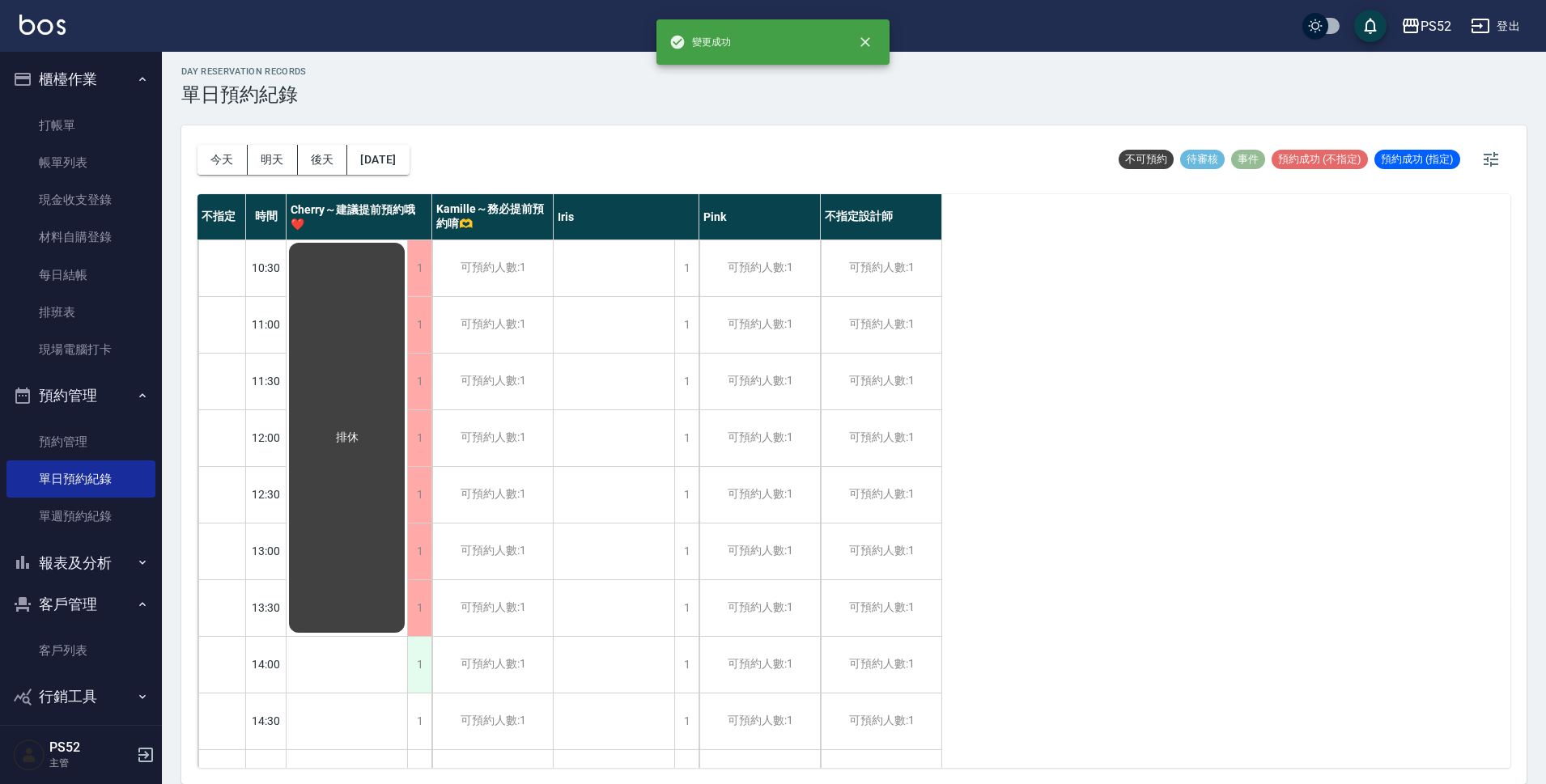
click at [420, 670] on div "1" at bounding box center [419, 664] width 24 height 56
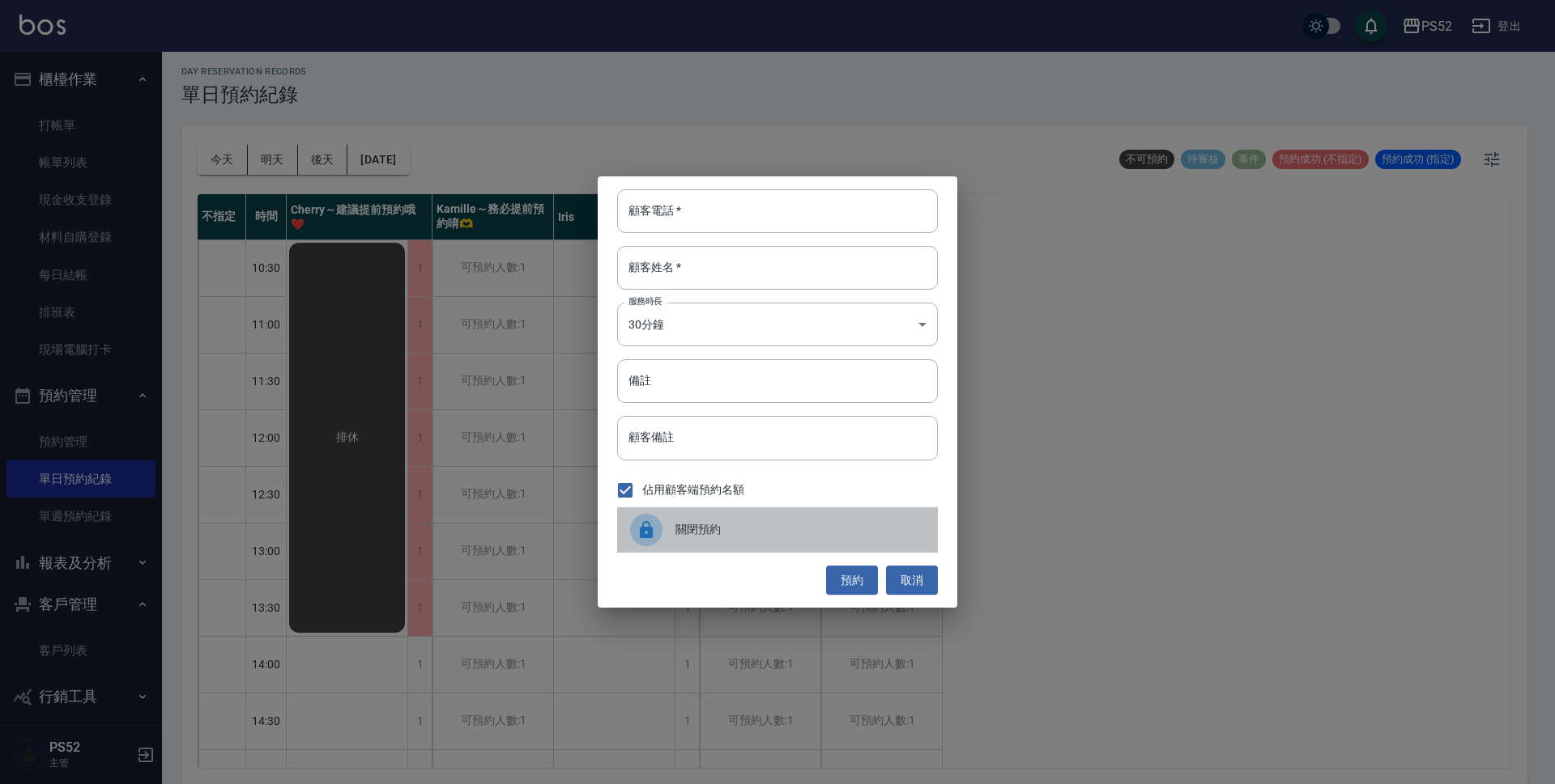
click at [688, 531] on span "關閉預約" at bounding box center [800, 529] width 249 height 17
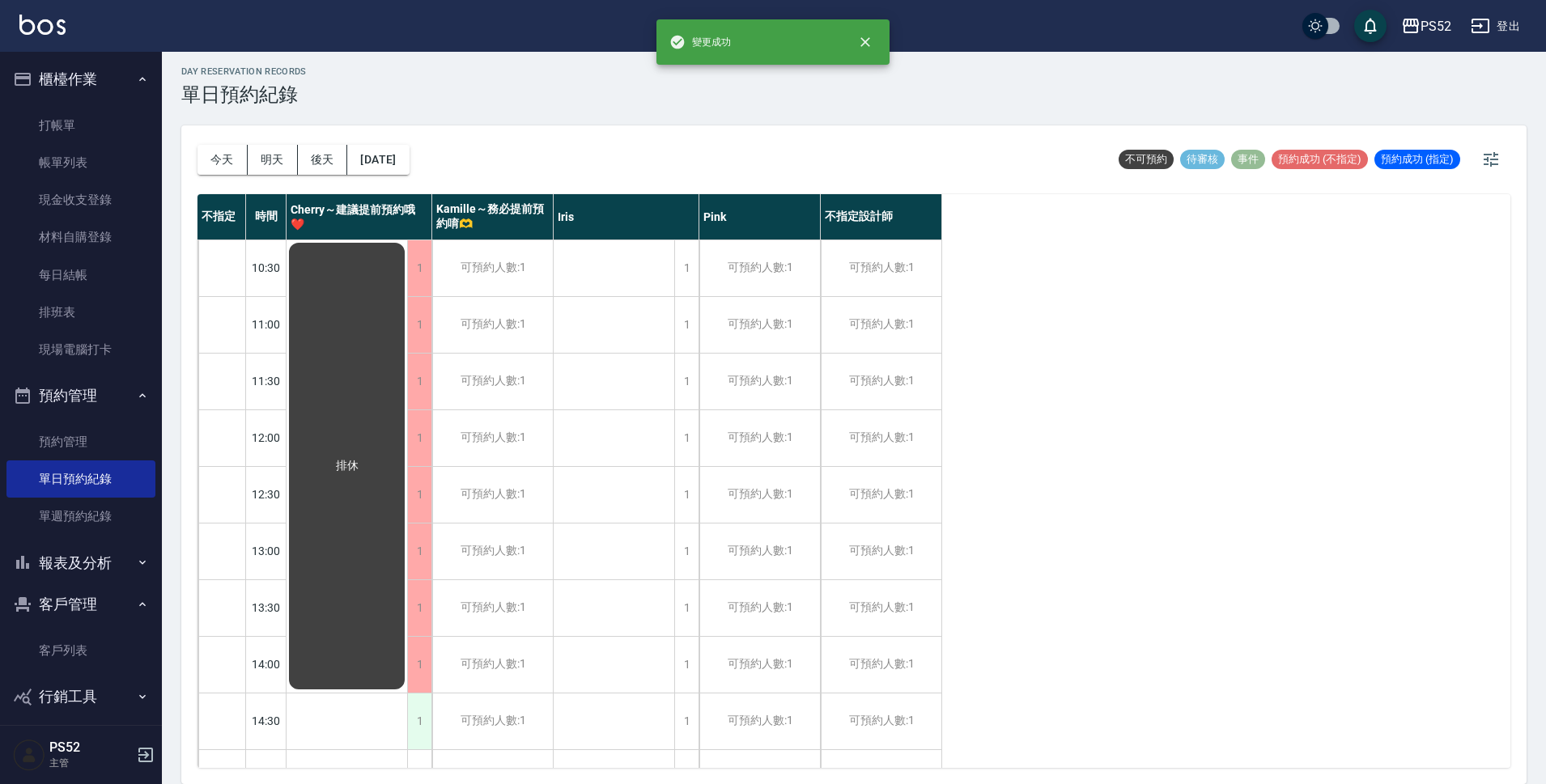
click at [419, 704] on div "1" at bounding box center [419, 721] width 24 height 56
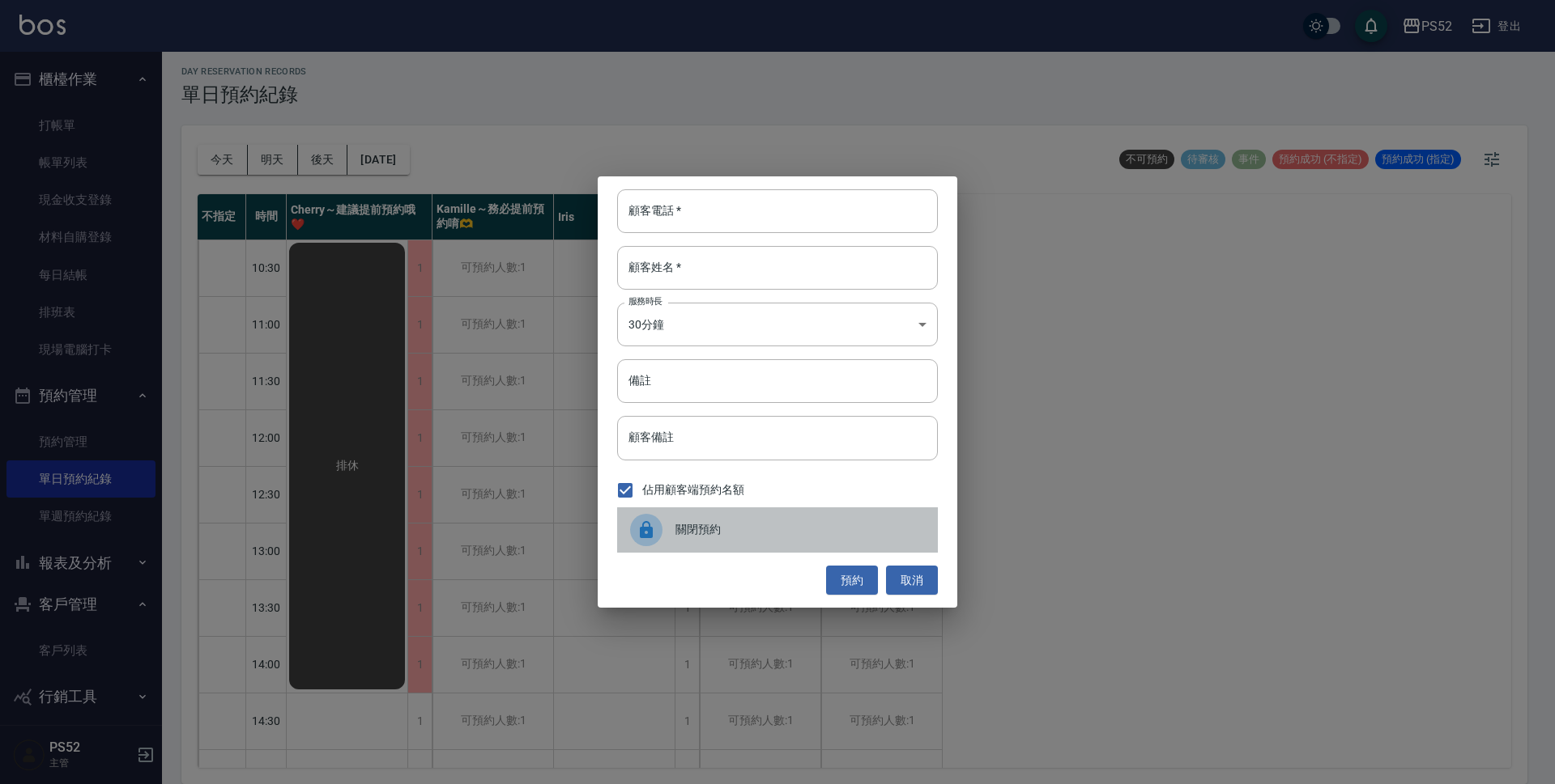
click at [793, 523] on span "關閉預約" at bounding box center [800, 529] width 249 height 17
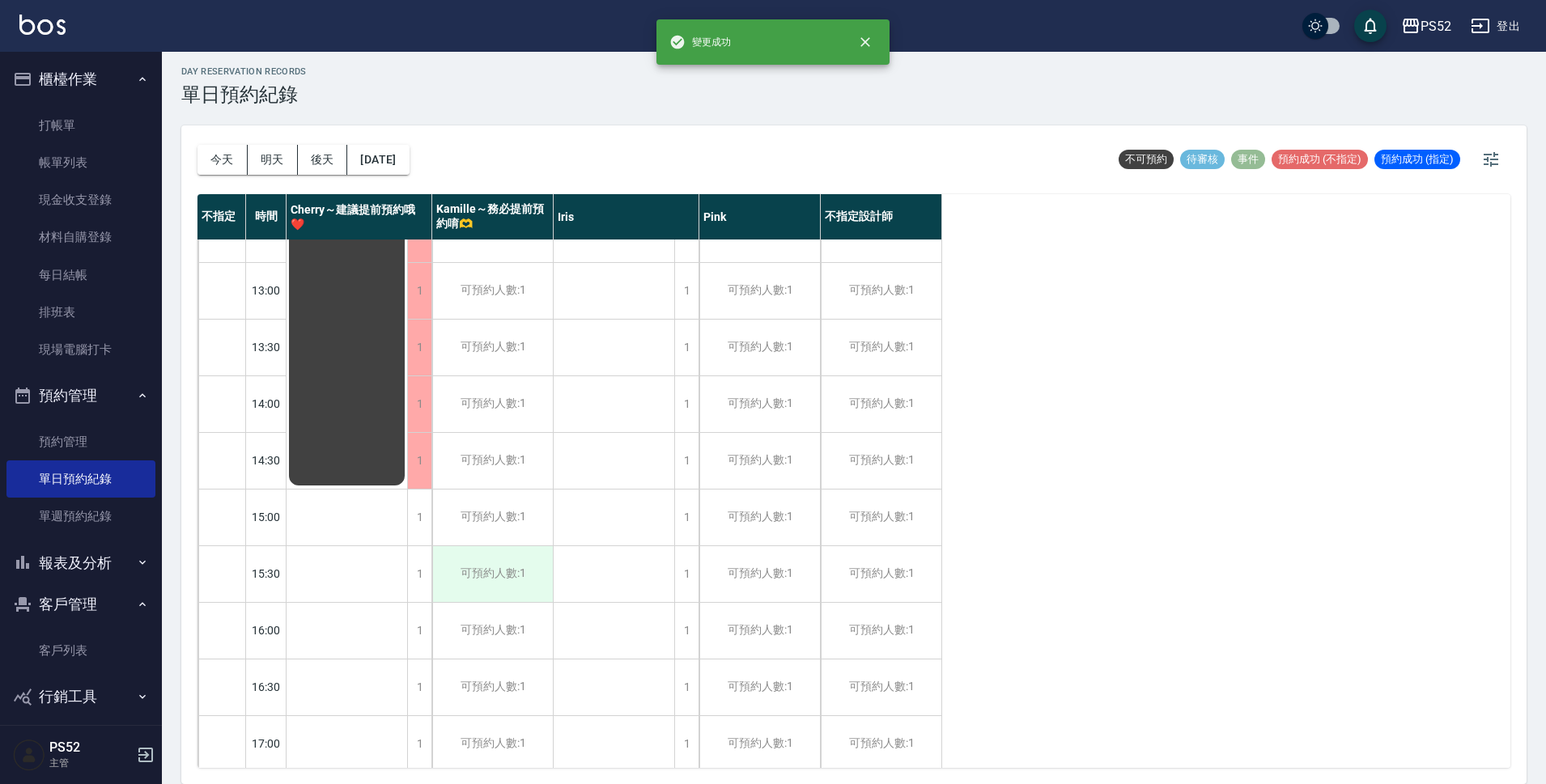
scroll to position [270, 0]
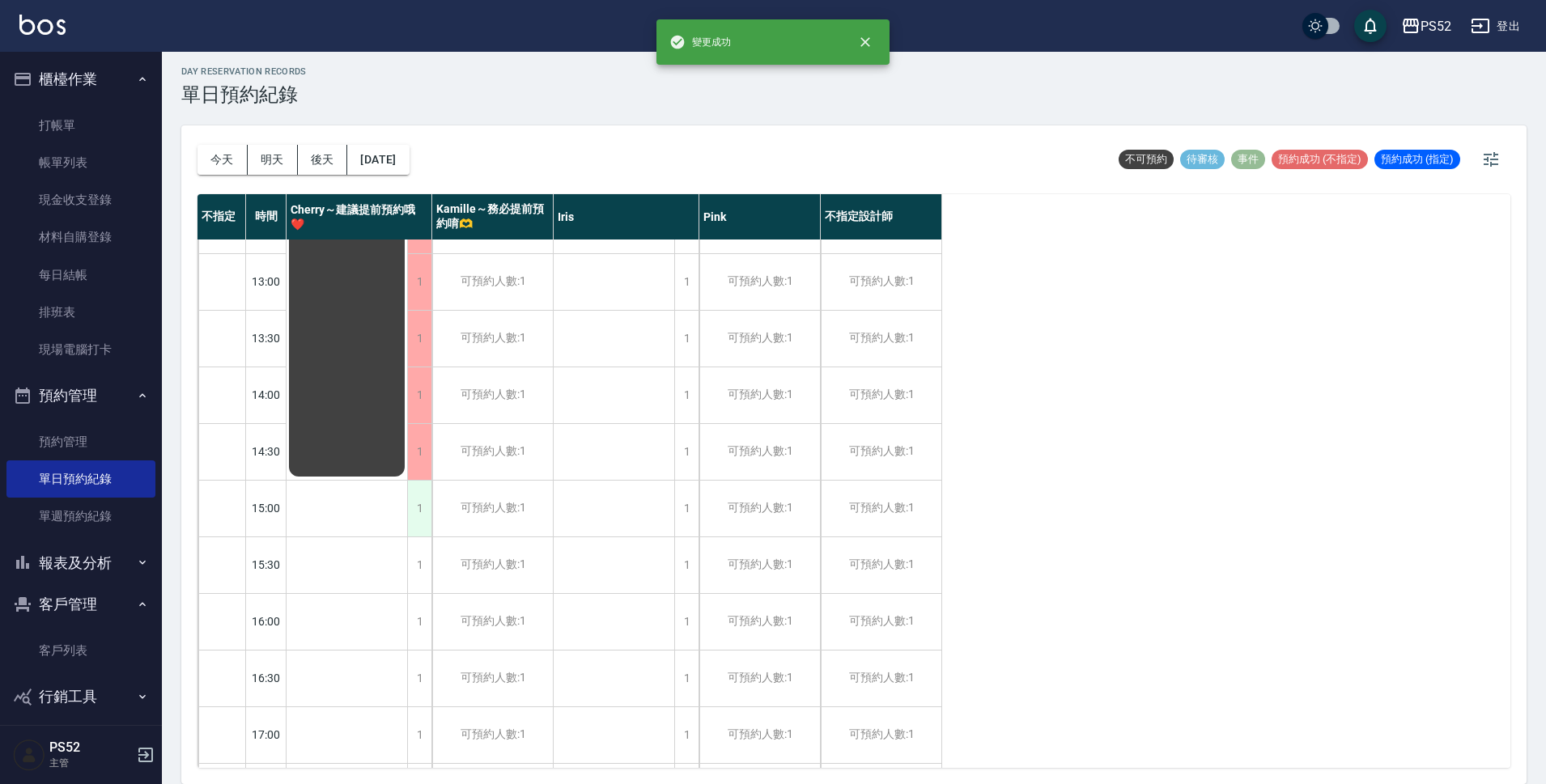
click at [426, 517] on div "1" at bounding box center [419, 508] width 24 height 56
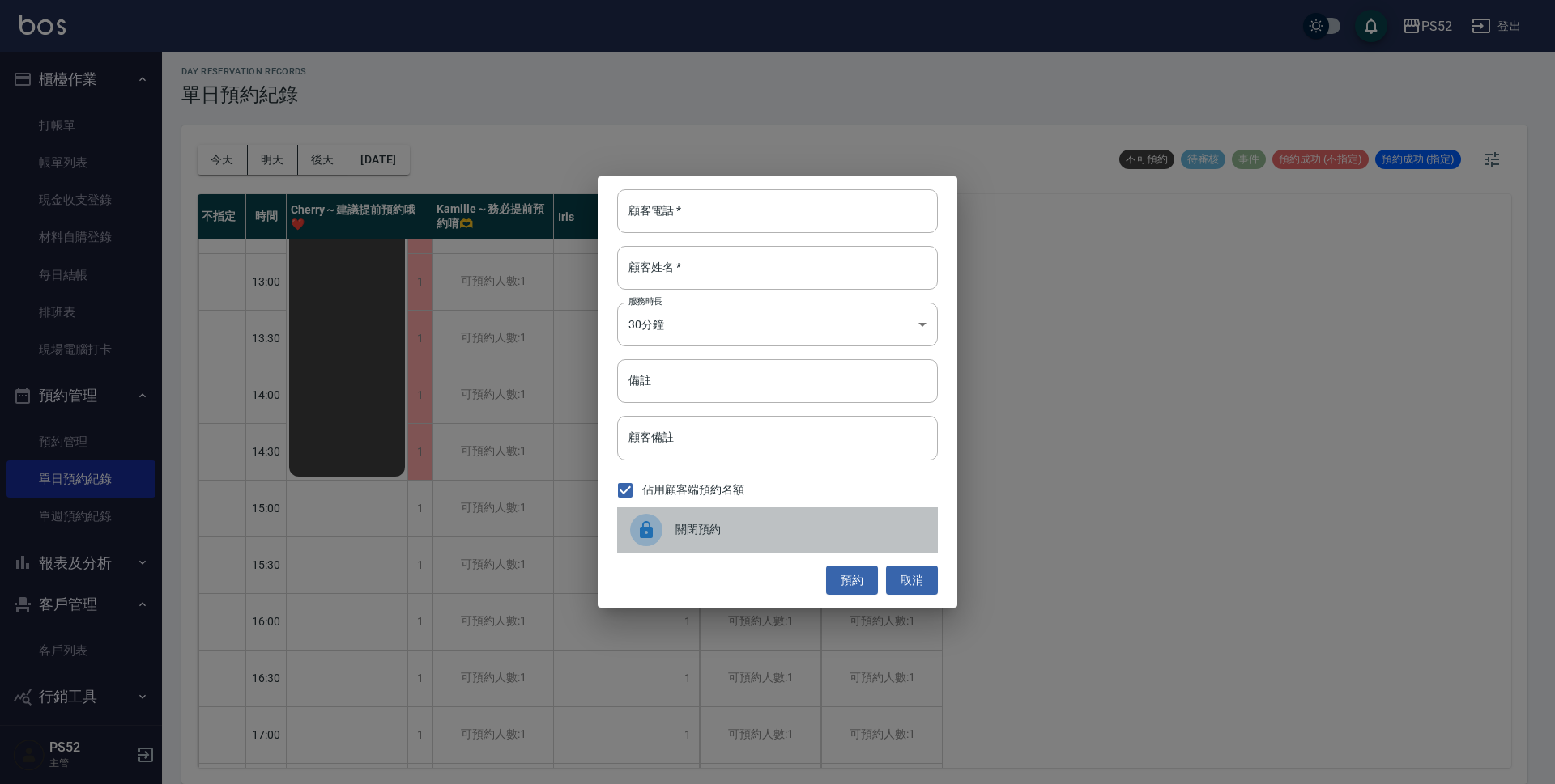
click at [678, 537] on span "關閉預約" at bounding box center [800, 529] width 249 height 17
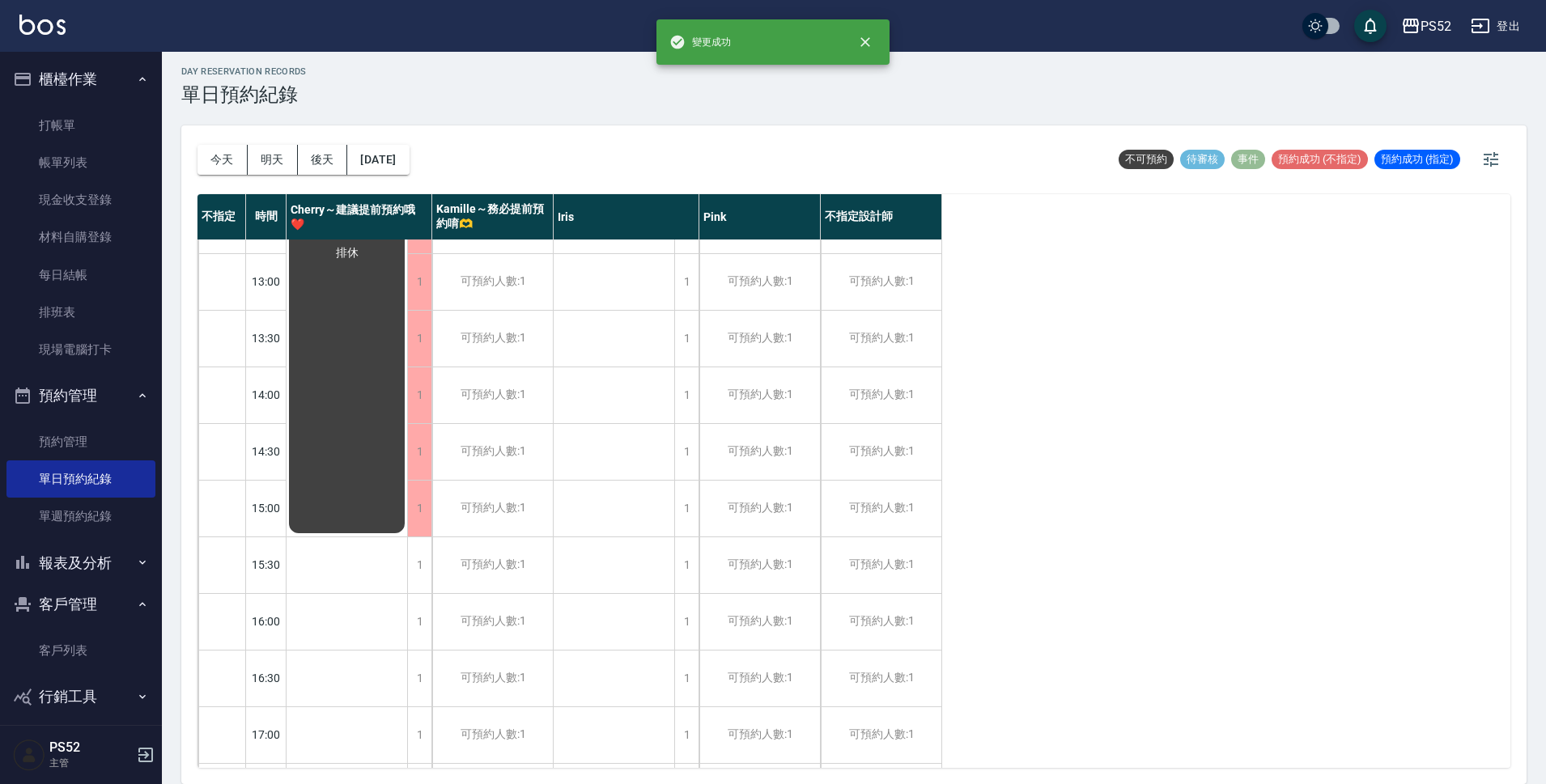
click at [426, 574] on div "1" at bounding box center [419, 565] width 24 height 56
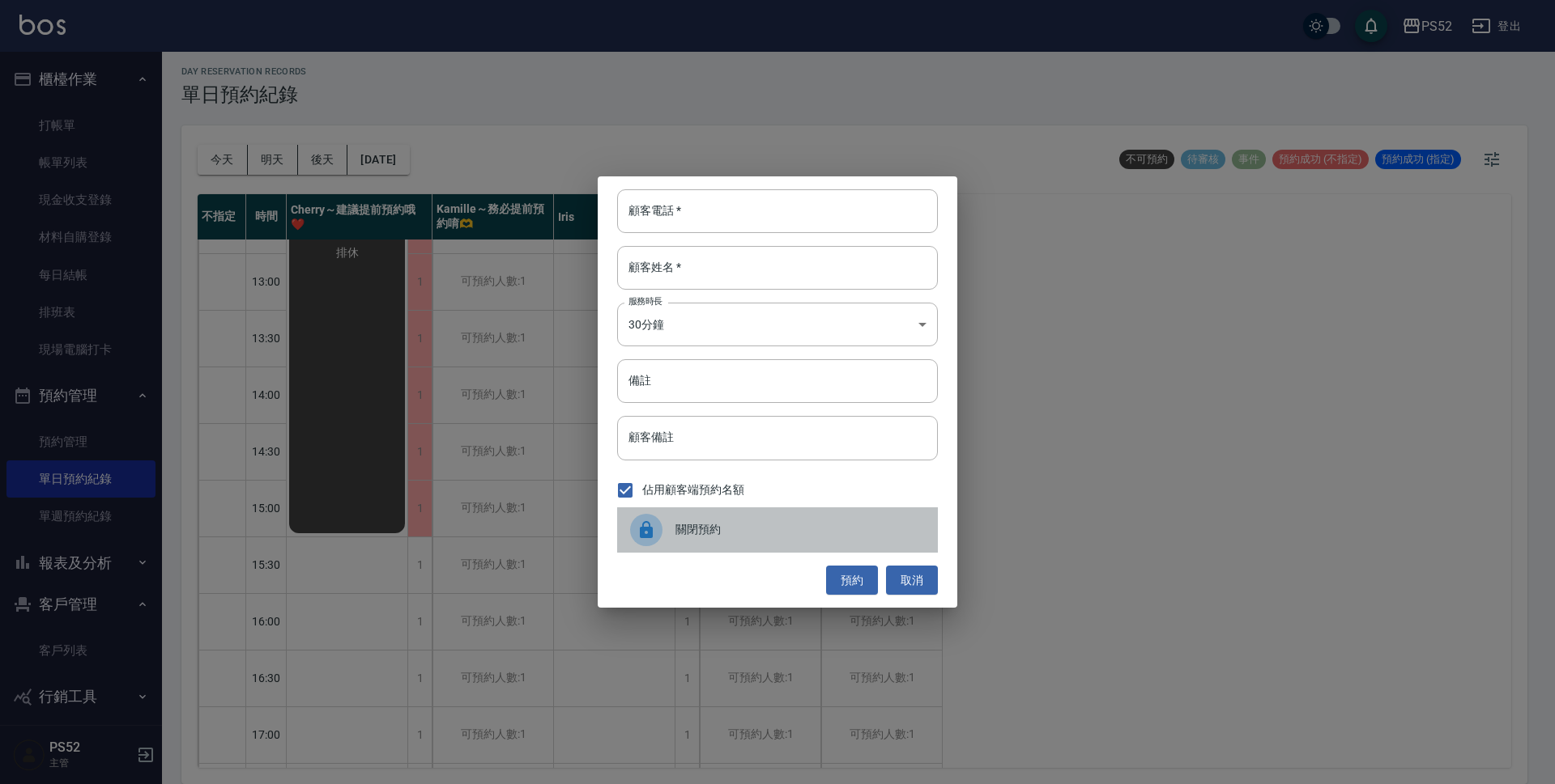
click at [736, 540] on div "關閉預約" at bounding box center [777, 530] width 321 height 46
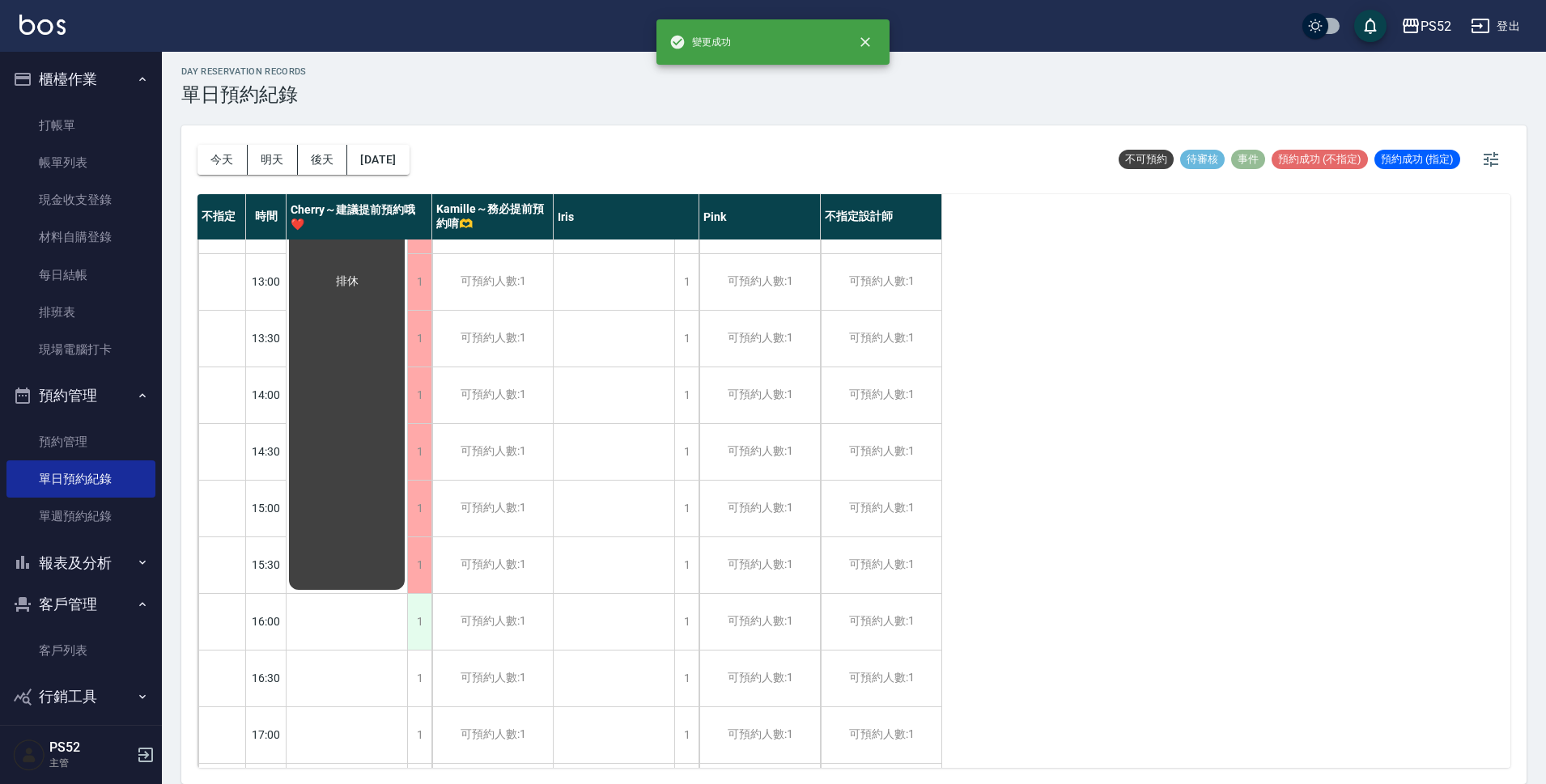
click at [420, 633] on div "1" at bounding box center [419, 621] width 24 height 56
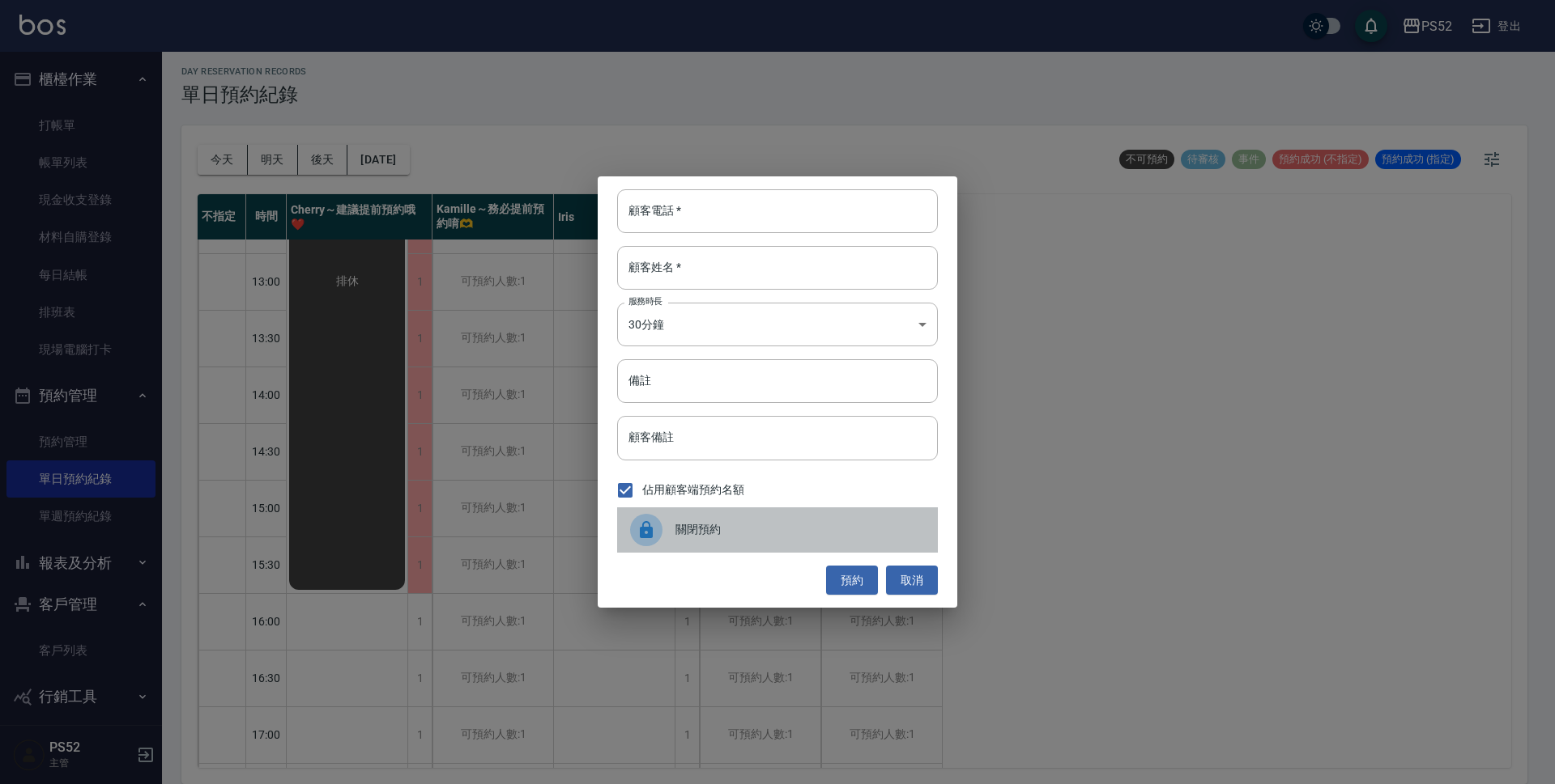
click at [734, 535] on span "關閉預約" at bounding box center [800, 529] width 249 height 17
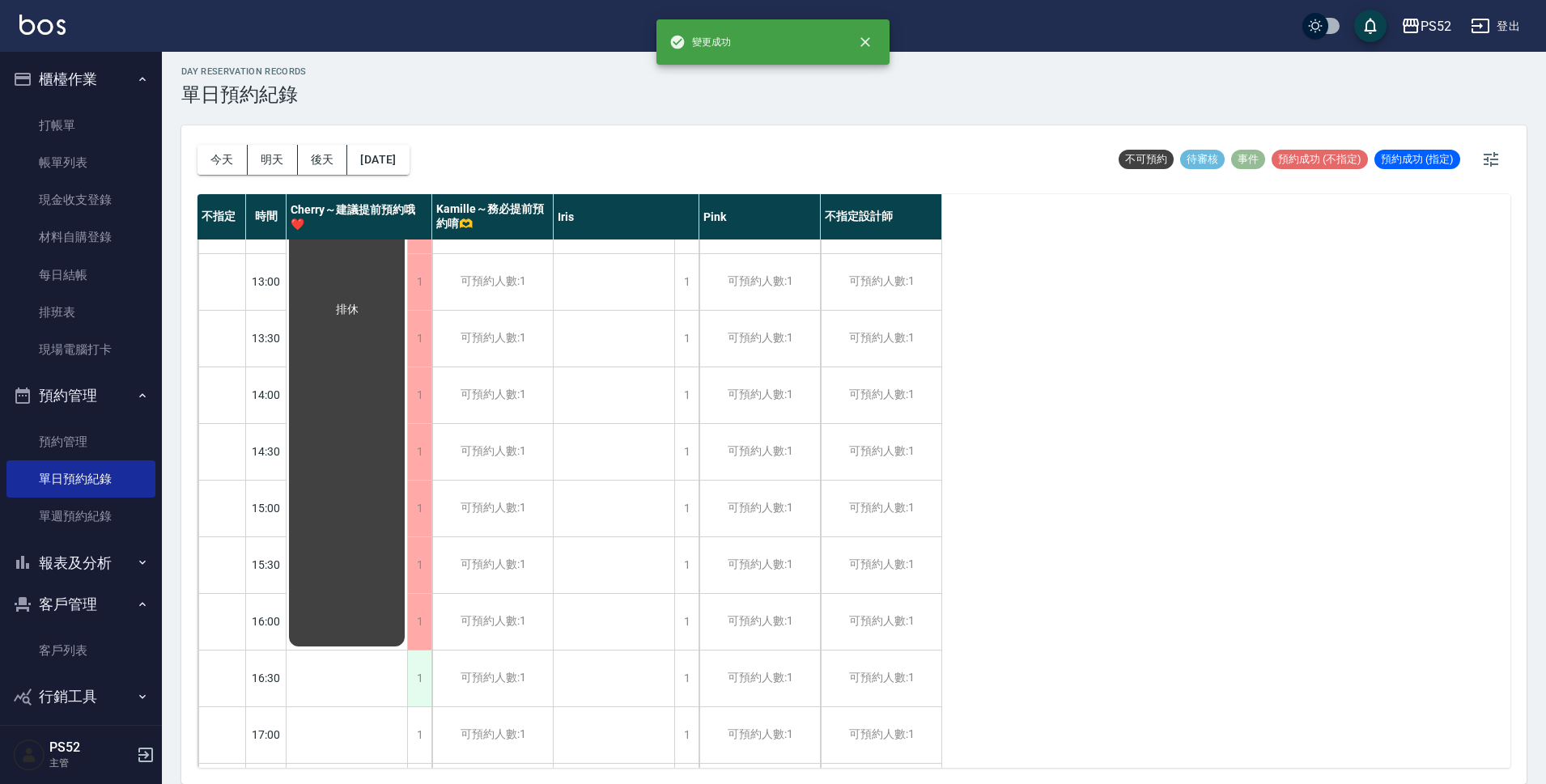
click at [408, 678] on div "1" at bounding box center [419, 678] width 24 height 56
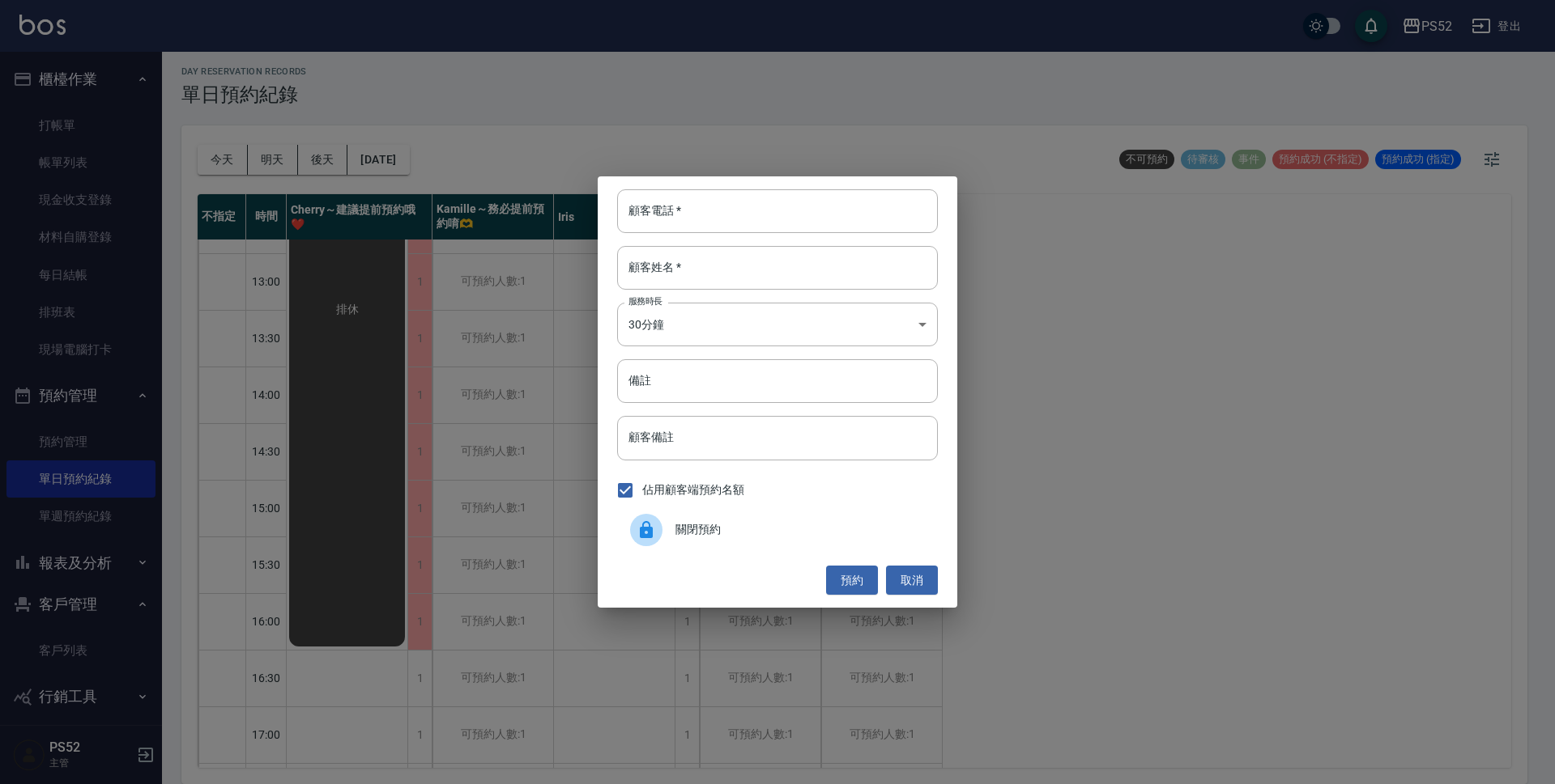
click at [753, 520] on div "關閉預約" at bounding box center [777, 530] width 321 height 46
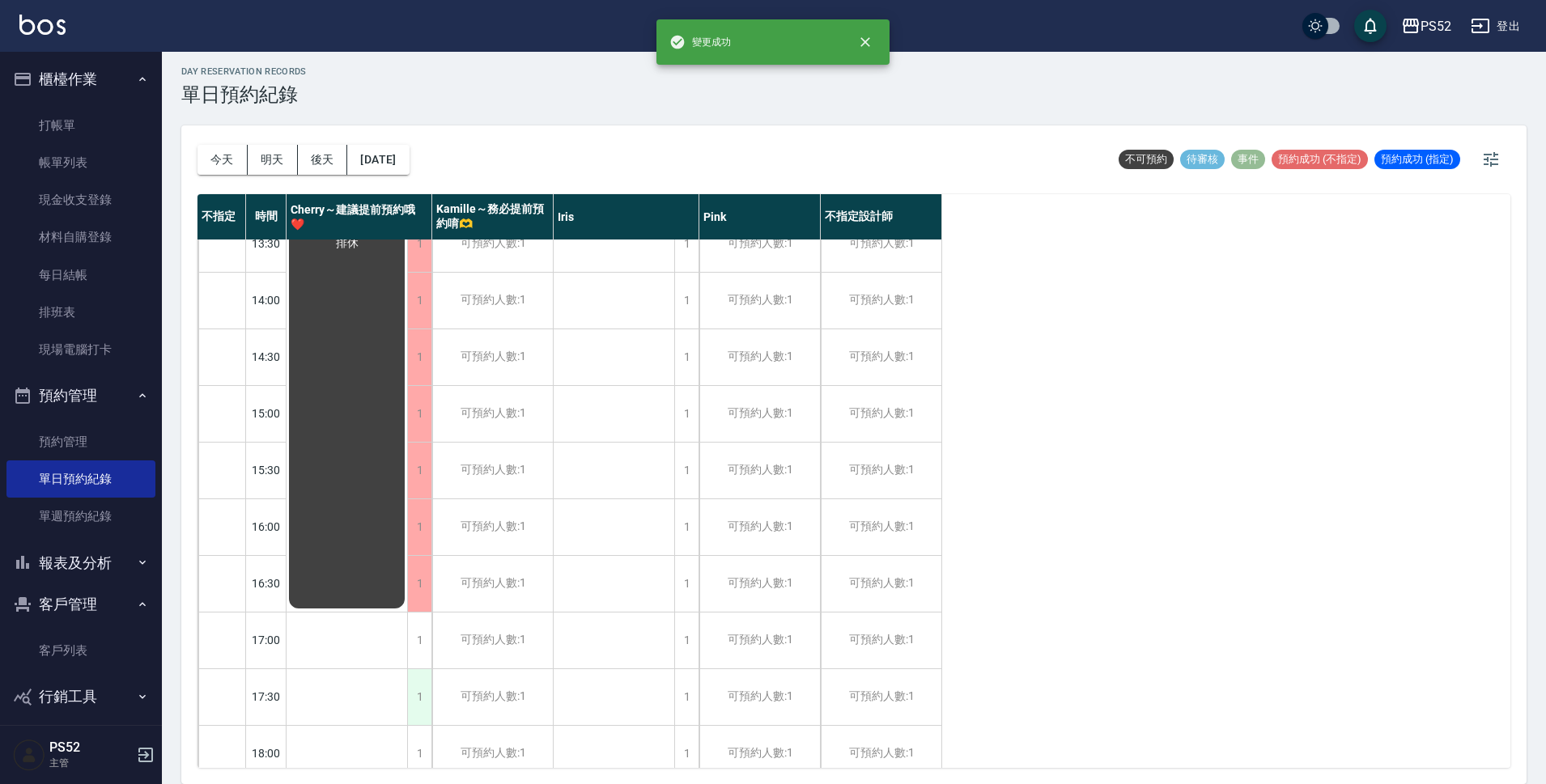
scroll to position [405, 0]
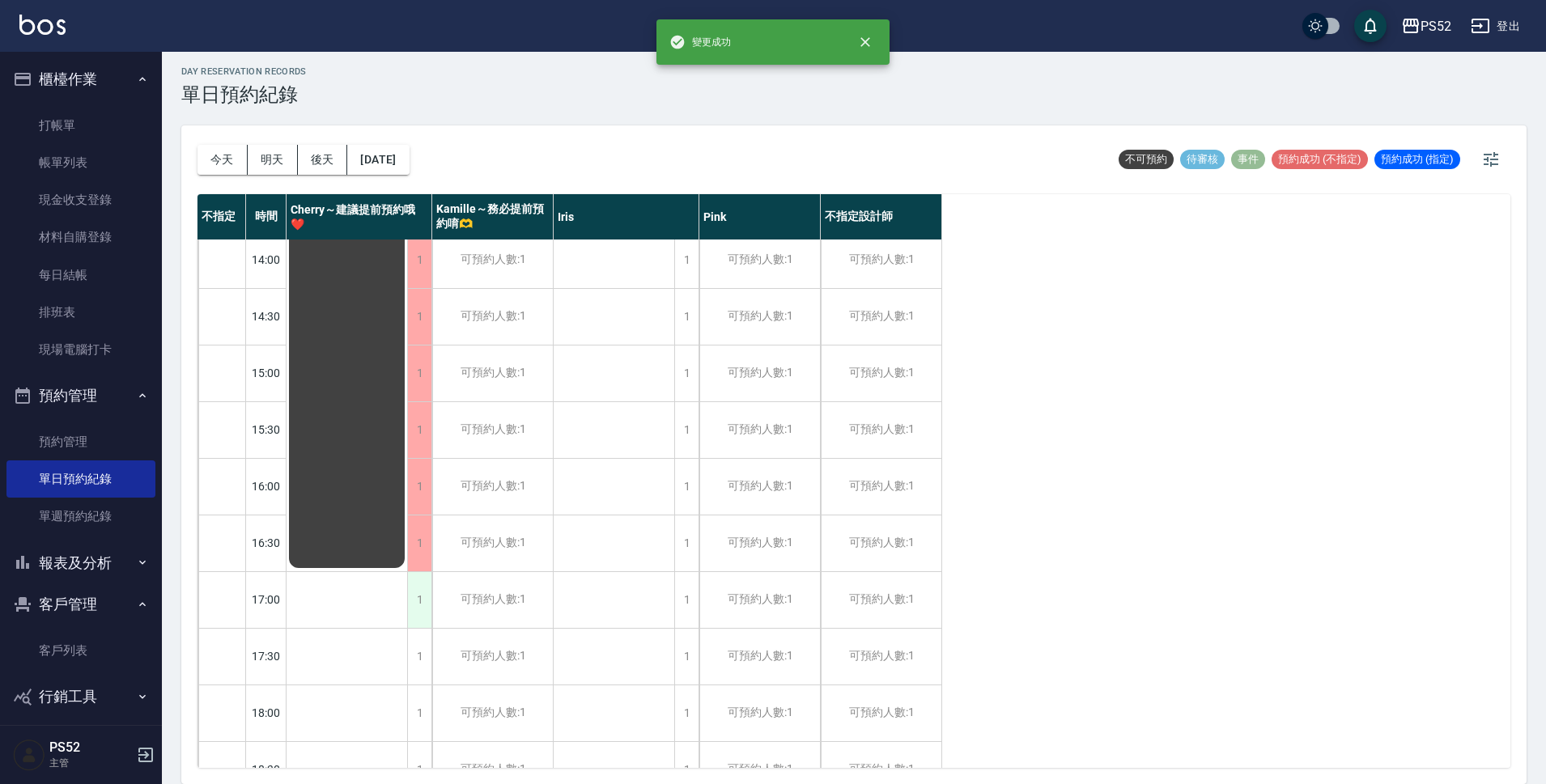
click at [419, 616] on div "1" at bounding box center [419, 600] width 24 height 56
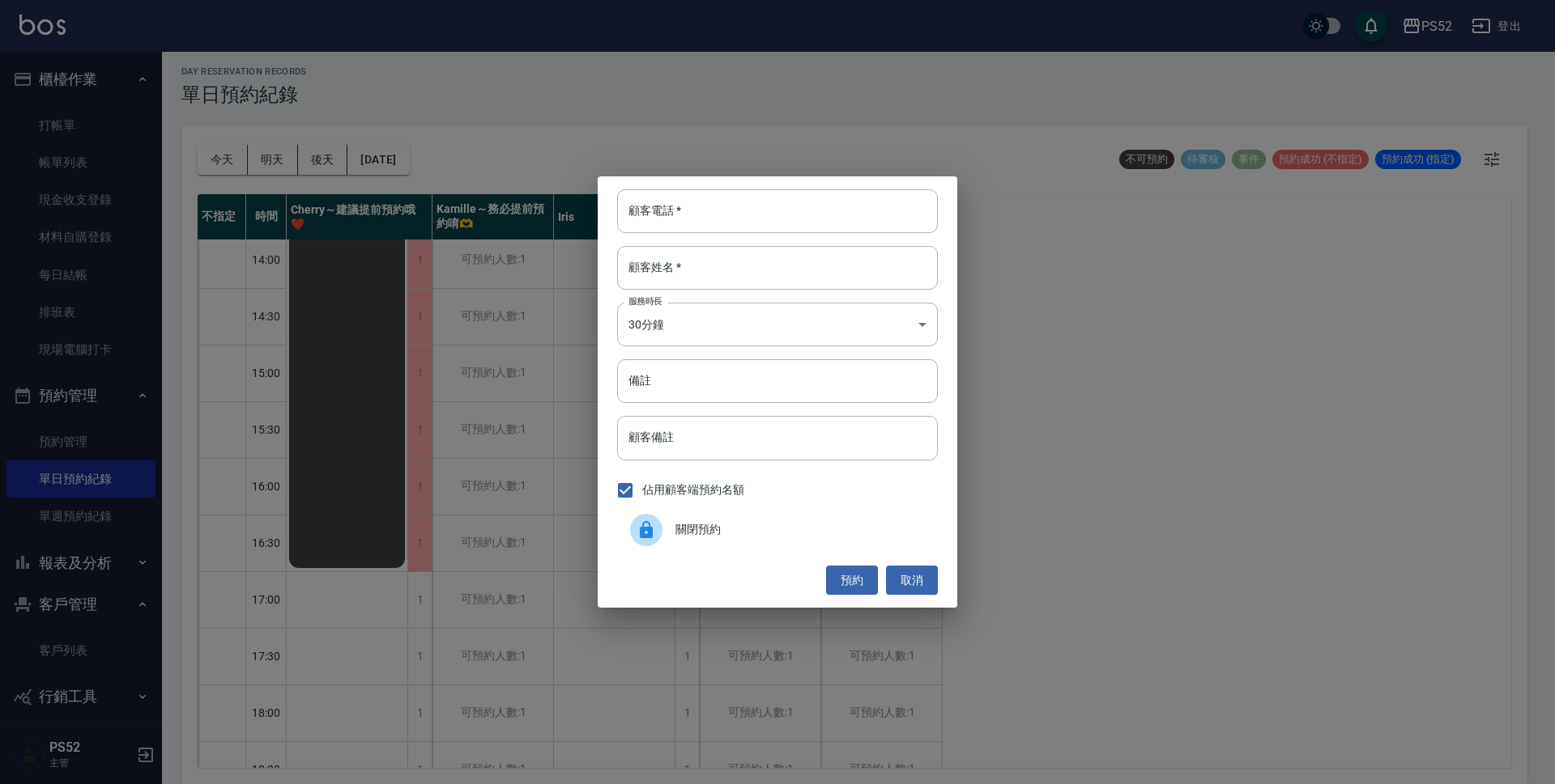
click at [705, 527] on span "關閉預約" at bounding box center [800, 529] width 249 height 17
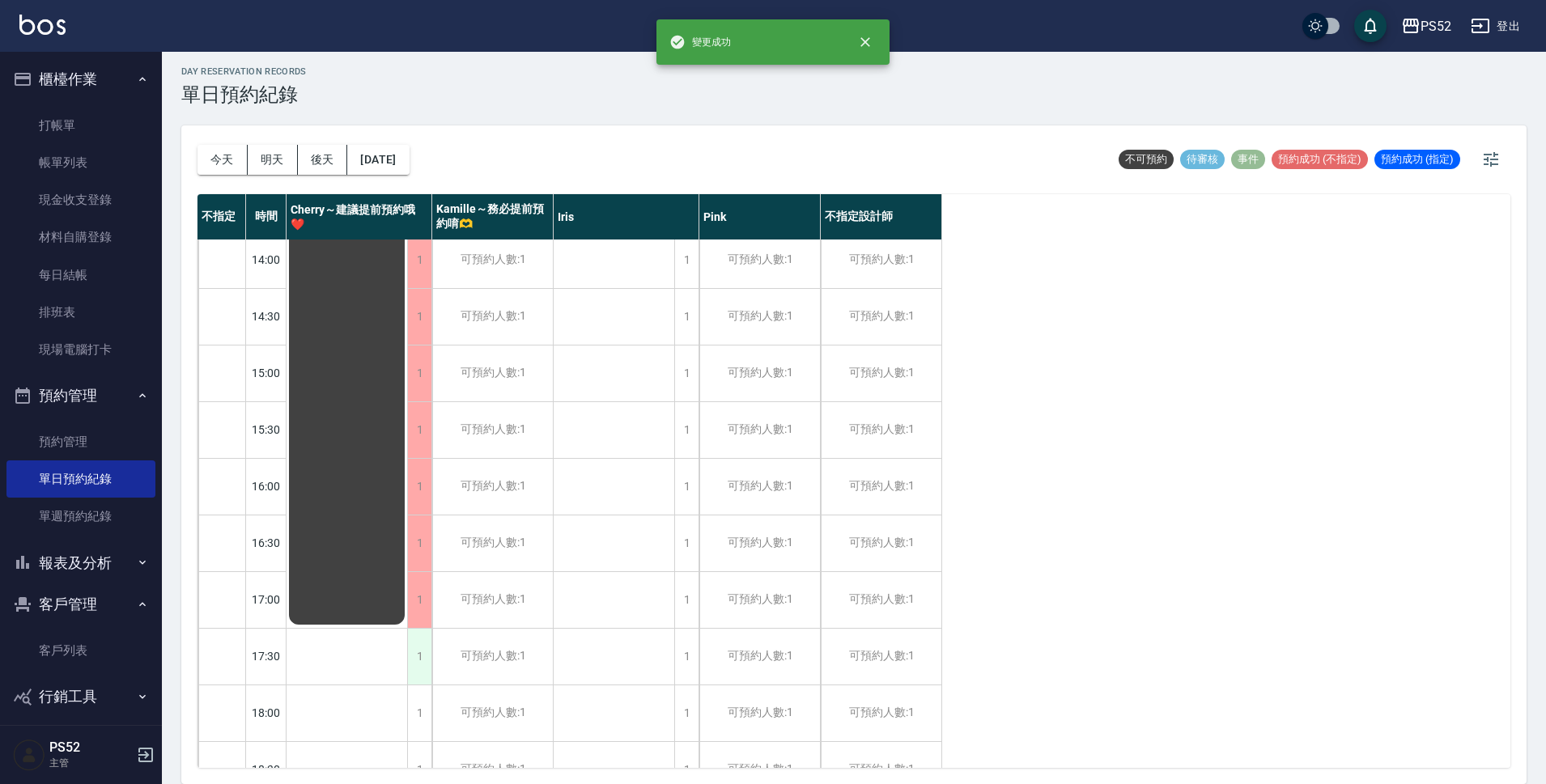
click at [420, 669] on div "1" at bounding box center [419, 656] width 24 height 56
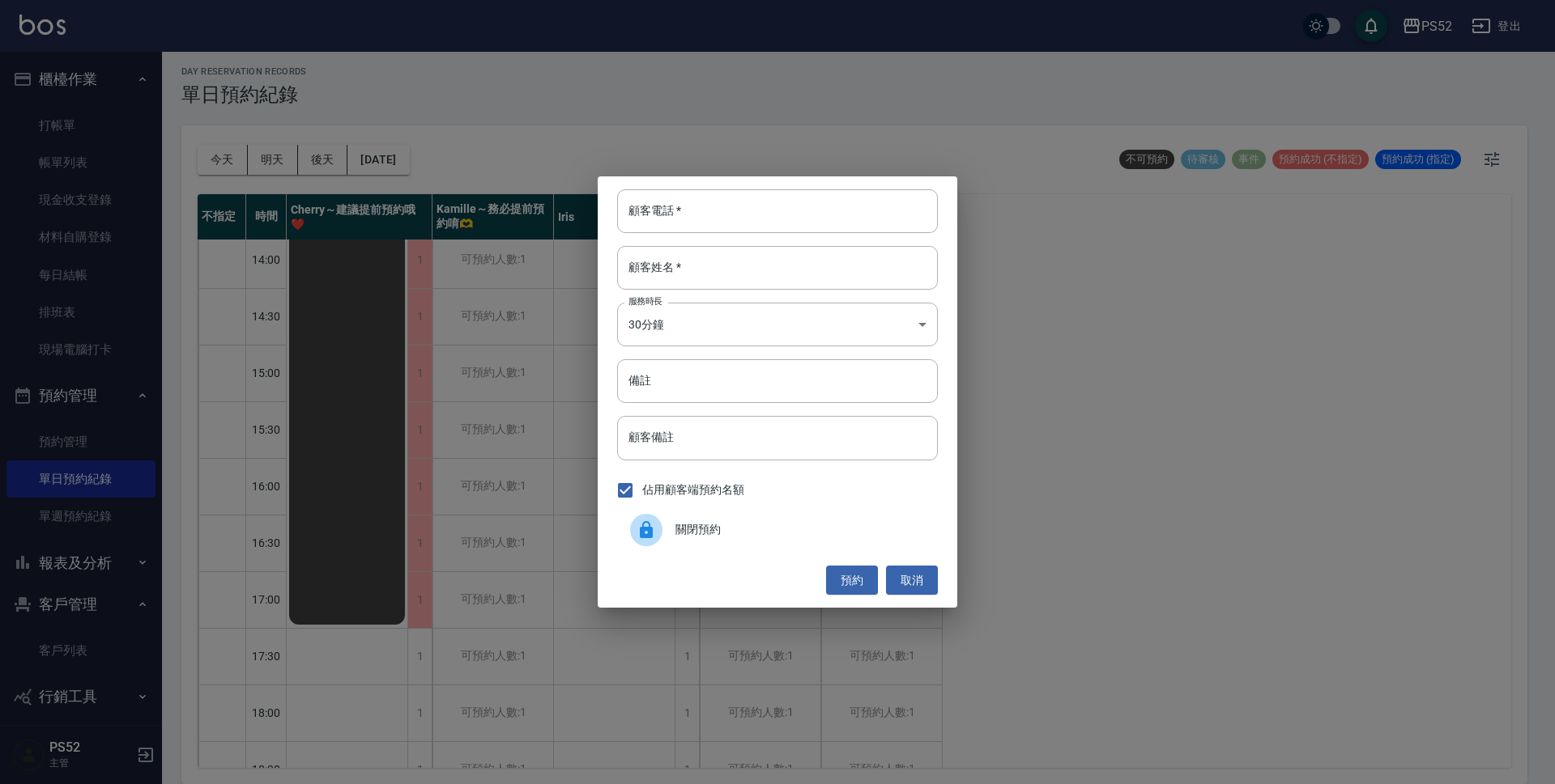
click at [716, 517] on div "關閉預約" at bounding box center [777, 530] width 321 height 46
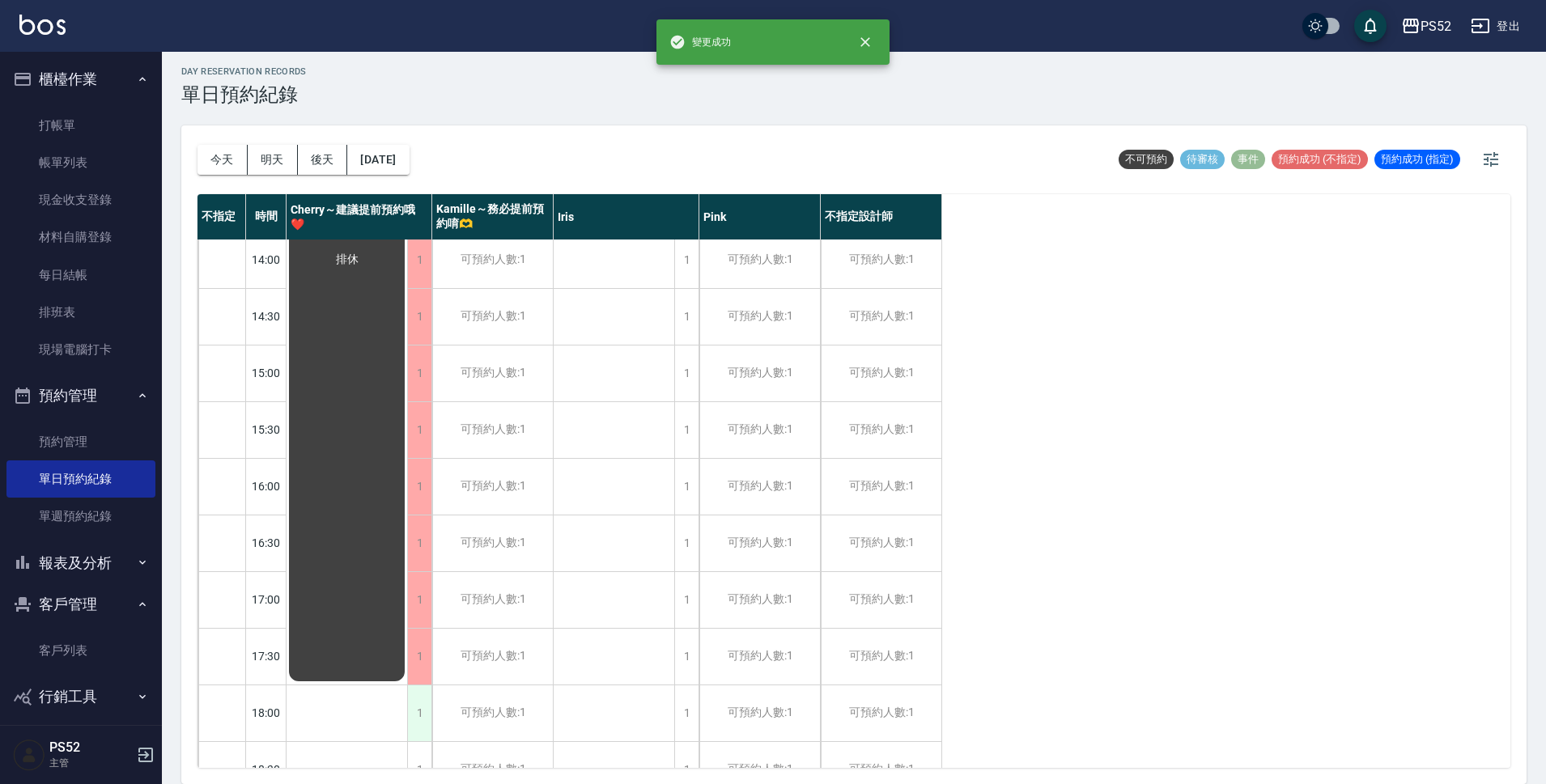
click at [415, 726] on div "1" at bounding box center [419, 713] width 24 height 56
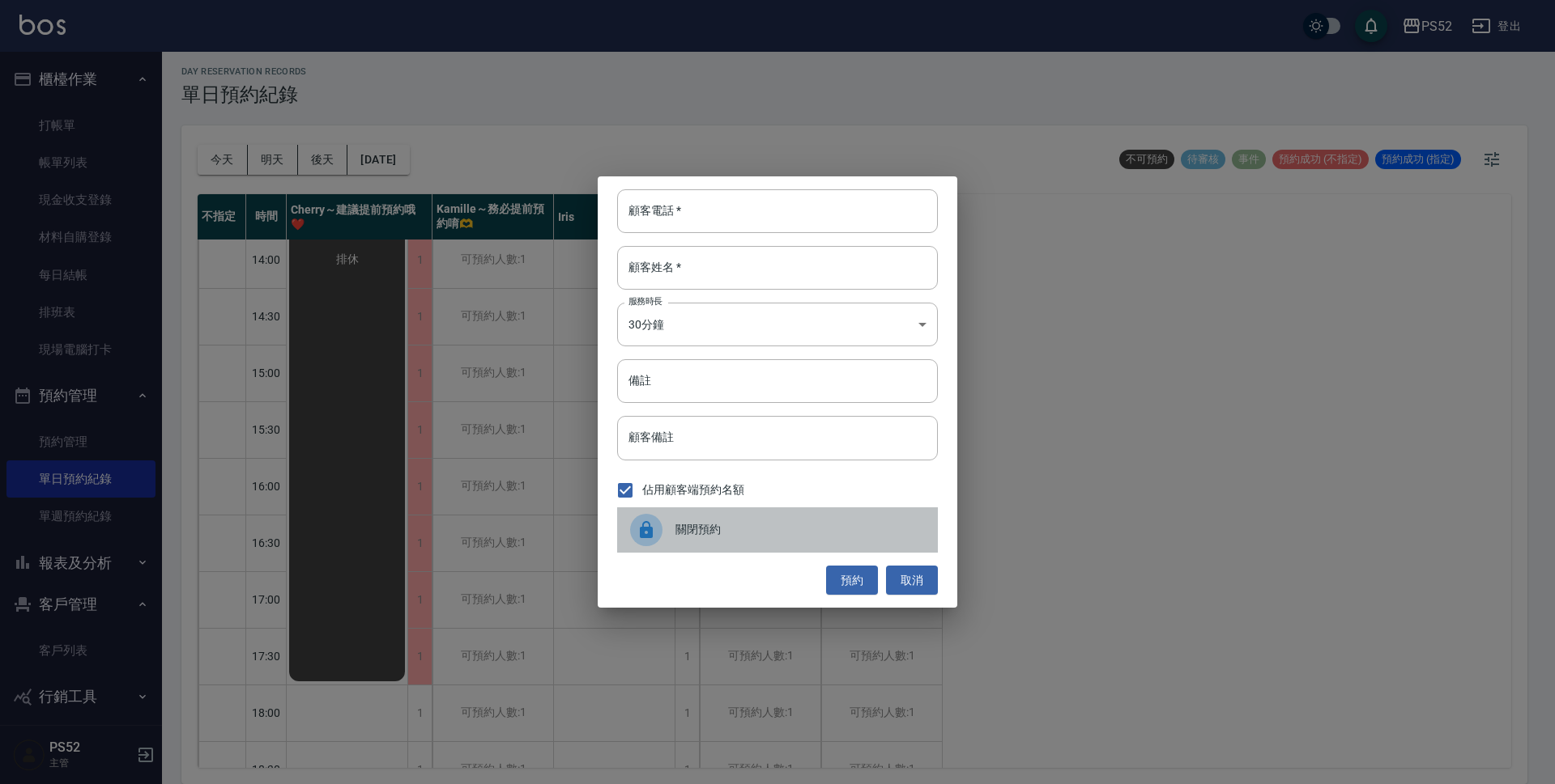
click at [797, 507] on div "關閉預約" at bounding box center [777, 530] width 321 height 46
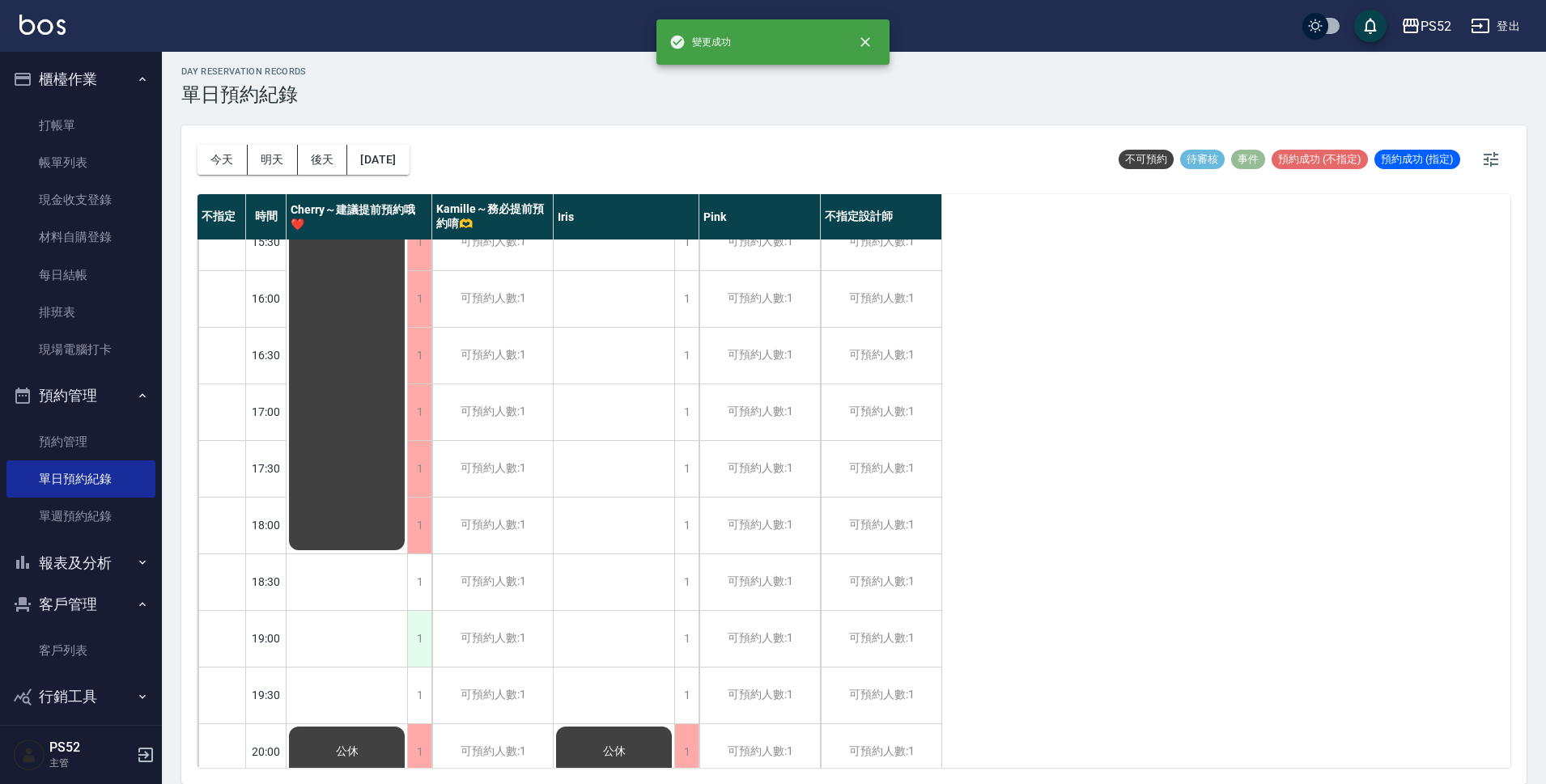
scroll to position [593, 0]
click at [422, 587] on div "1" at bounding box center [419, 580] width 24 height 56
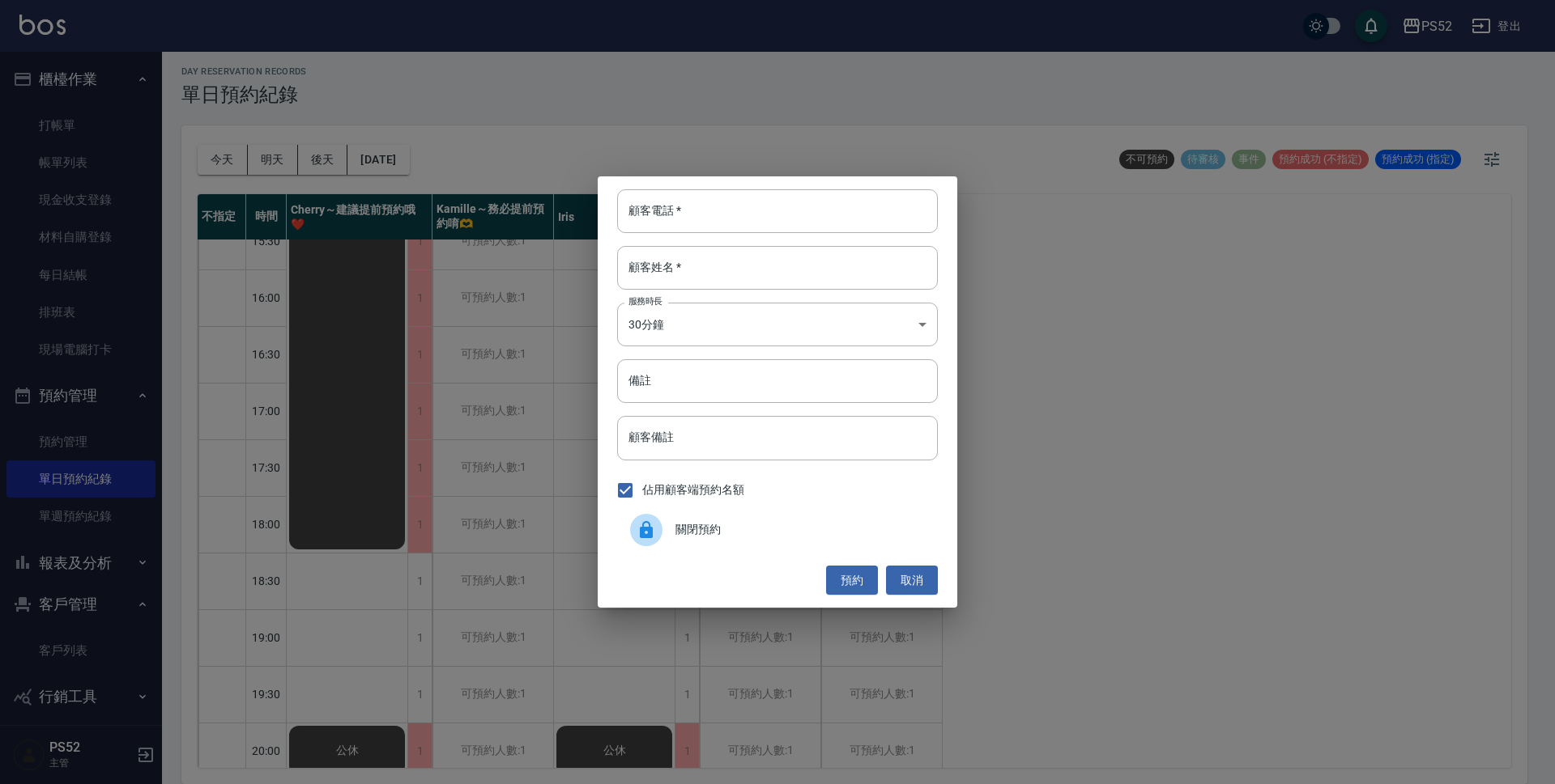
click at [697, 544] on div "關閉預約" at bounding box center [777, 530] width 321 height 46
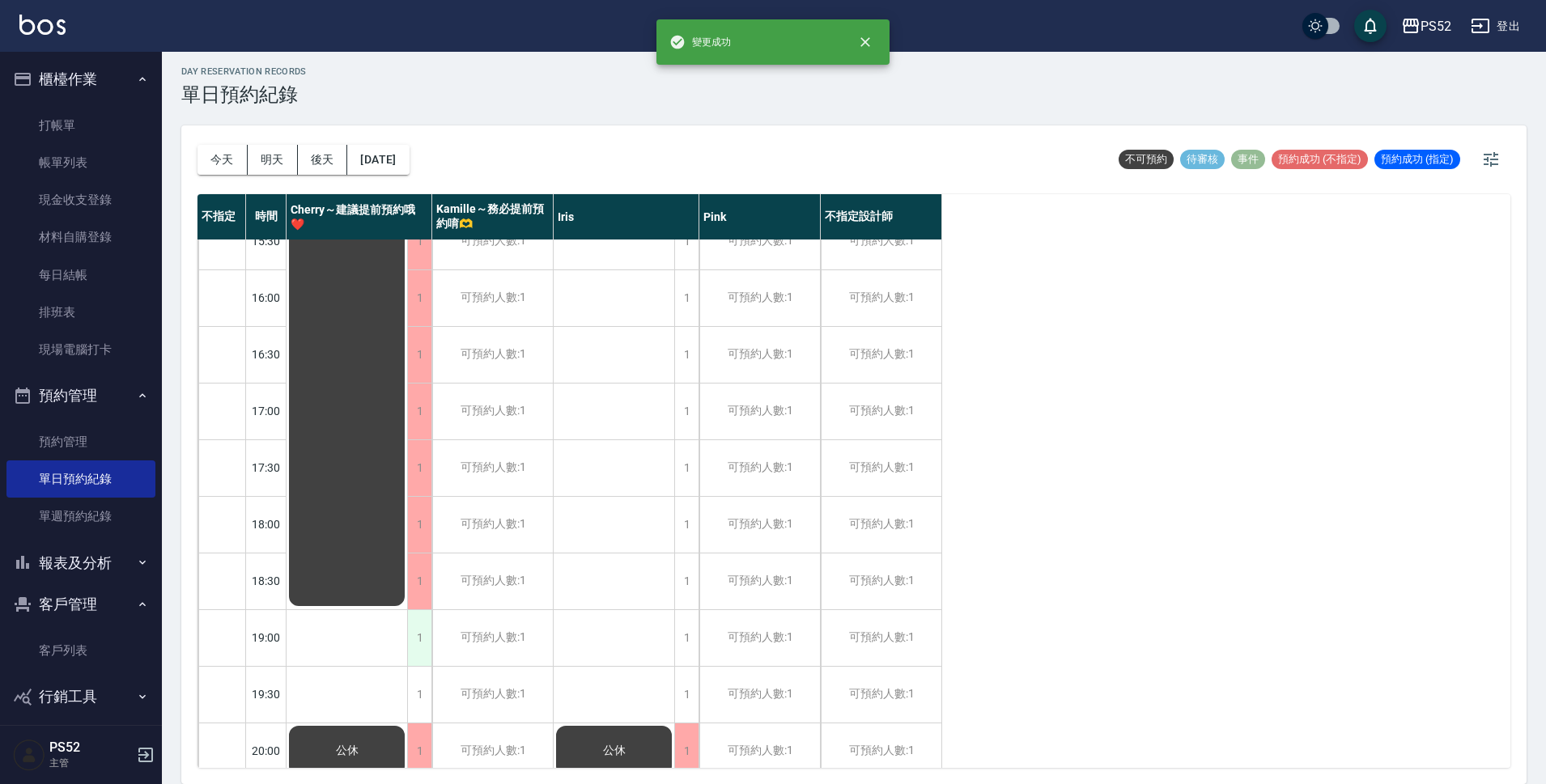
click at [421, 625] on div "1" at bounding box center [419, 638] width 24 height 56
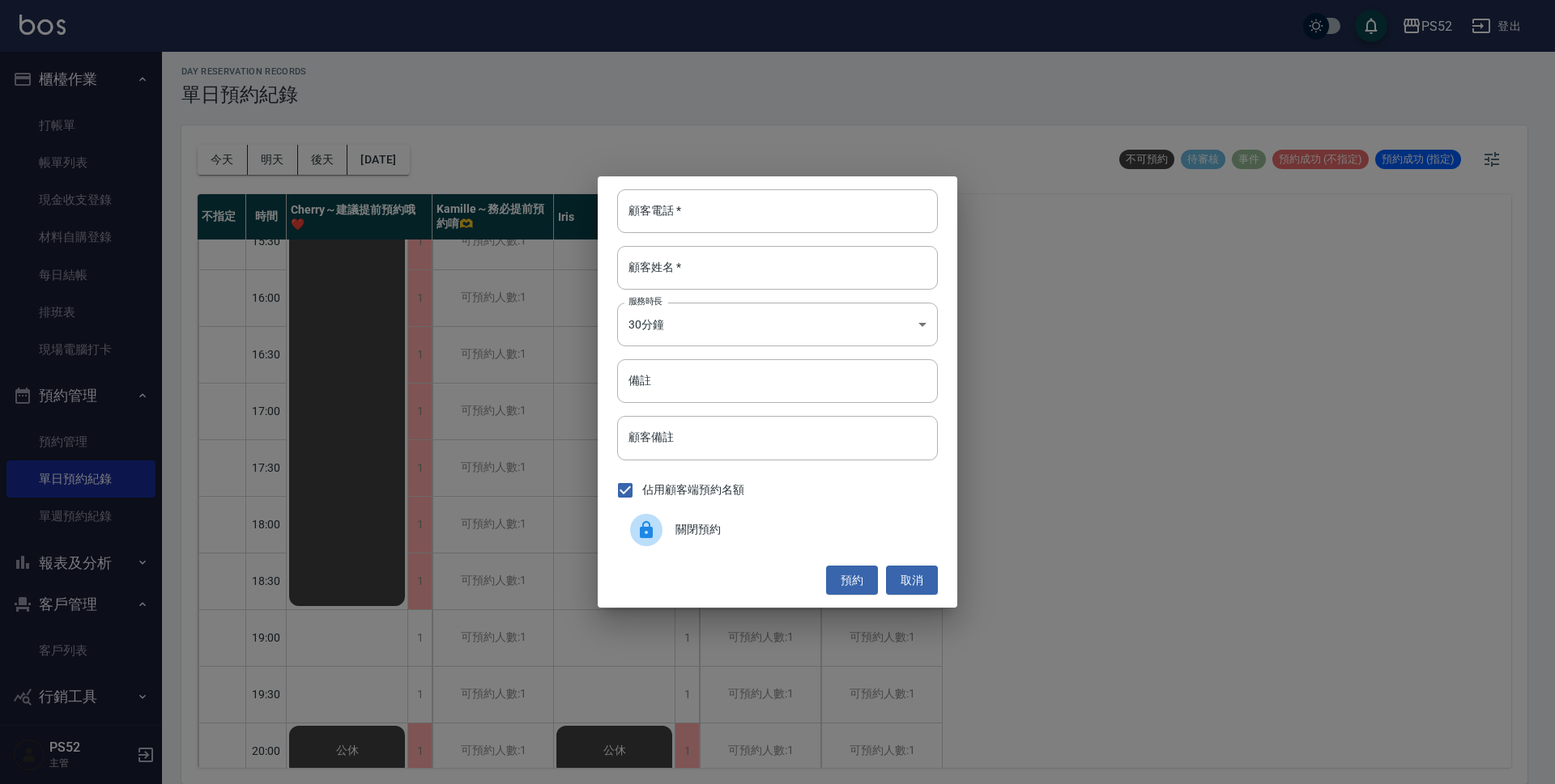
click at [767, 540] on div "關閉預約" at bounding box center [777, 530] width 321 height 46
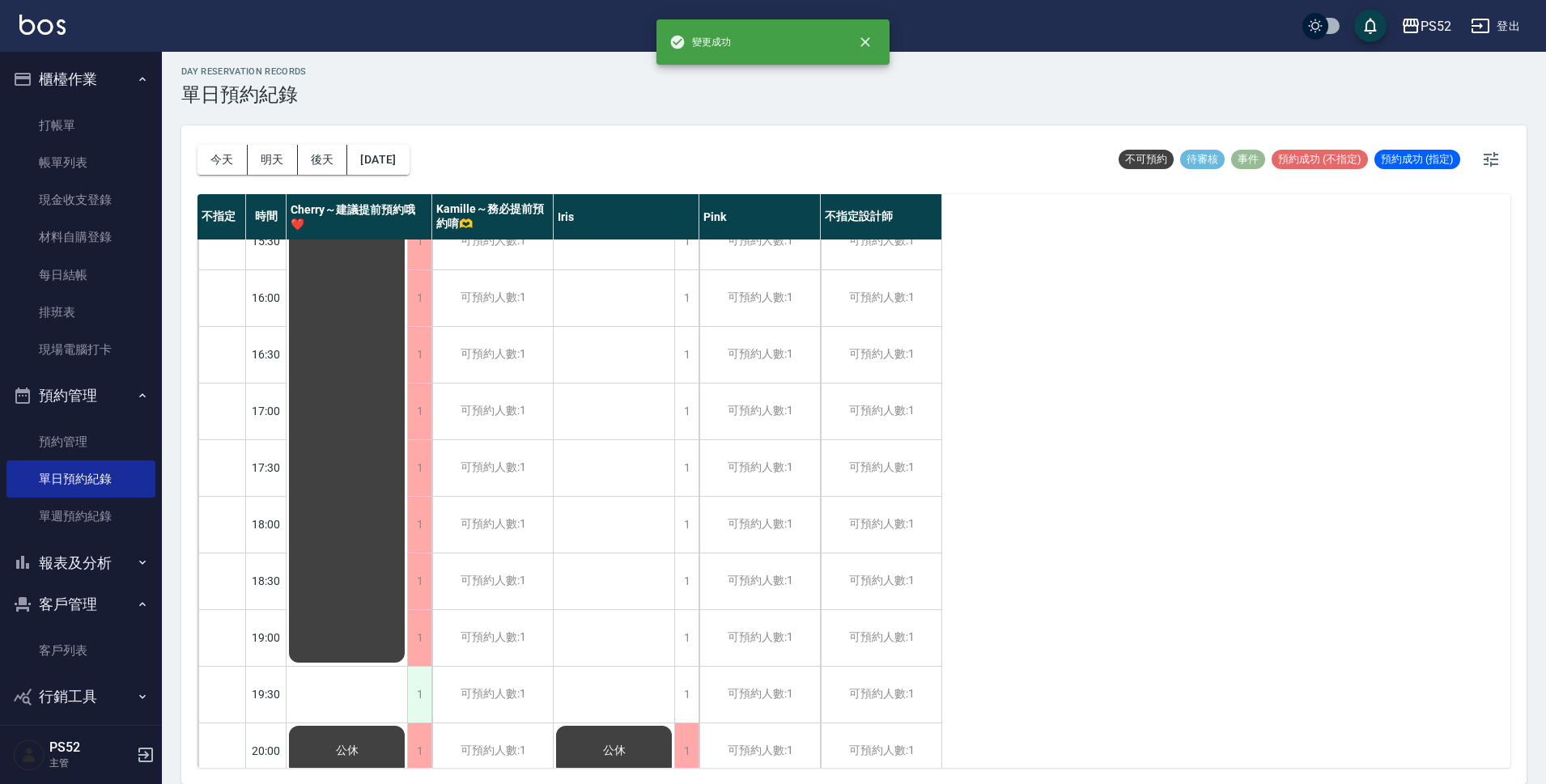
click at [424, 694] on div "1" at bounding box center [419, 694] width 24 height 56
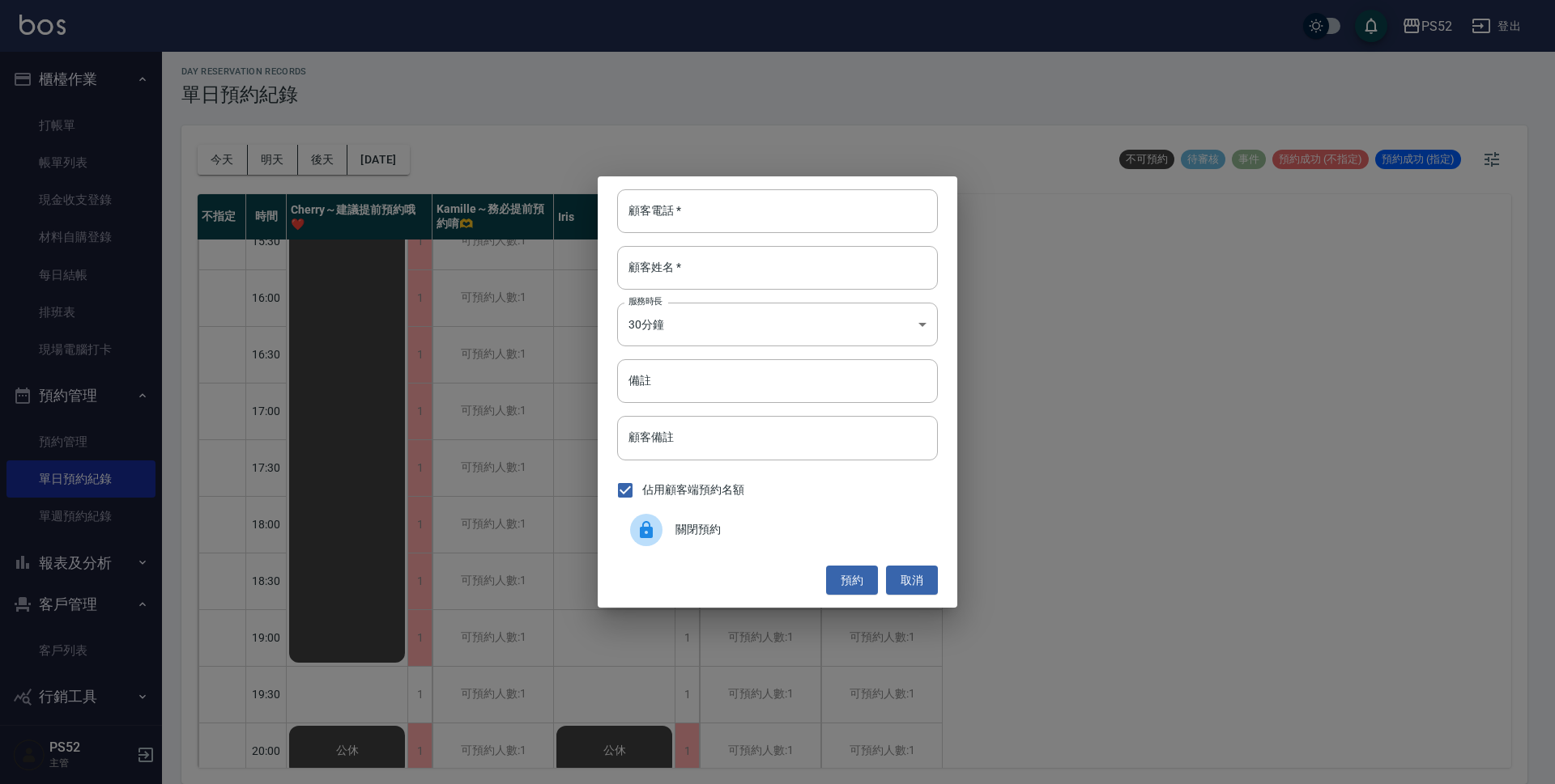
click at [798, 520] on div "關閉預約" at bounding box center [777, 530] width 321 height 46
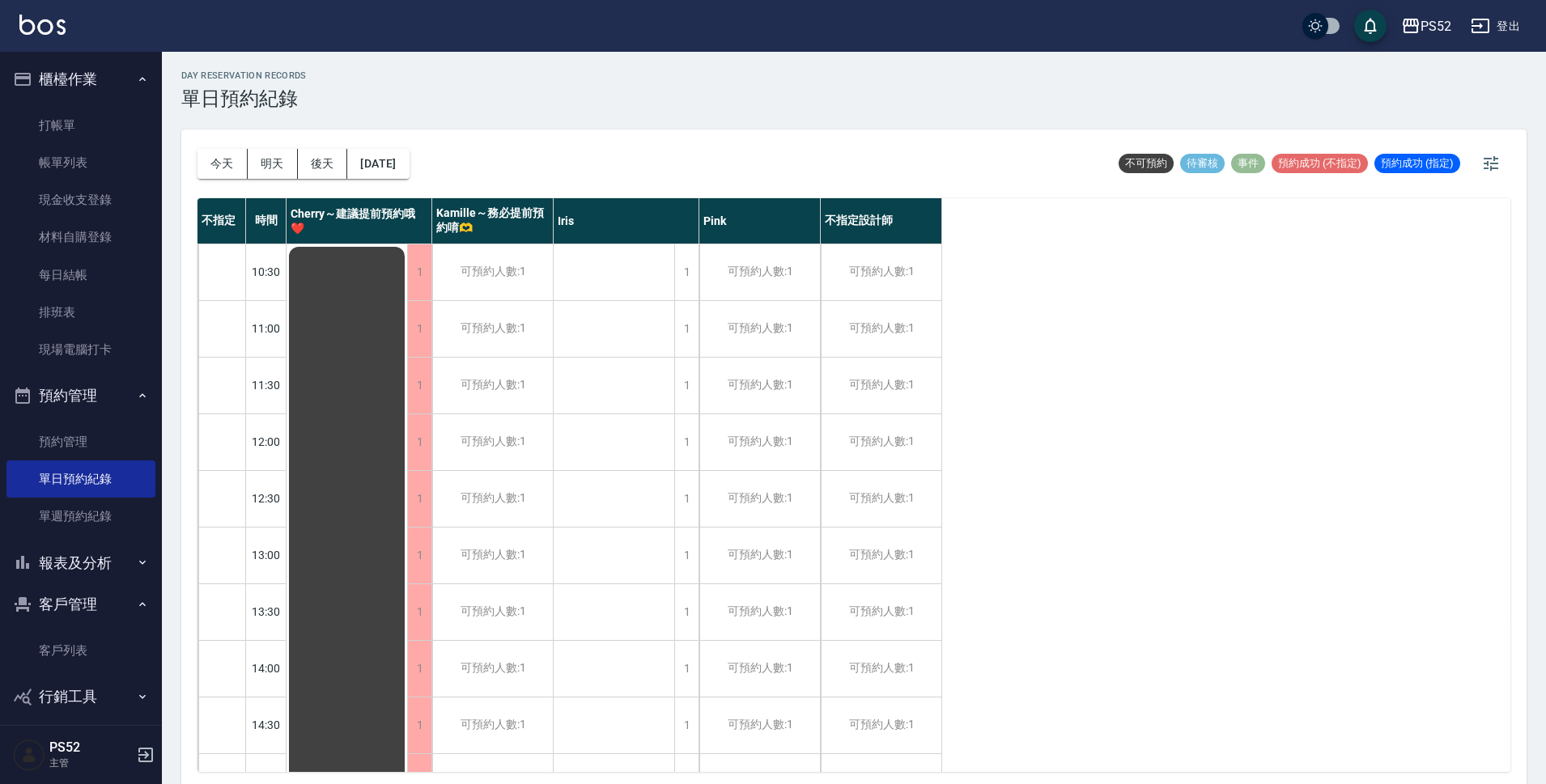
scroll to position [0, 0]
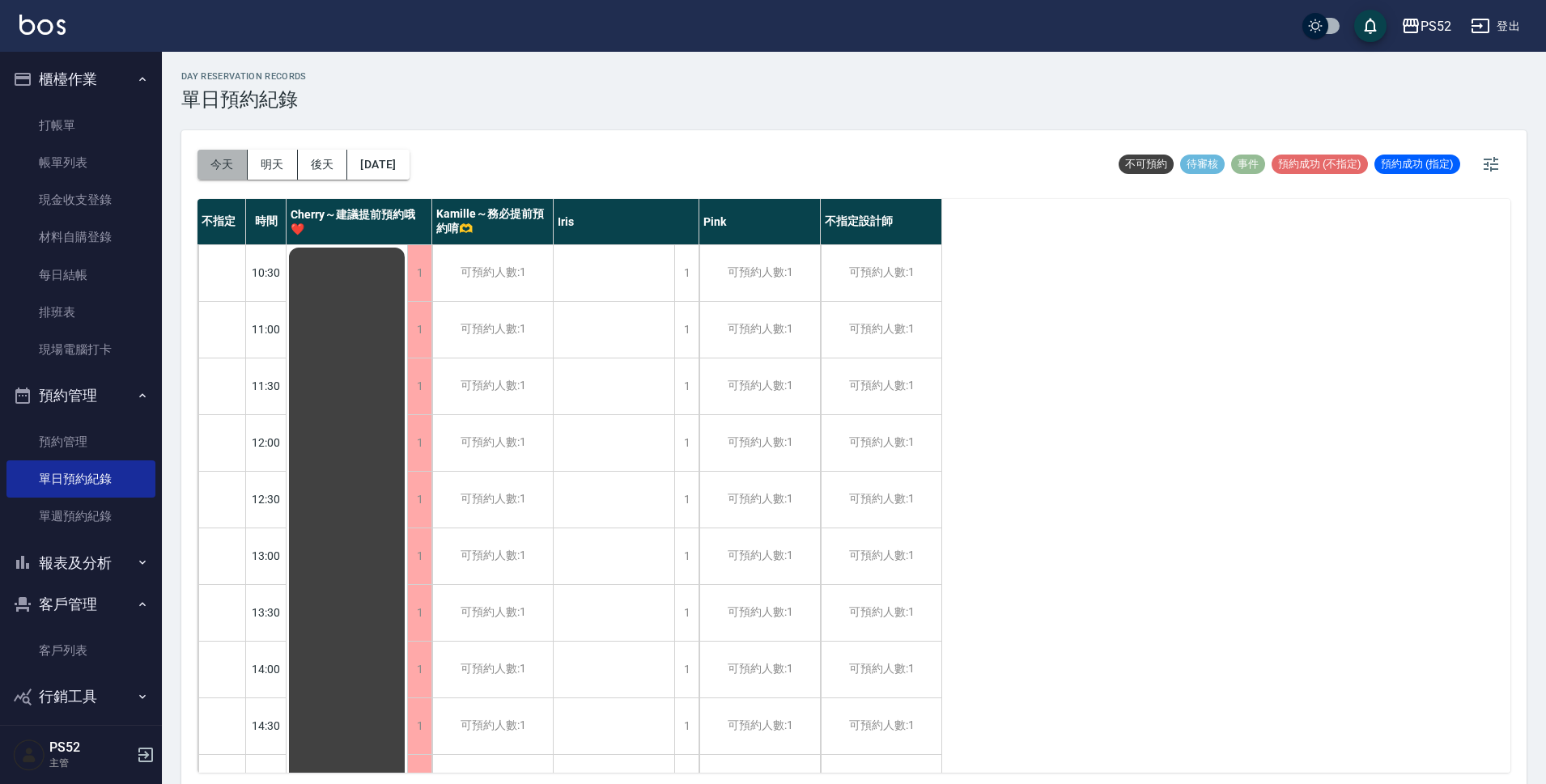
click at [243, 168] on button "今天" at bounding box center [223, 165] width 51 height 30
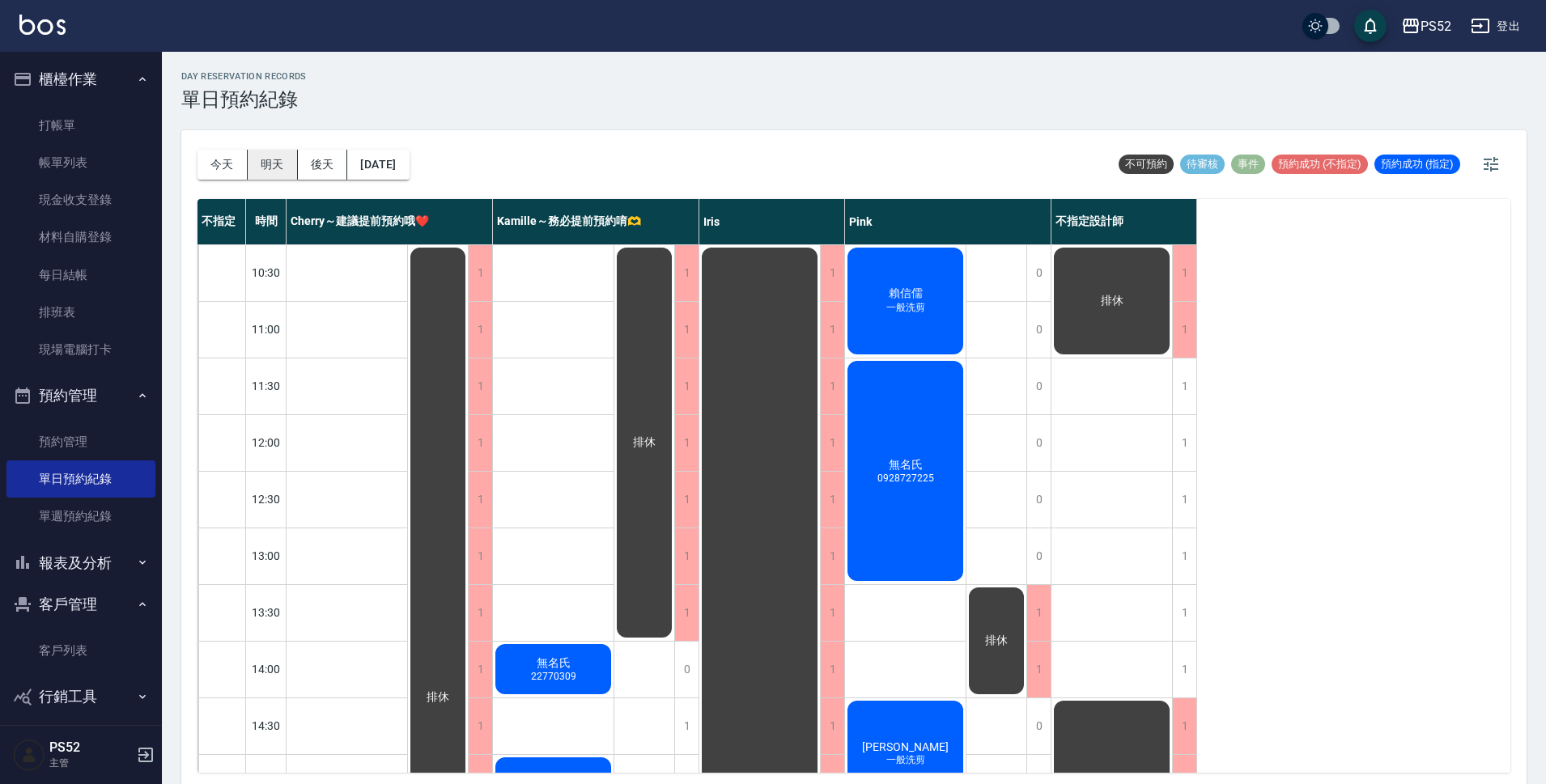
click at [266, 162] on button "明天" at bounding box center [273, 165] width 51 height 30
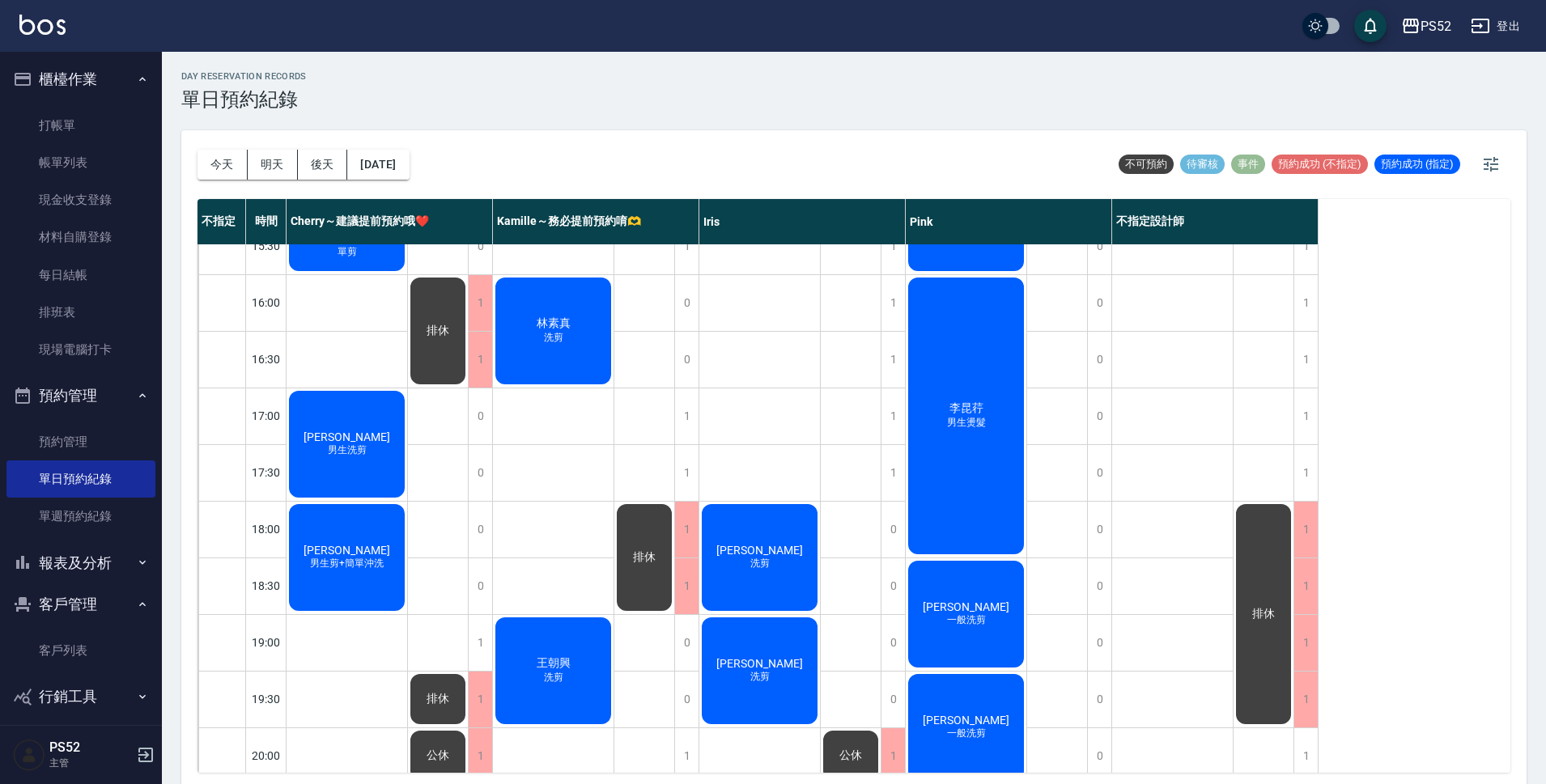
scroll to position [619, 0]
